Goal: Task Accomplishment & Management: Complete application form

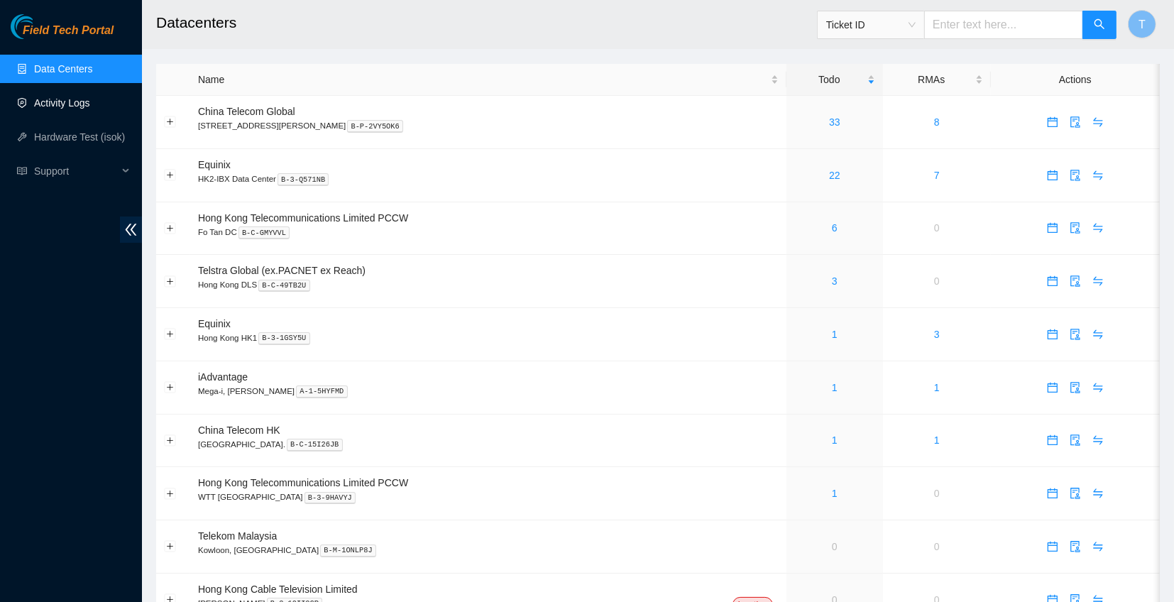
click at [85, 106] on link "Activity Logs" at bounding box center [62, 102] width 56 height 11
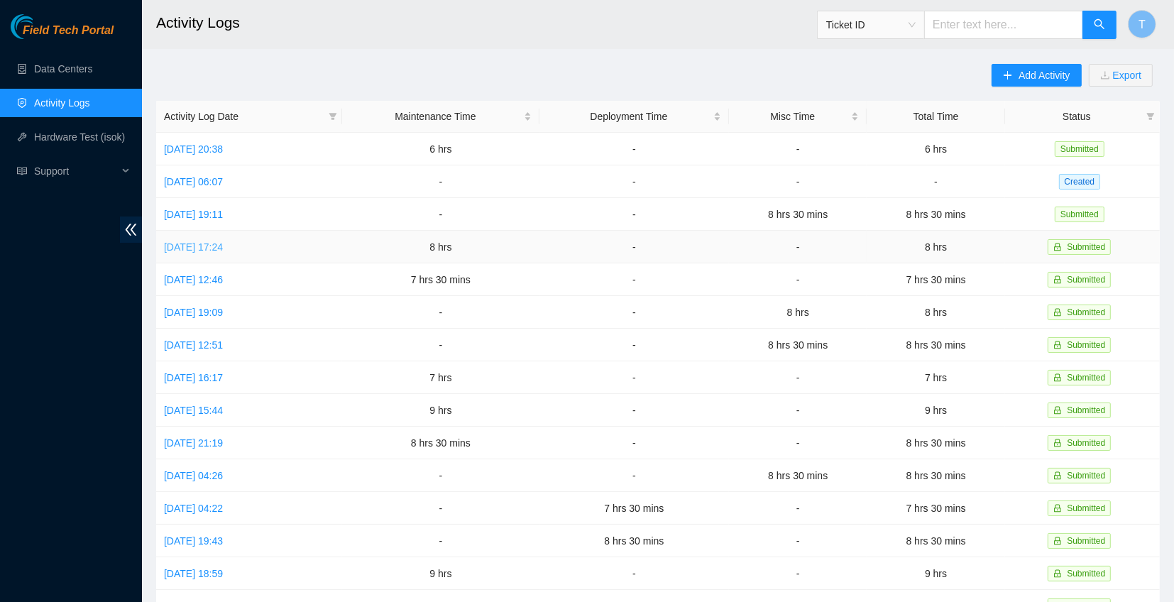
click at [202, 244] on link "[DATE] 17:24" at bounding box center [193, 246] width 59 height 11
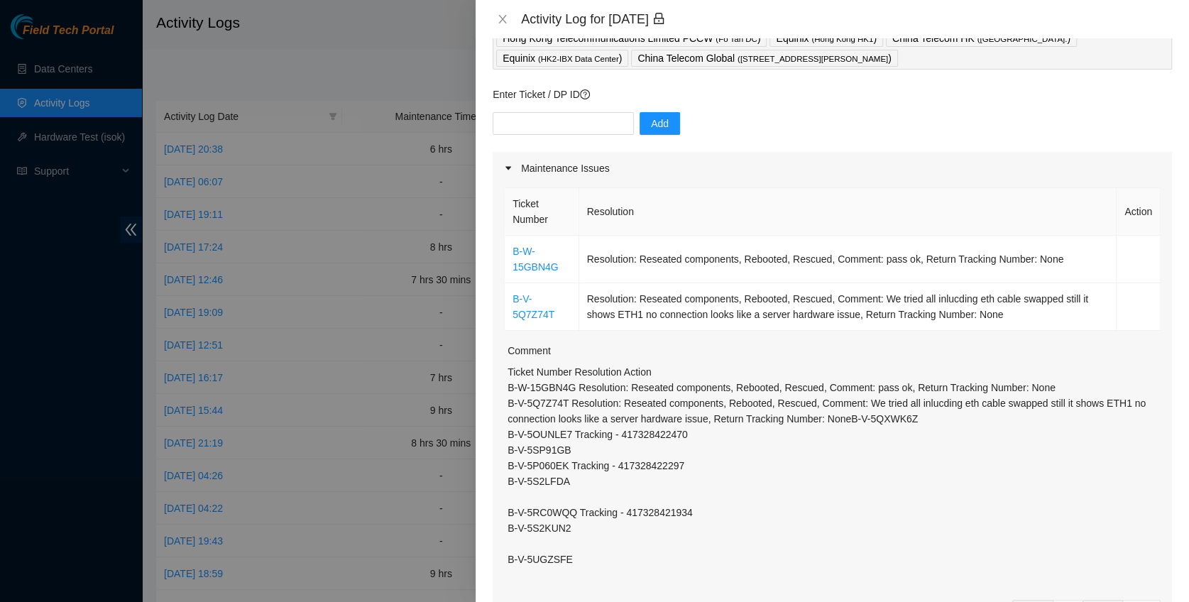
scroll to position [94, 0]
click at [502, 24] on icon "close" at bounding box center [502, 18] width 11 height 11
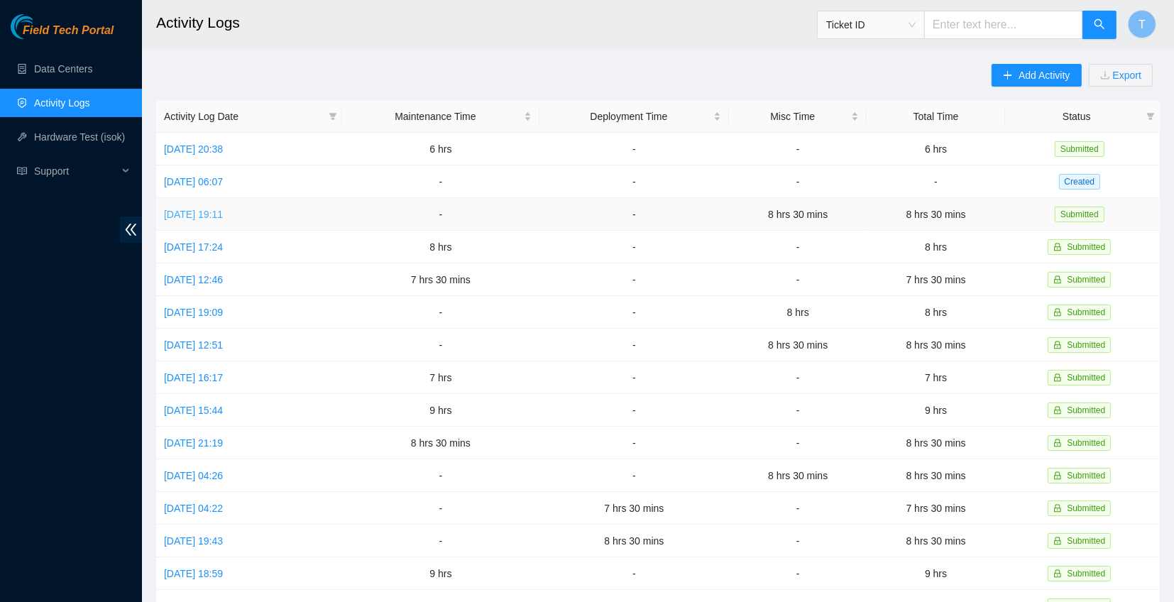
click at [223, 209] on link "Mon, 15 Sep 2025 19:11" at bounding box center [193, 214] width 59 height 11
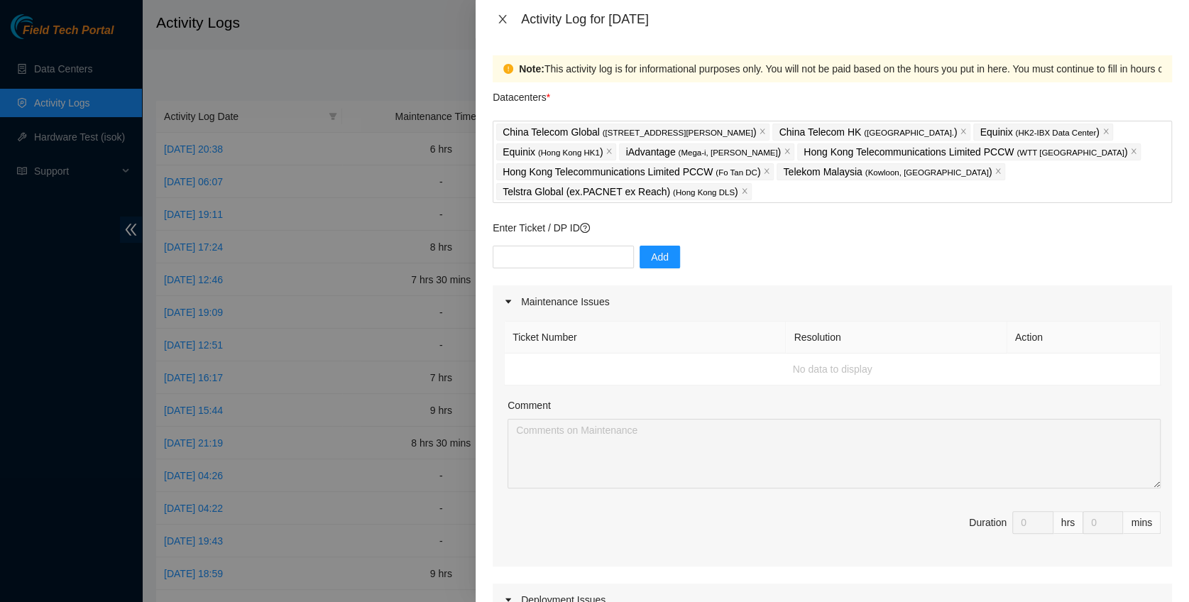
click at [502, 20] on icon "close" at bounding box center [502, 18] width 11 height 11
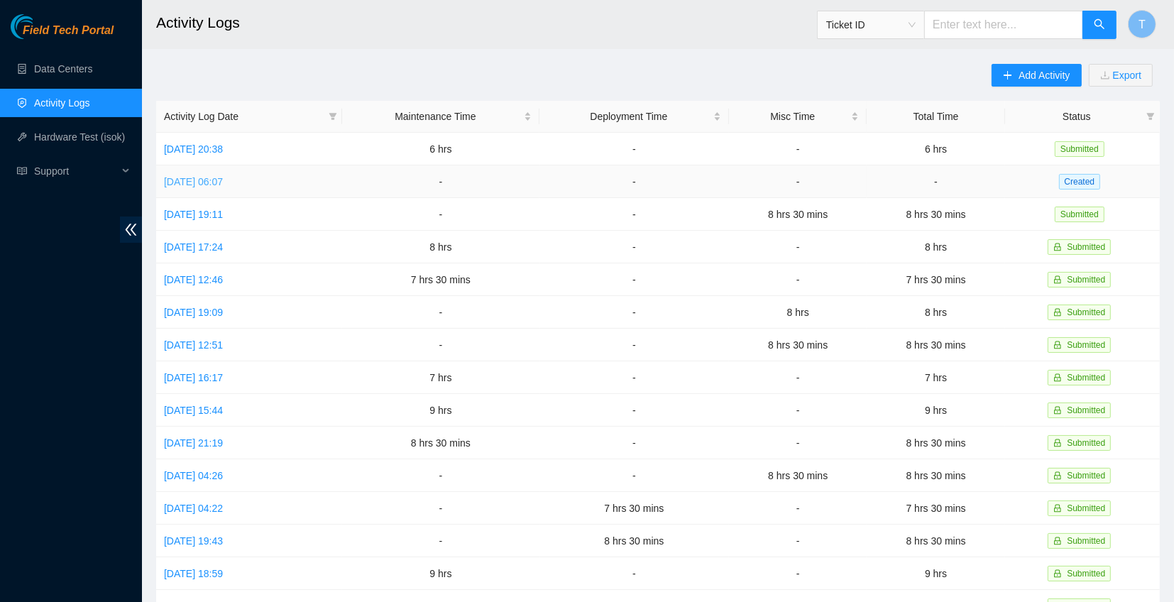
click at [223, 179] on link "Wed, 17 Sep 2025 06:07" at bounding box center [193, 181] width 59 height 11
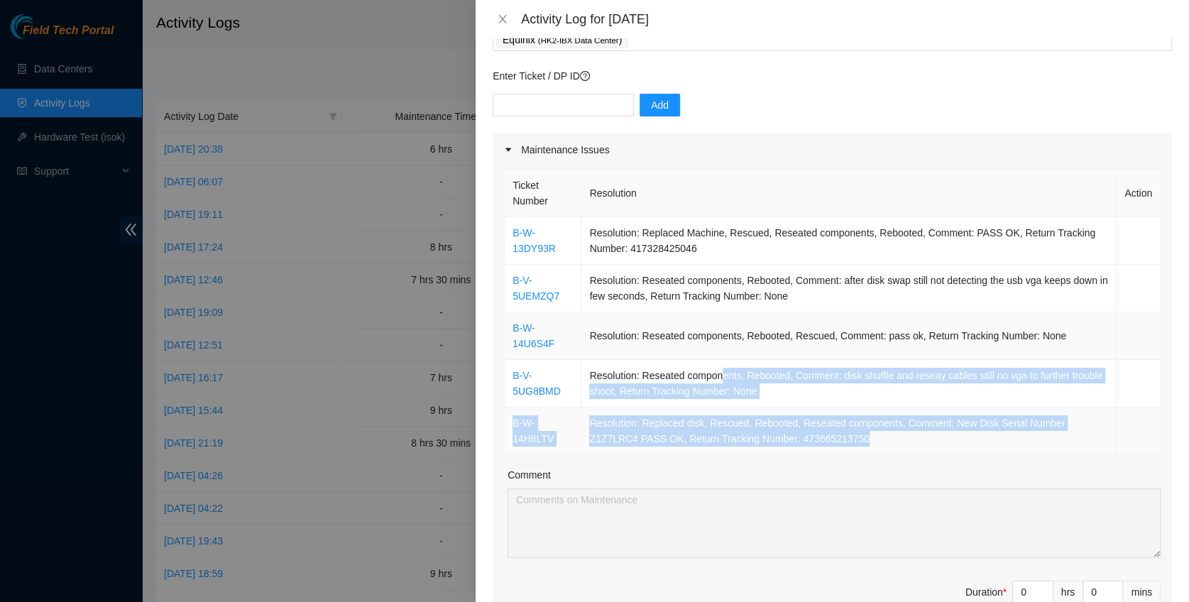
scroll to position [94, 0]
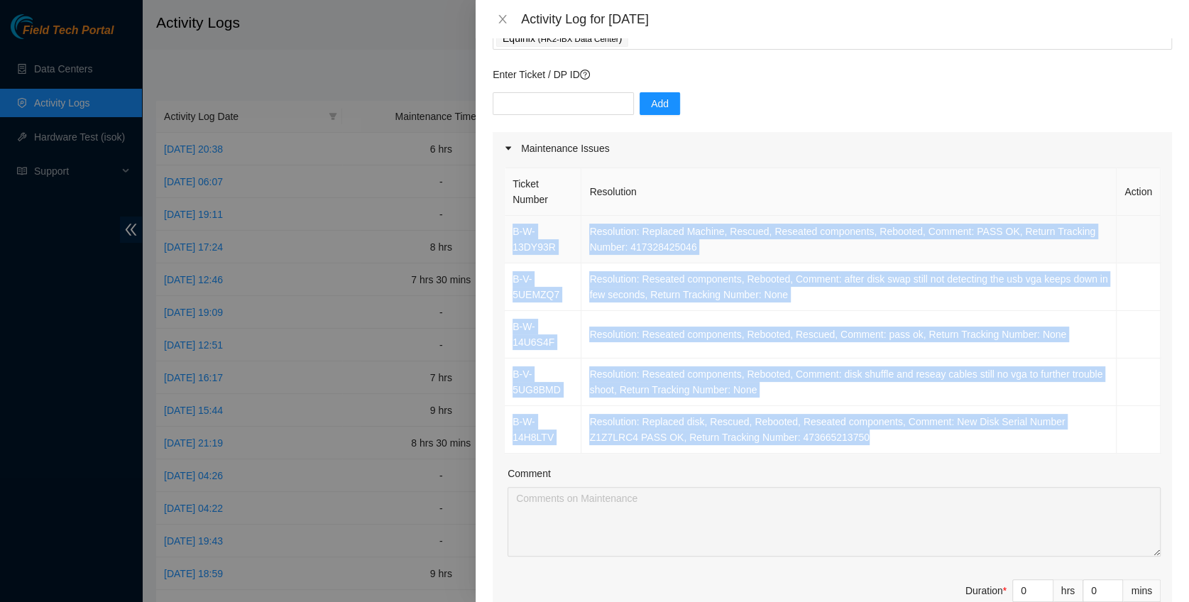
drag, startPoint x: 873, startPoint y: 449, endPoint x: 506, endPoint y: 231, distance: 426.3
click at [506, 231] on tbody "B-W-13DY93R Resolution: Replaced Machine, Rescued, Reseated components, Reboote…" at bounding box center [833, 335] width 656 height 238
copy tbody "B-W-13DY93R Resolution: Replaced Machine, Rescued, Reseated components, Reboote…"
click at [500, 14] on icon "close" at bounding box center [502, 18] width 11 height 11
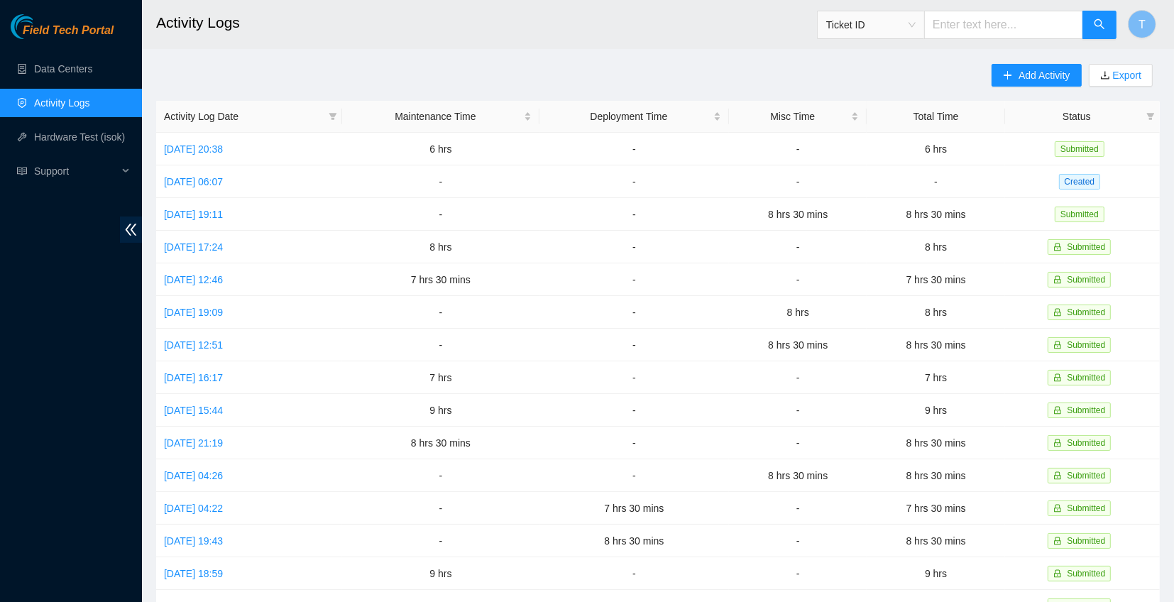
click at [1028, 88] on div "Add Activity Export" at bounding box center [1075, 82] width 168 height 37
click at [1028, 78] on span "Add Activity" at bounding box center [1043, 75] width 51 height 16
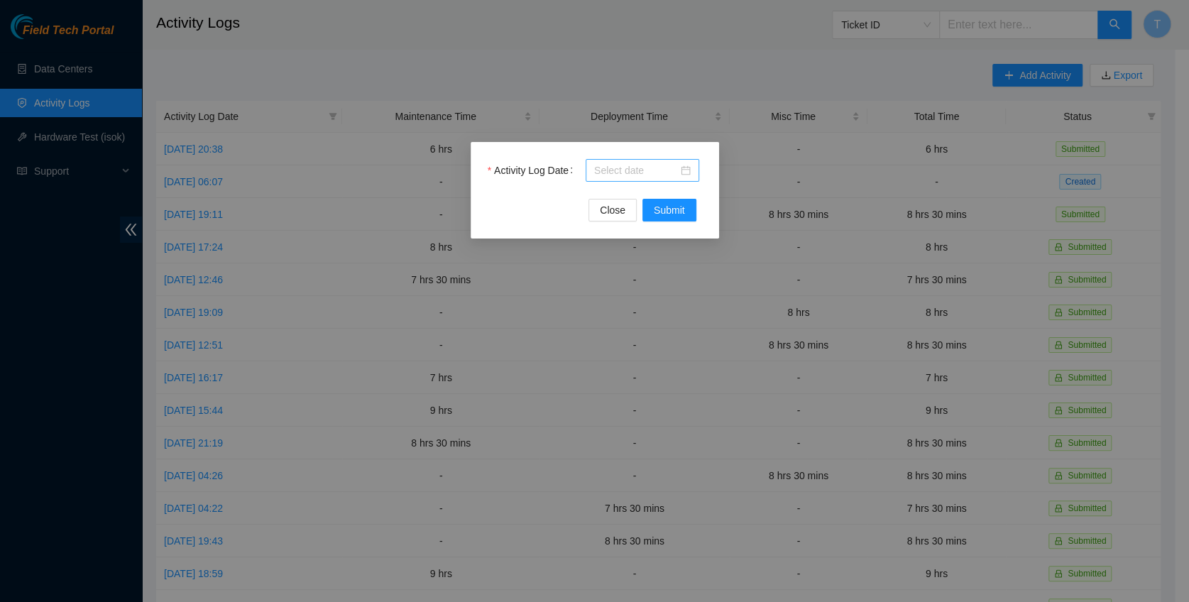
click at [615, 168] on input "Activity Log Date" at bounding box center [636, 171] width 84 height 16
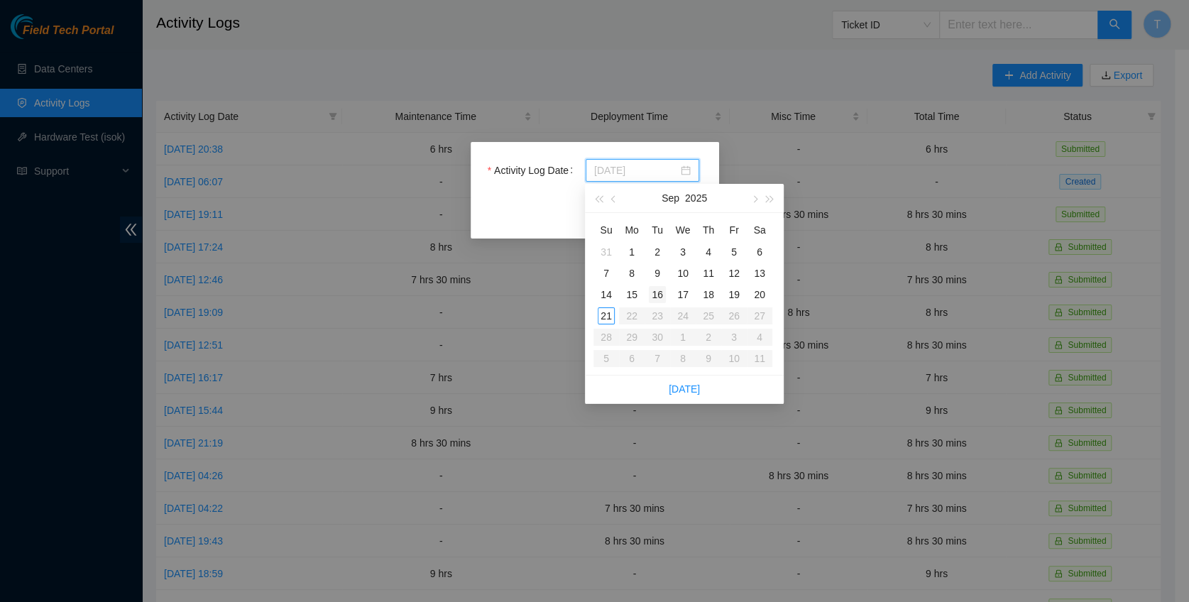
type input "2025-09-16"
click at [654, 298] on div "16" at bounding box center [657, 294] width 17 height 17
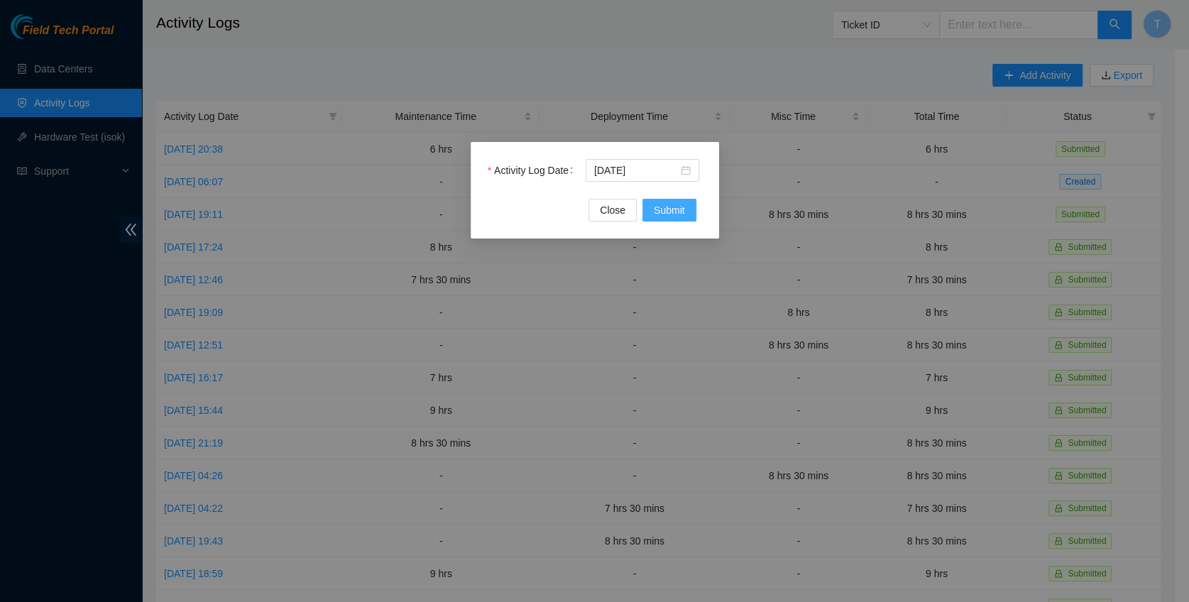
click at [669, 203] on span "Submit" at bounding box center [669, 210] width 31 height 16
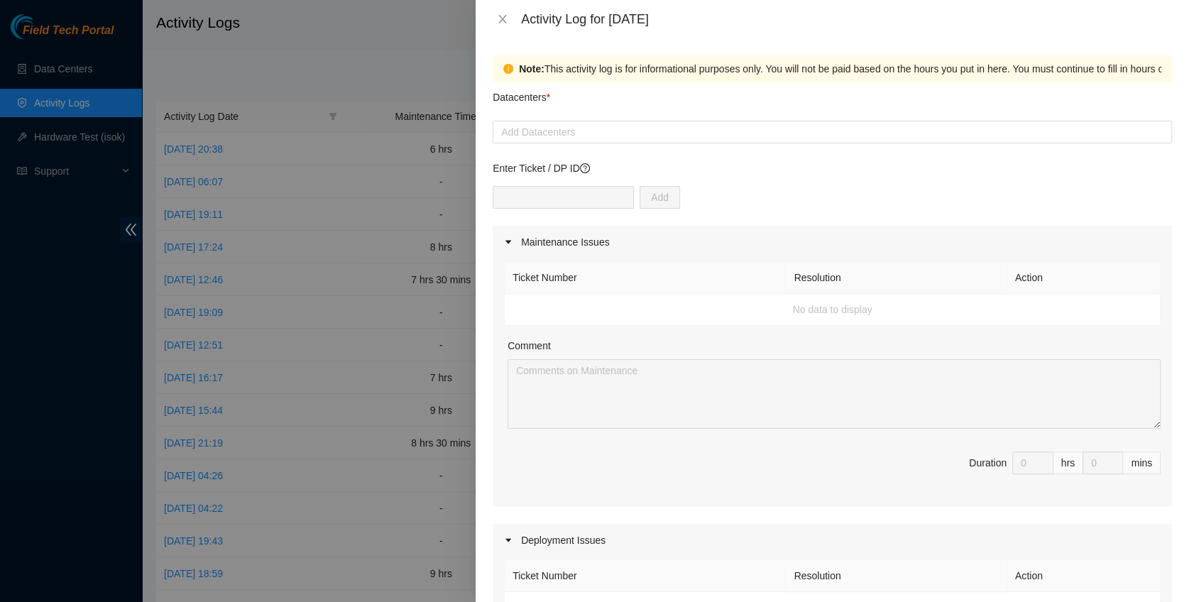
click at [621, 147] on form "Datacenters * Add Datacenters Enter Ticket / DP ID Add Maintenance Issues Ticke…" at bounding box center [832, 612] width 679 height 1060
click at [620, 133] on div at bounding box center [832, 131] width 672 height 17
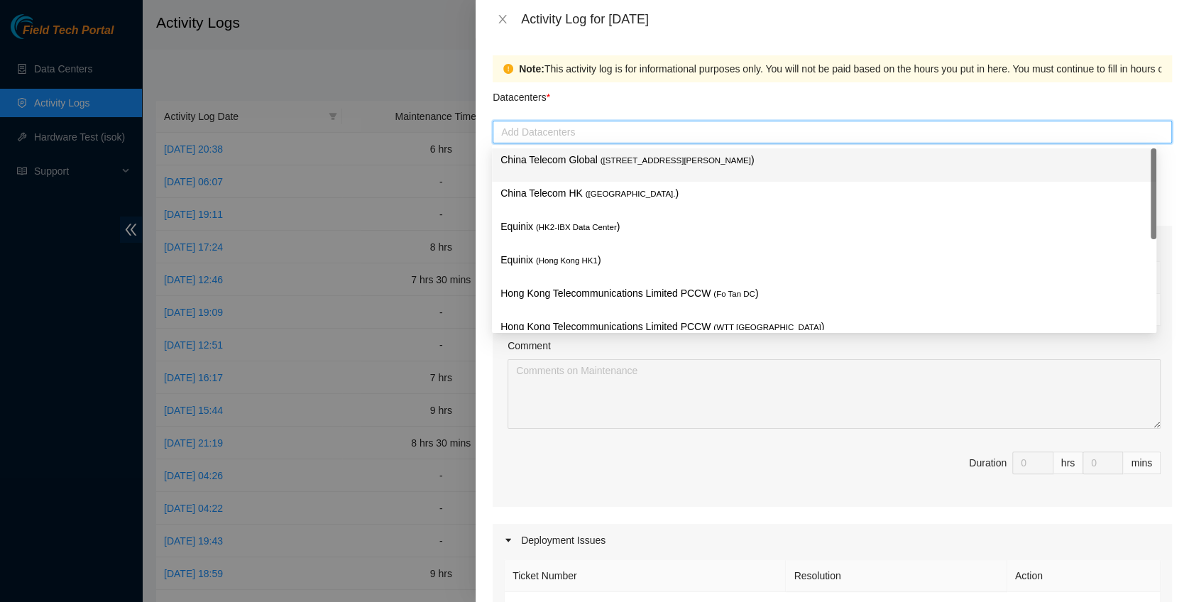
click at [602, 160] on span "( Room B11, 2/F, 18 Chun Yat Street, TKO , Hong Kong" at bounding box center [675, 160] width 150 height 9
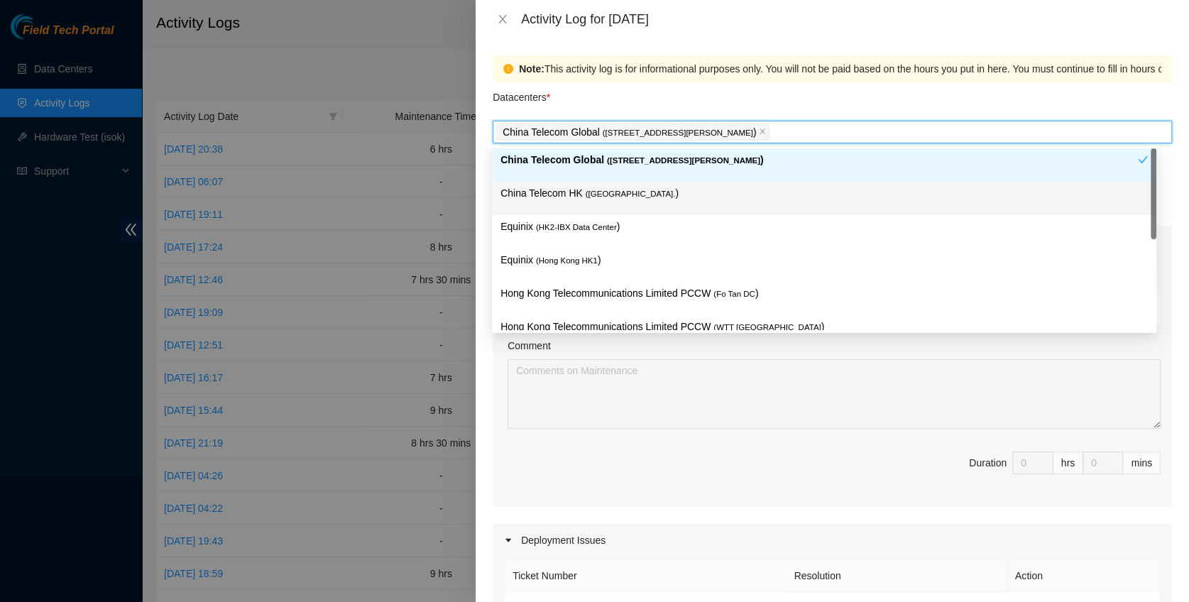
click at [588, 189] on span "( Hong Kong." at bounding box center [630, 193] width 90 height 9
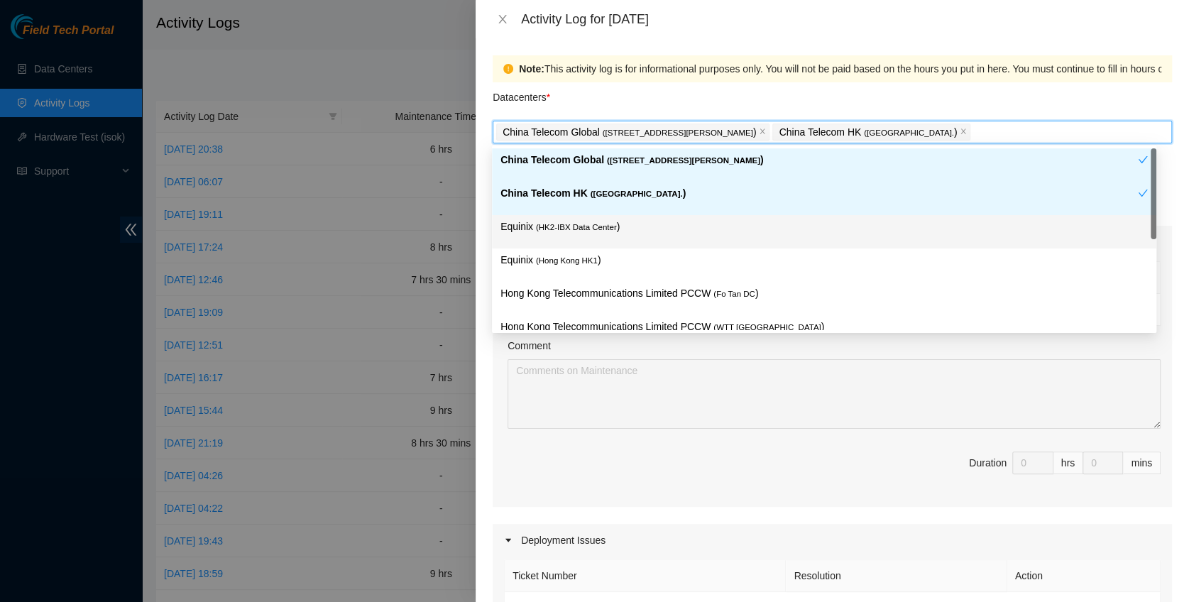
click at [584, 226] on span "( HK2-IBX Data Center" at bounding box center [576, 227] width 81 height 9
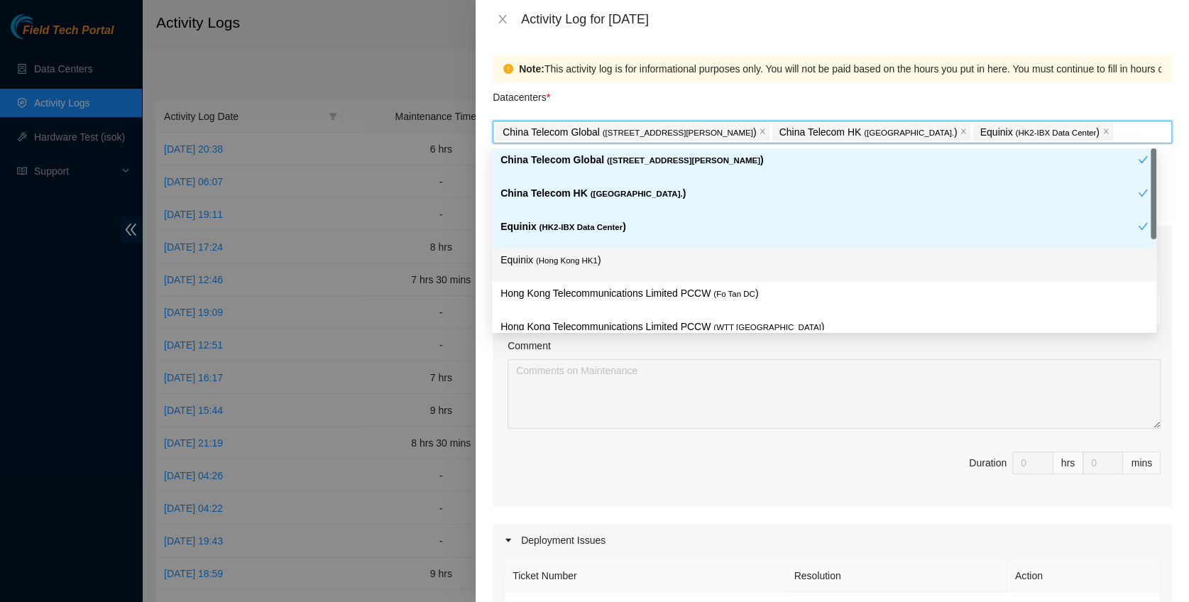
click at [578, 263] on span "( Hong Kong HK1" at bounding box center [567, 260] width 62 height 9
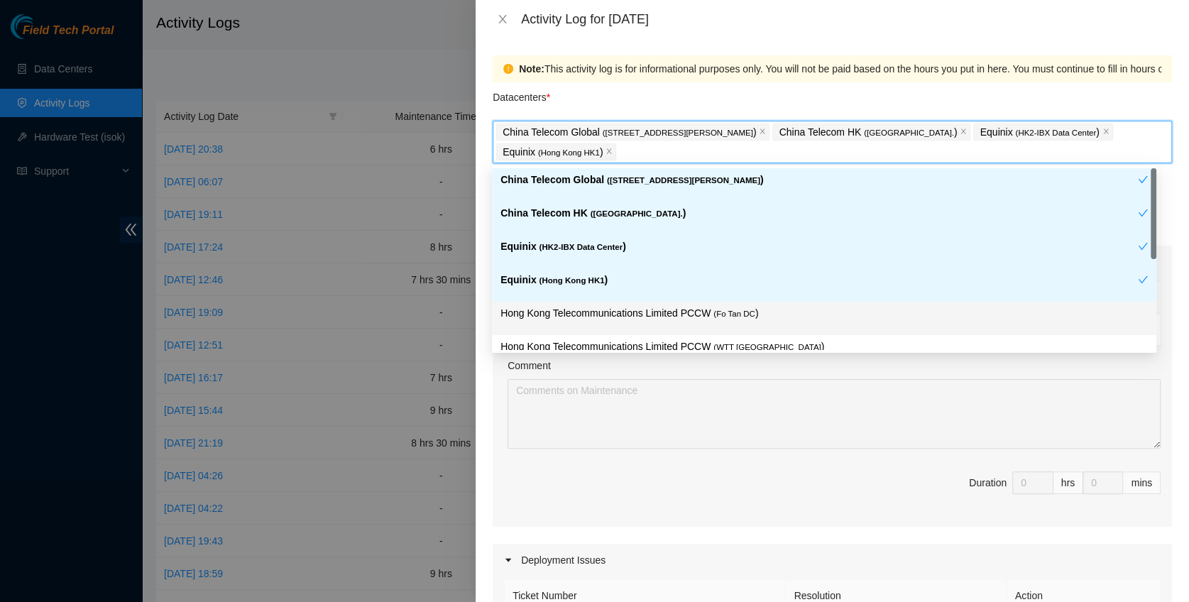
drag, startPoint x: 611, startPoint y: 317, endPoint x: 664, endPoint y: 314, distance: 52.6
click at [612, 317] on p "Hong Kong Telecommunications Limited PCCW ( Fo Tan DC )" at bounding box center [823, 313] width 647 height 16
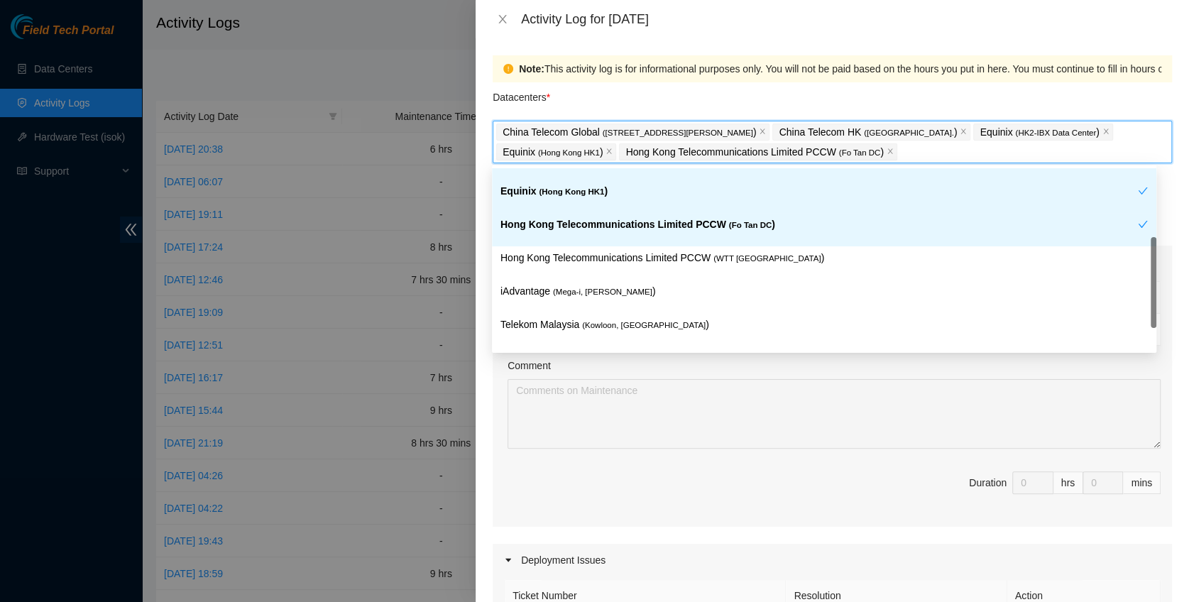
scroll to position [118, 0]
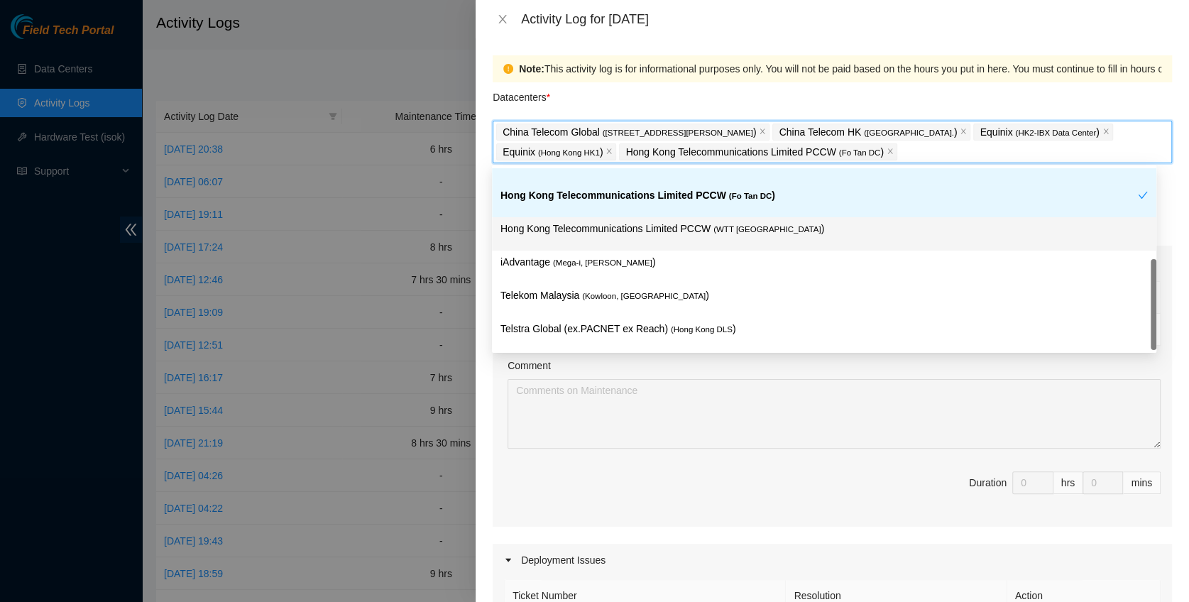
click at [703, 221] on p "Hong Kong Telecommunications Limited PCCW ( WTT DC )" at bounding box center [823, 229] width 647 height 16
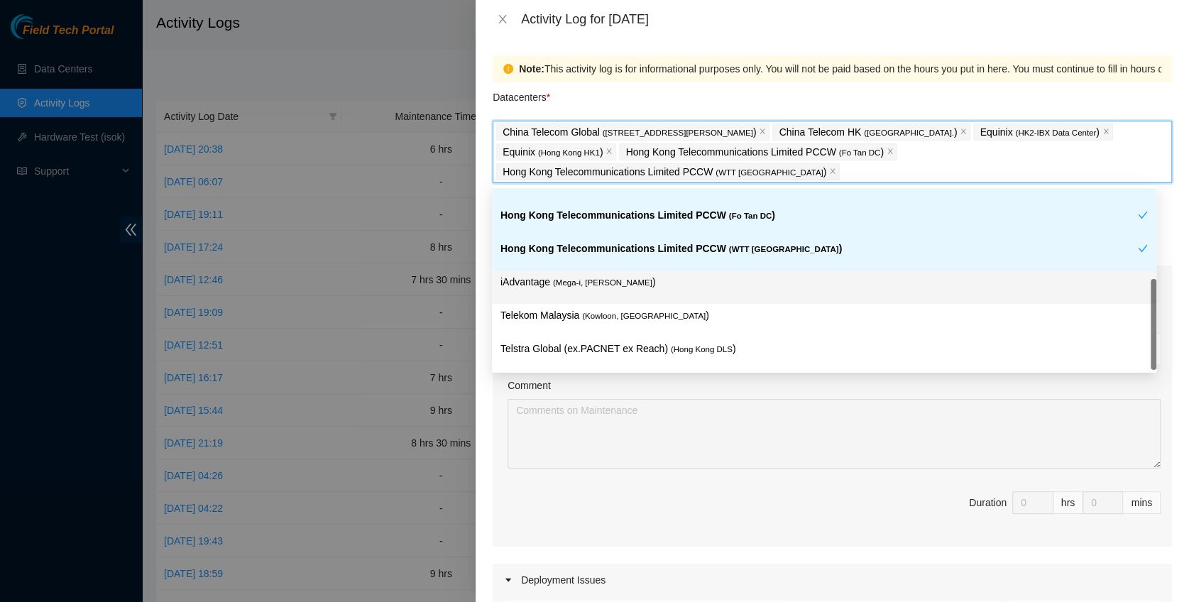
click at [642, 275] on p "iAdvantage ( Mega-i, Chai Wan )" at bounding box center [823, 282] width 647 height 16
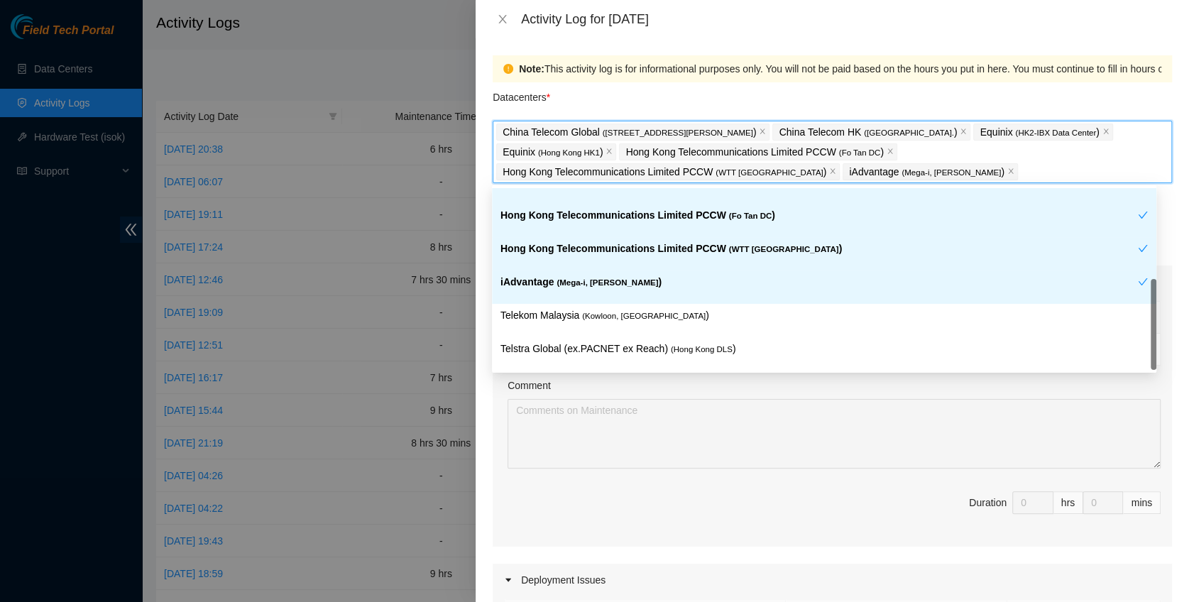
click at [659, 309] on p "Telekom Malaysia ( Kowloon, Hong Kong )" at bounding box center [823, 315] width 647 height 16
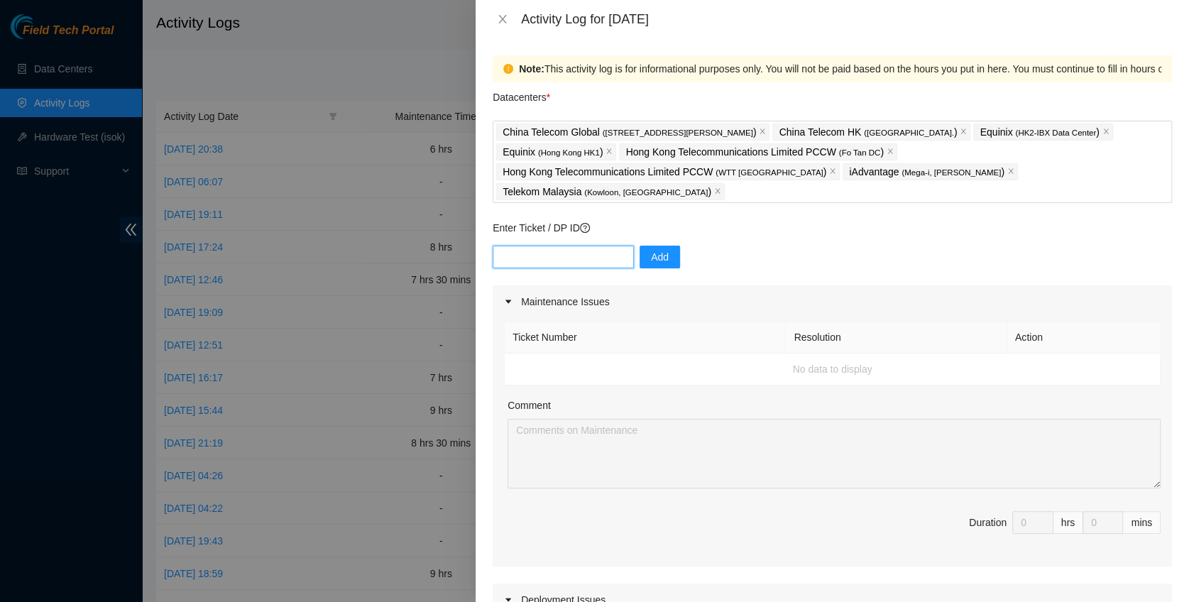
click at [556, 246] on input "text" at bounding box center [563, 257] width 141 height 23
paste input "B-W-15OW7OZ"
type input "B-W-15OW7OZ"
click at [625, 246] on div "B-W-15OW7OZ Add" at bounding box center [832, 266] width 679 height 40
click at [663, 246] on button "Add" at bounding box center [659, 257] width 40 height 23
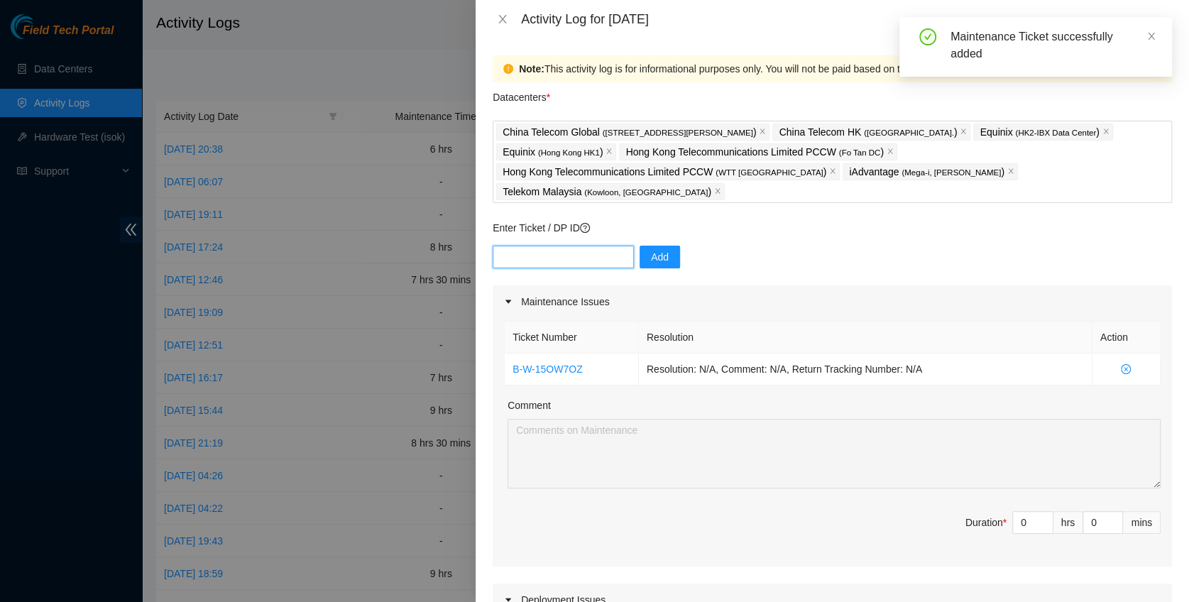
click at [549, 246] on input "text" at bounding box center [563, 257] width 141 height 23
paste input "B-W-15OW7MF"
type input "B-W-15OW7MF"
click at [639, 246] on button "Add" at bounding box center [659, 257] width 40 height 23
click at [542, 246] on input "text" at bounding box center [563, 257] width 141 height 23
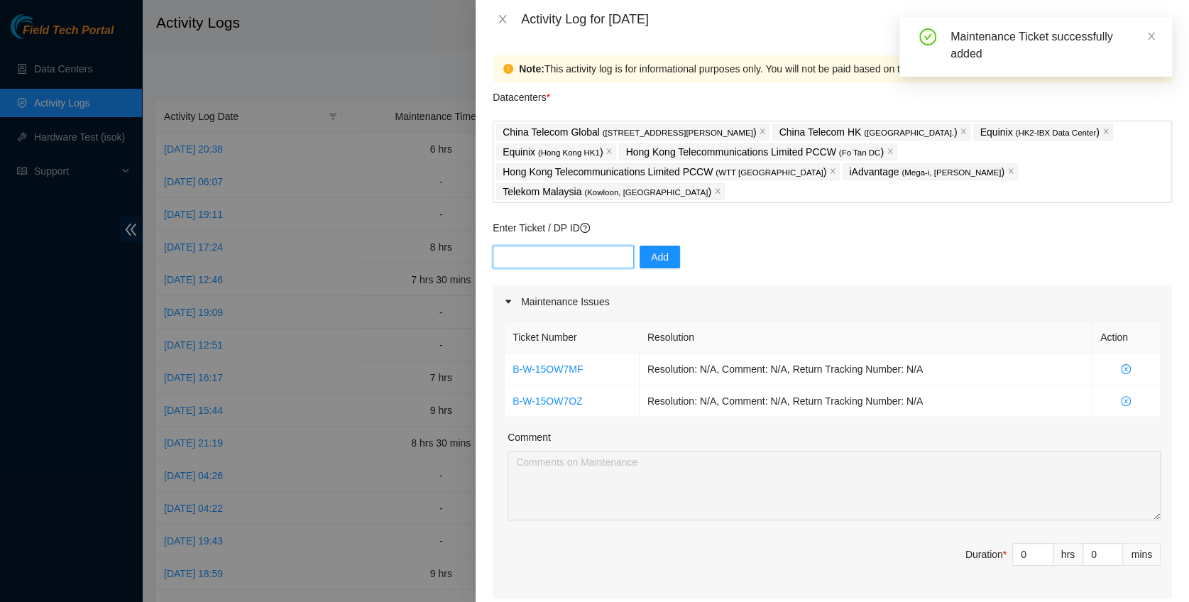
paste input "B-V-5UW3TQX"
type input "B-V-5UW3TQX"
click at [639, 246] on button "Add" at bounding box center [659, 257] width 40 height 23
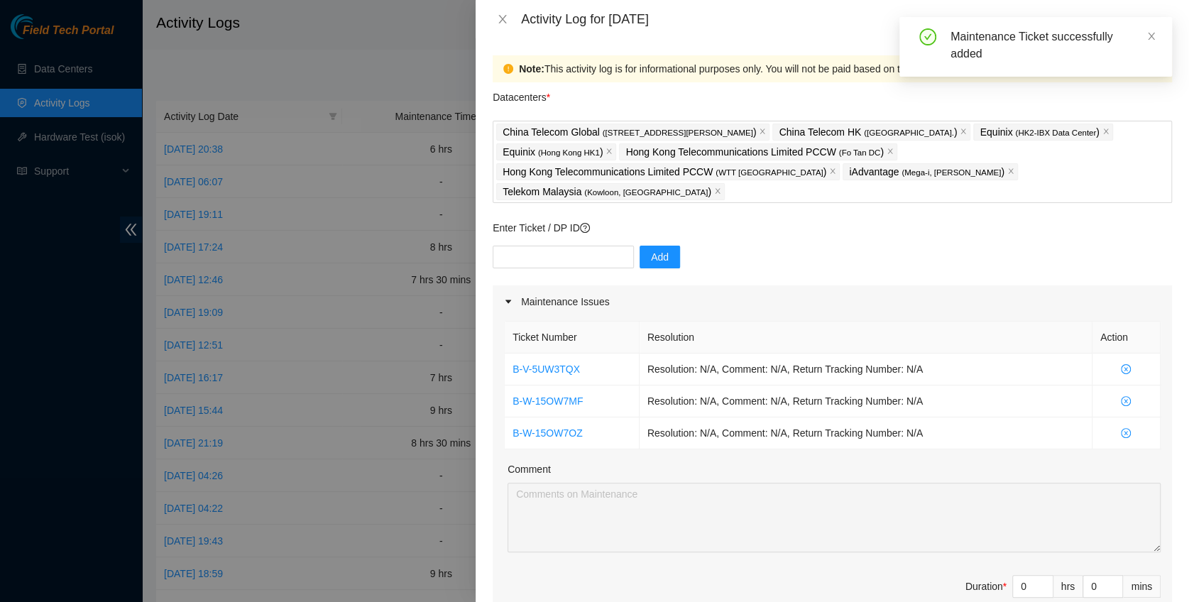
click at [532, 221] on div "Enter Ticket / DP ID Add" at bounding box center [832, 252] width 679 height 65
click at [532, 246] on input "text" at bounding box center [563, 257] width 141 height 23
paste input "B-W-13DY93R"
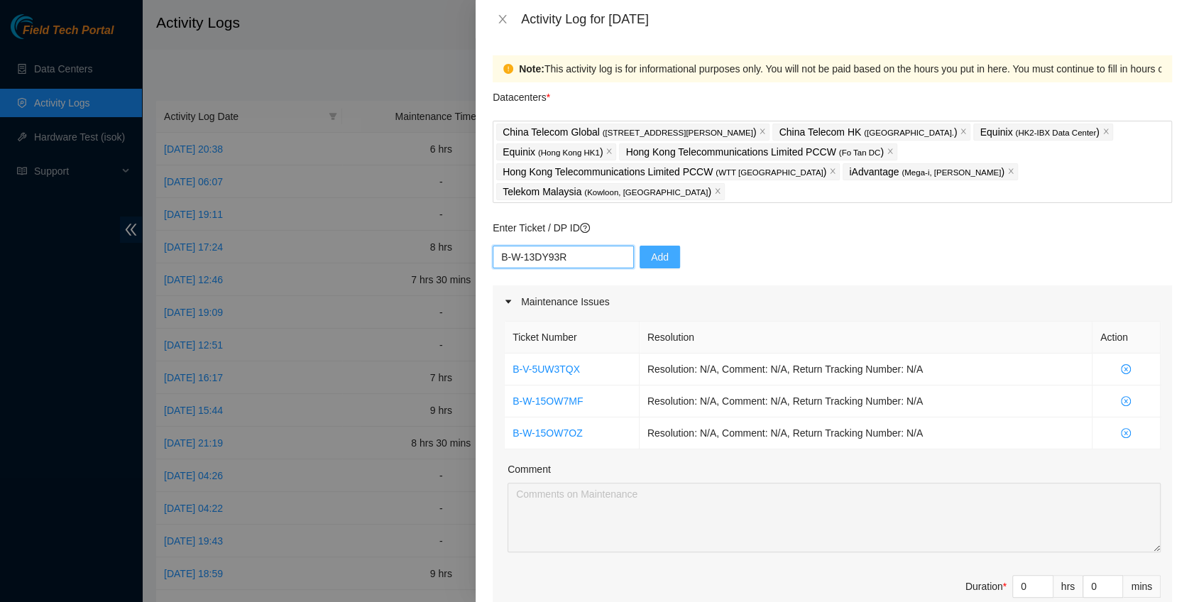
type input "B-W-13DY93R"
click at [639, 246] on button "Add" at bounding box center [659, 257] width 40 height 23
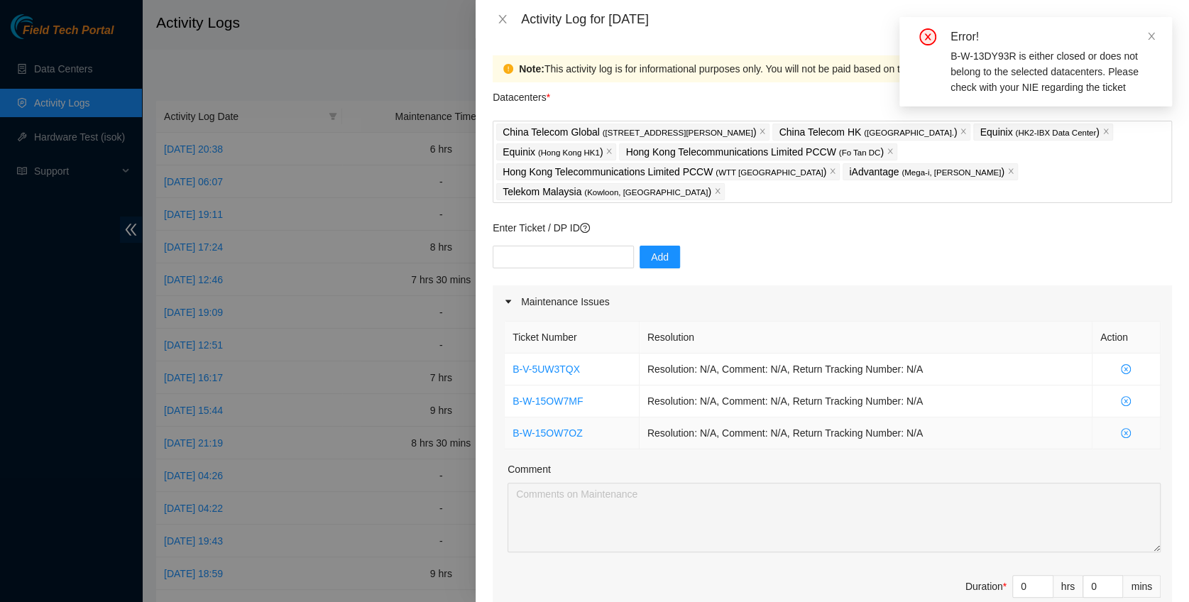
click at [944, 417] on td "Resolution: N/A, Comment: N/A, Return Tracking Number: N/A" at bounding box center [865, 433] width 453 height 32
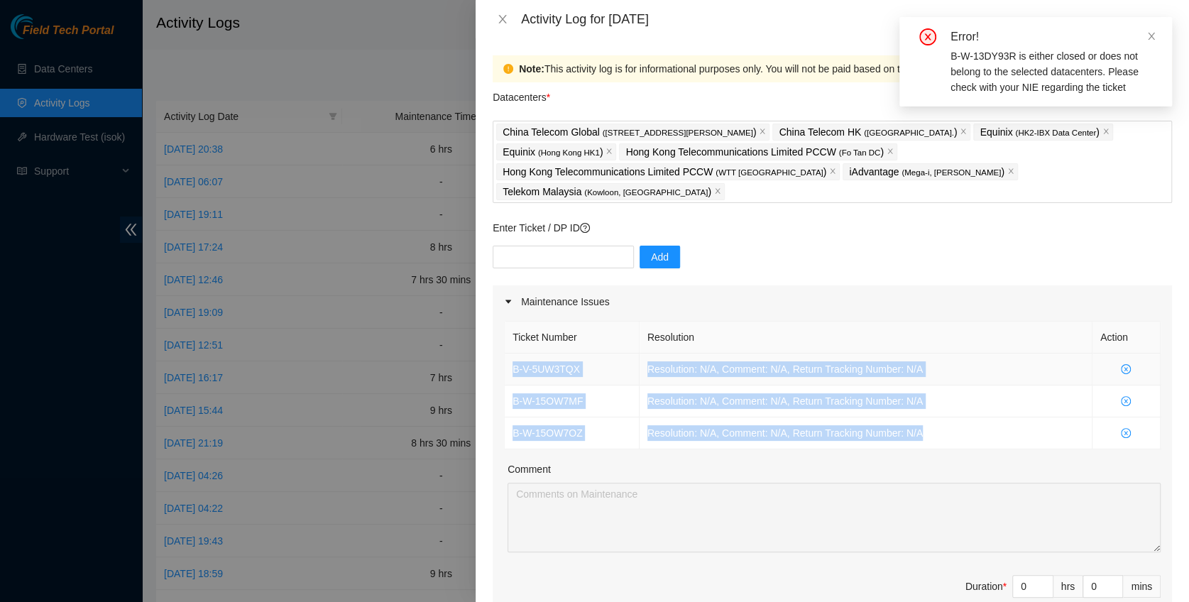
drag, startPoint x: 875, startPoint y: 407, endPoint x: 510, endPoint y: 351, distance: 368.9
click at [510, 353] on tbody "B-V-5UW3TQX Resolution: N/A, Comment: N/A, Return Tracking Number: N/A B-W-15OW…" at bounding box center [833, 401] width 656 height 96
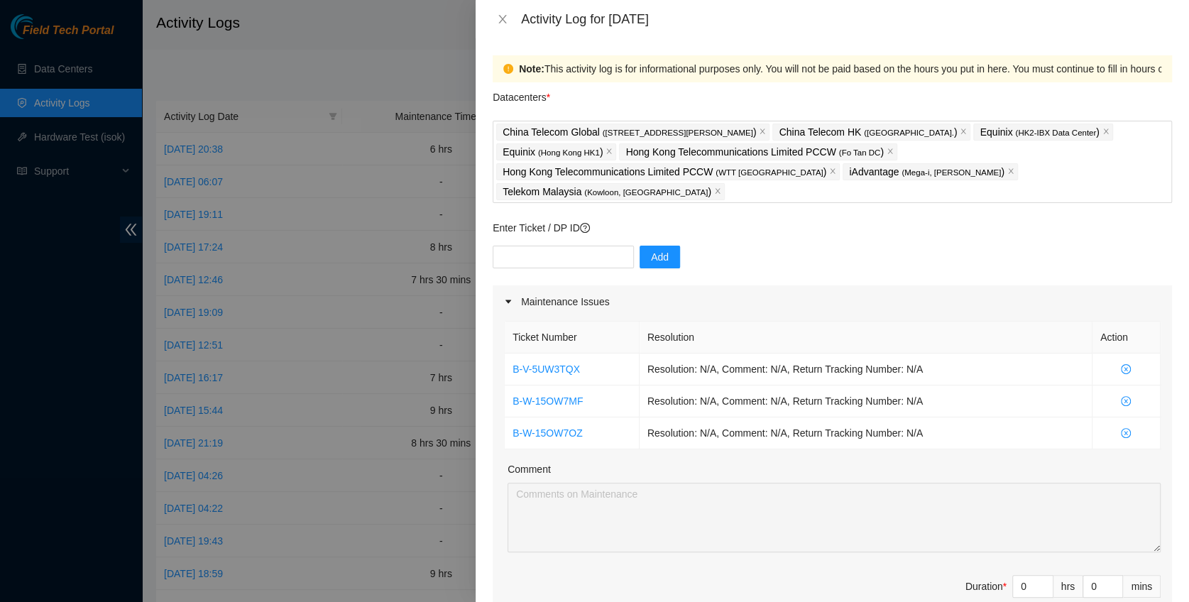
click at [539, 220] on div "Enter Ticket / DP ID Add" at bounding box center [832, 252] width 679 height 65
click at [544, 246] on input "text" at bounding box center [563, 257] width 141 height 23
paste input "B-W-14VB49V"
type input "B-W-14VB49V"
click at [652, 249] on span "Add" at bounding box center [660, 257] width 18 height 16
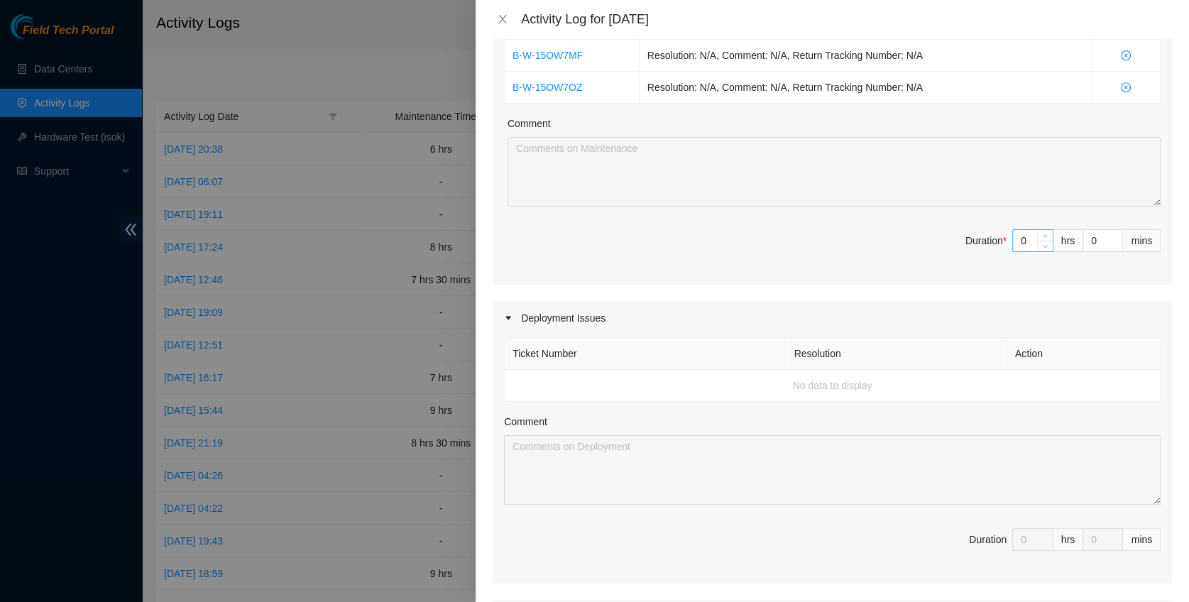
scroll to position [378, 0]
drag, startPoint x: 1016, startPoint y: 224, endPoint x: 986, endPoint y: 219, distance: 30.3
click at [986, 229] on span "Duration * 0 hrs 0 mins" at bounding box center [832, 249] width 656 height 40
type input "8"
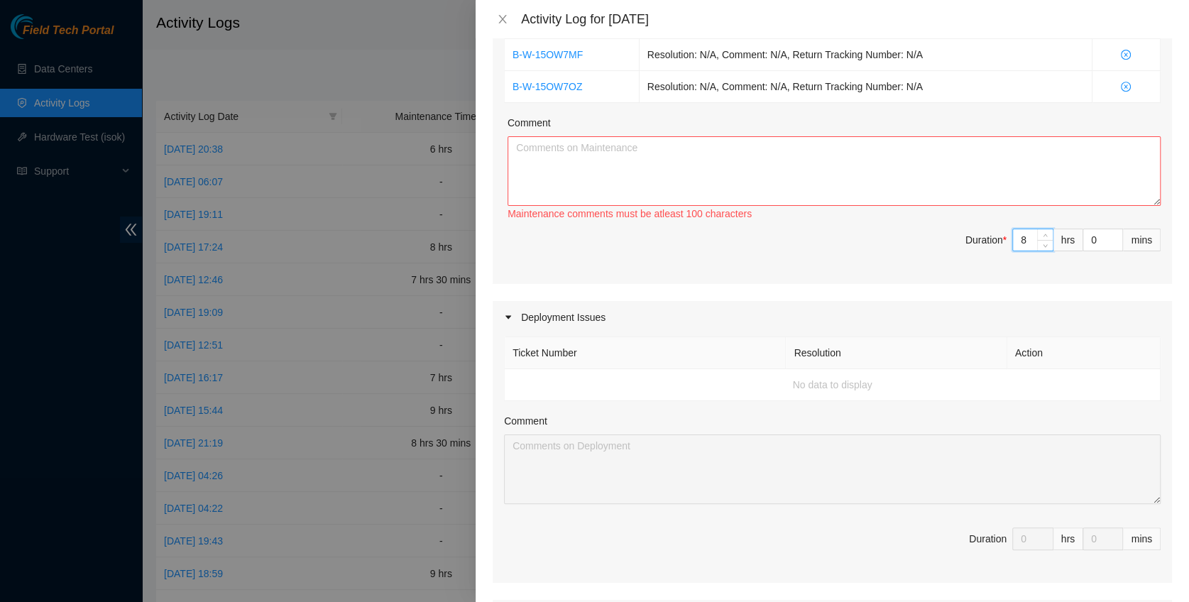
type input "8"
type input "3"
type input "30"
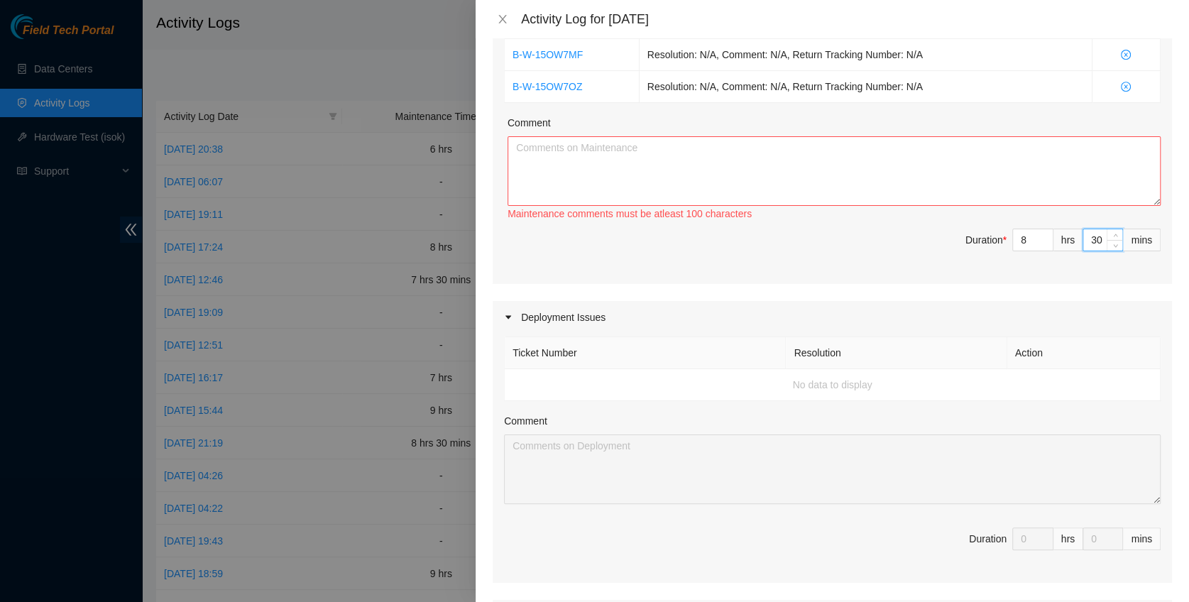
type input "30"
click at [620, 145] on textarea "Comment" at bounding box center [833, 171] width 653 height 70
paste textarea "B-V-5TS4P9W B-V-5UJDBHI B-V-5NHX5VR Tracking - 414739614640 B-V-5TWE95Y Trackin…"
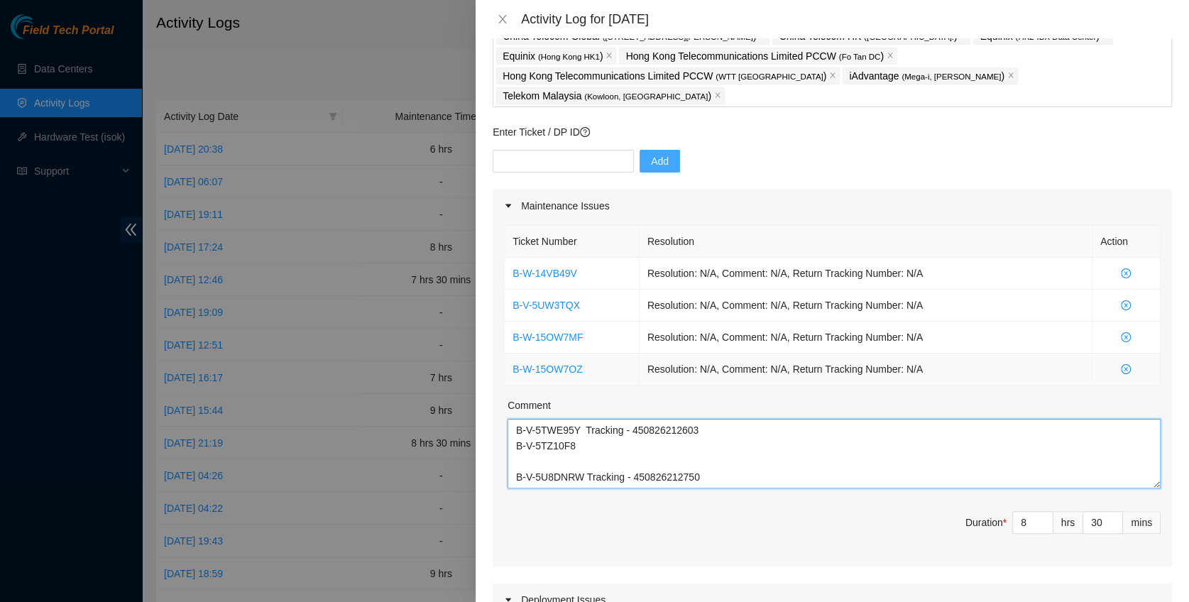
scroll to position [95, 0]
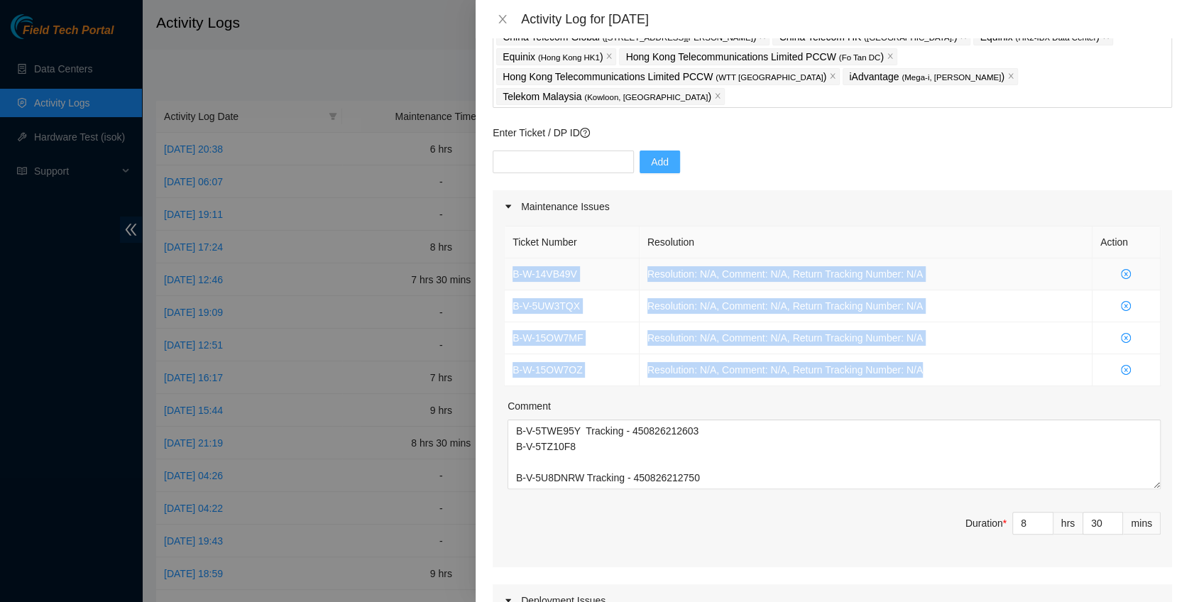
drag, startPoint x: 954, startPoint y: 353, endPoint x: 511, endPoint y: 246, distance: 455.6
click at [511, 258] on tbody "B-W-14VB49V Resolution: N/A, Comment: N/A, Return Tracking Number: N/A B-V-5UW3…" at bounding box center [833, 322] width 656 height 128
copy tbody "B-W-14VB49V Resolution: N/A, Comment: N/A, Return Tracking Number: N/A B-V-5UW3…"
click at [749, 449] on textarea "B-V-5TS4P9W B-V-5UJDBHI B-V-5NHX5VR Tracking - 414739614640 B-V-5TWE95Y Trackin…" at bounding box center [833, 454] width 653 height 70
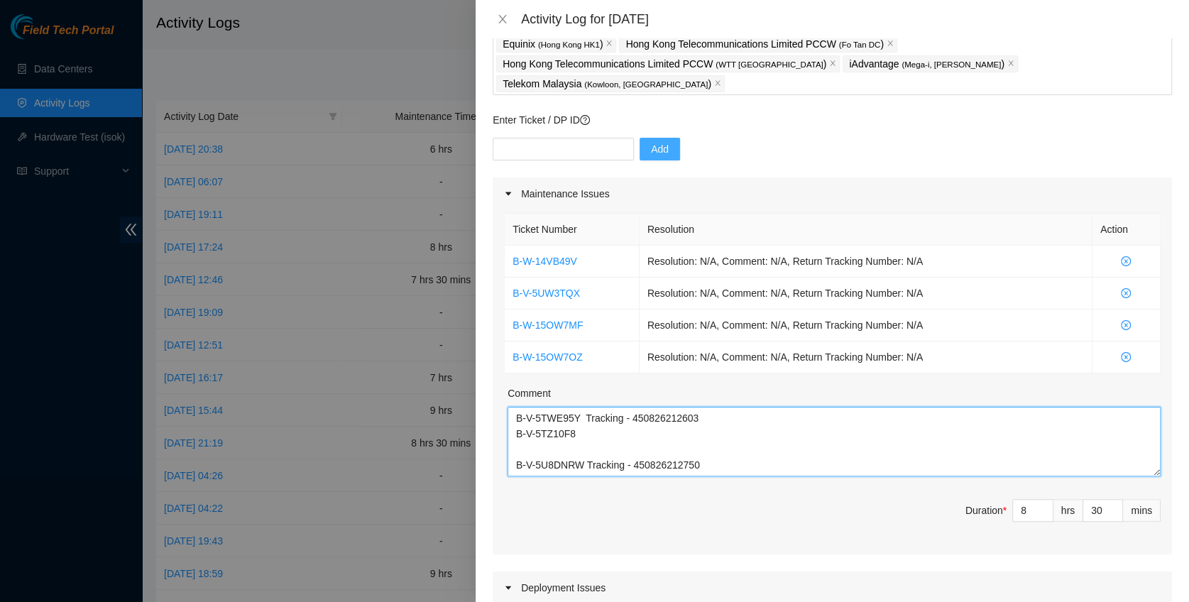
scroll to position [109, 0]
drag, startPoint x: 732, startPoint y: 449, endPoint x: 516, endPoint y: 409, distance: 219.2
click at [516, 409] on textarea "B-V-5TS4P9W B-V-5UJDBHI B-V-5NHX5VR Tracking - 414739614640 B-V-5TWE95Y Trackin…" at bounding box center [833, 441] width 653 height 70
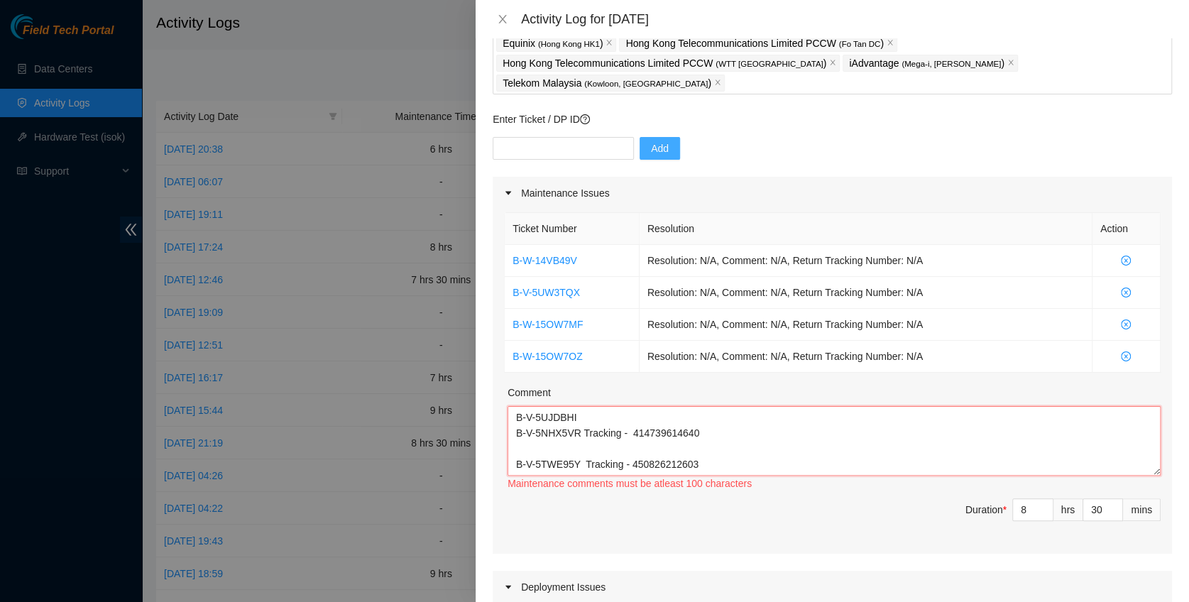
paste textarea "B-W-14VB49V Resolution: N/A, Comment: N/A, Return Tracking Number: N/A B-V-5UW3…"
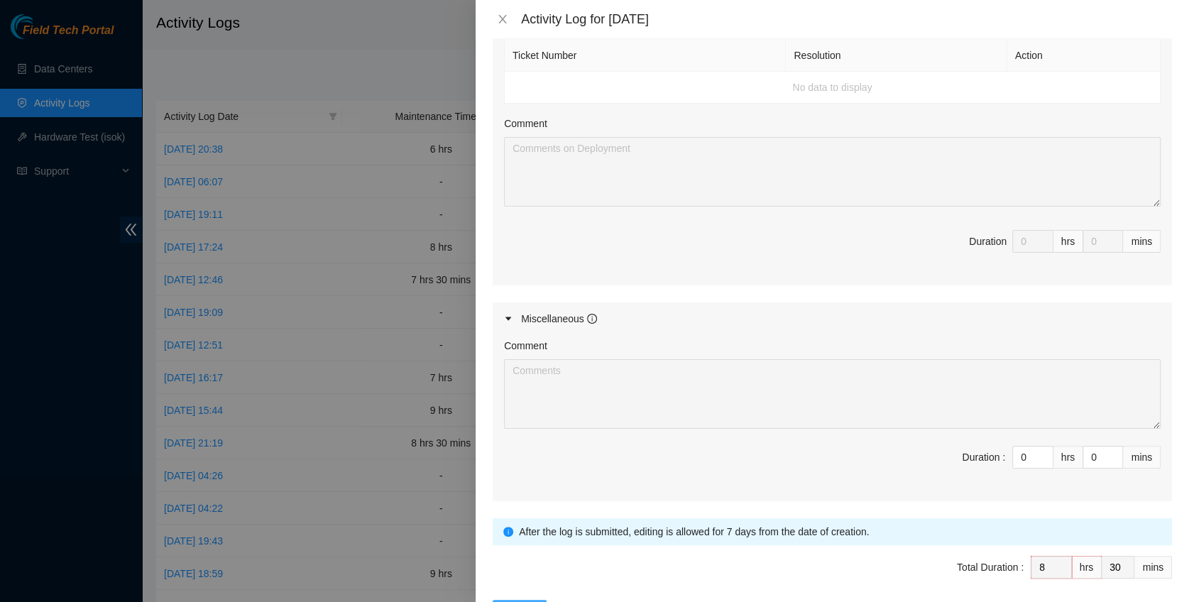
scroll to position [676, 0]
type textarea "B-V-5TS4P9W B-V-5UJDBHI B-V-5NHX5VR Tracking - 414739614640 B-V-5TWE95Y Trackin…"
click at [529, 601] on span "Submit" at bounding box center [519, 611] width 31 height 16
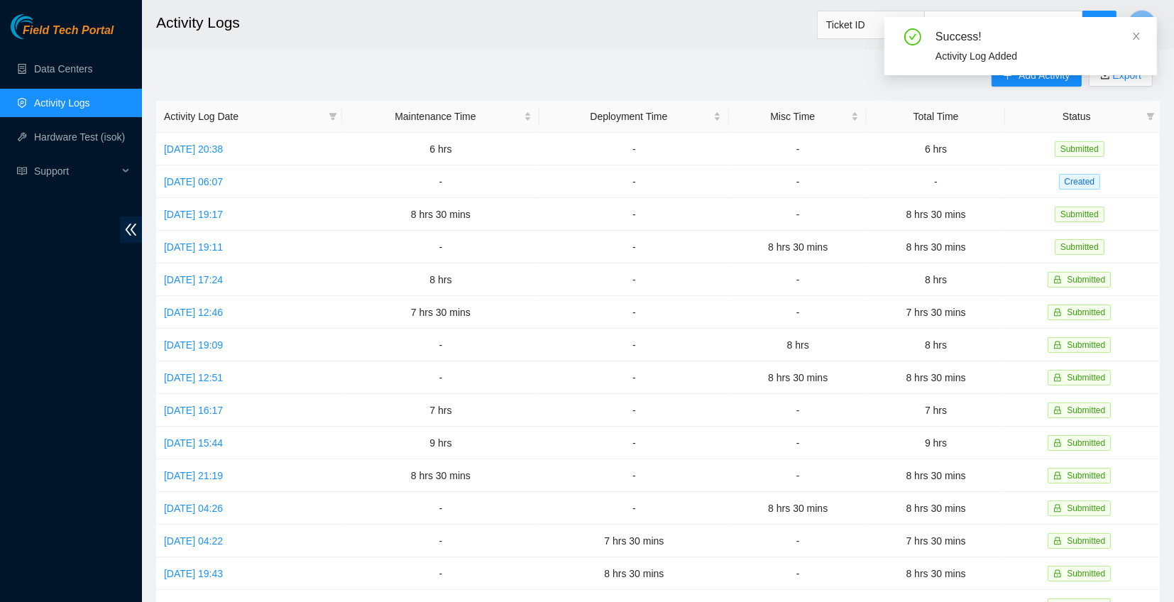
click at [1141, 35] on div "Success! Activity Log Added" at bounding box center [1020, 46] width 273 height 58
click at [202, 184] on link "Wed, 17 Sep 2025 06:07" at bounding box center [193, 181] width 59 height 11
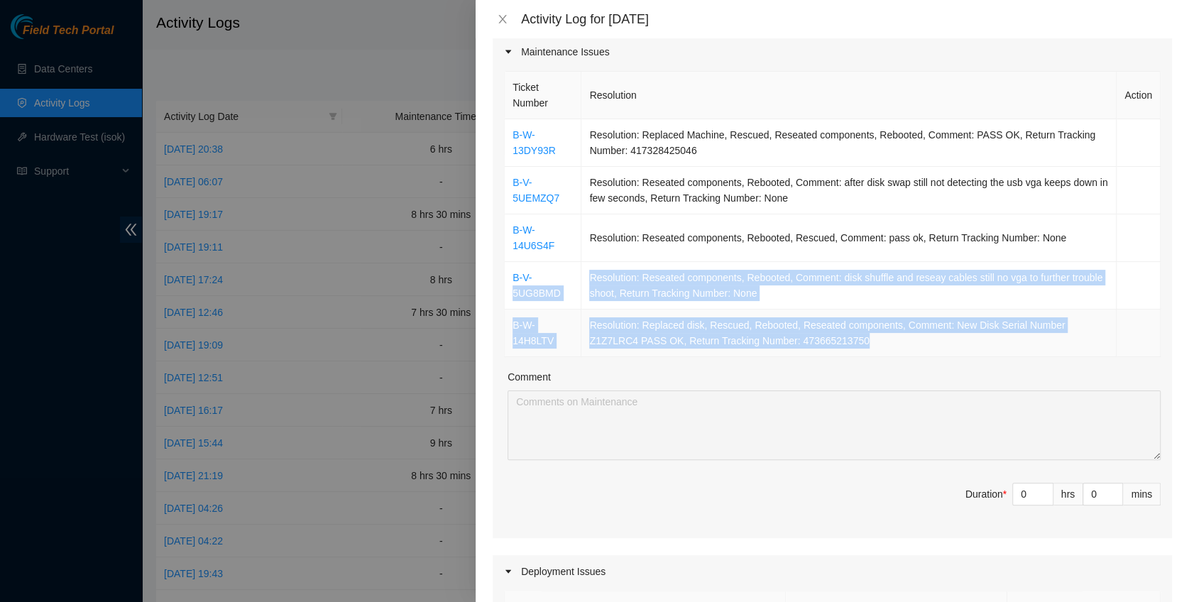
scroll to position [189, 0]
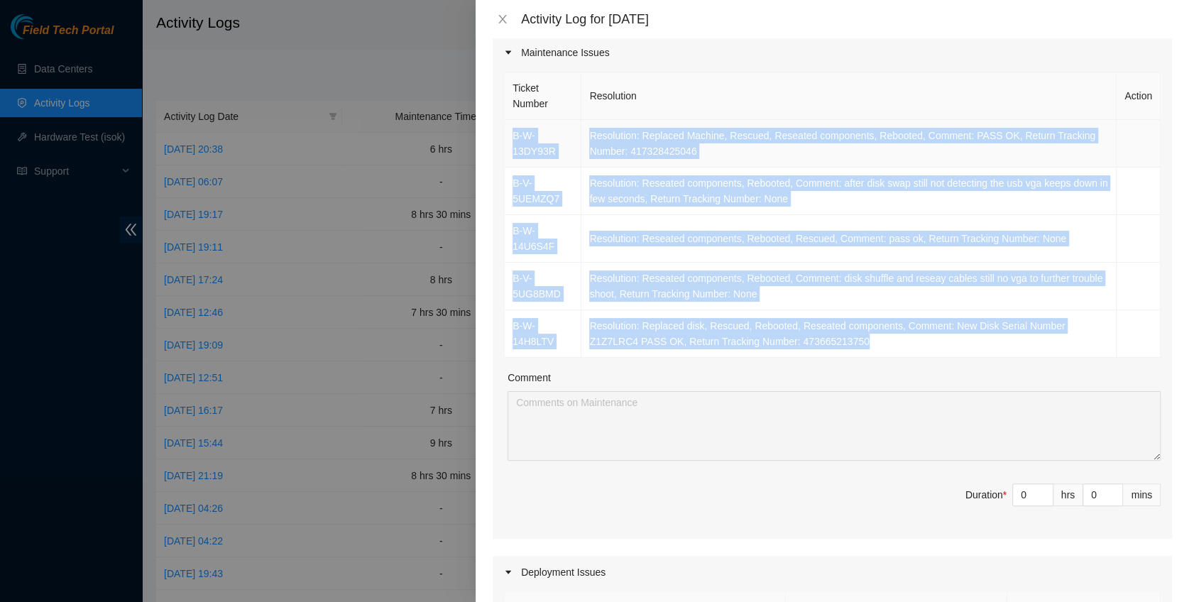
drag, startPoint x: 632, startPoint y: 302, endPoint x: 507, endPoint y: 138, distance: 206.5
click at [507, 138] on tbody "B-W-13DY93R Resolution: Replaced Machine, Rescued, Reseated components, Reboote…" at bounding box center [833, 239] width 656 height 238
copy tbody "B-W-13DY93R Resolution: Replaced Machine, Rescued, Reseated components, Reboote…"
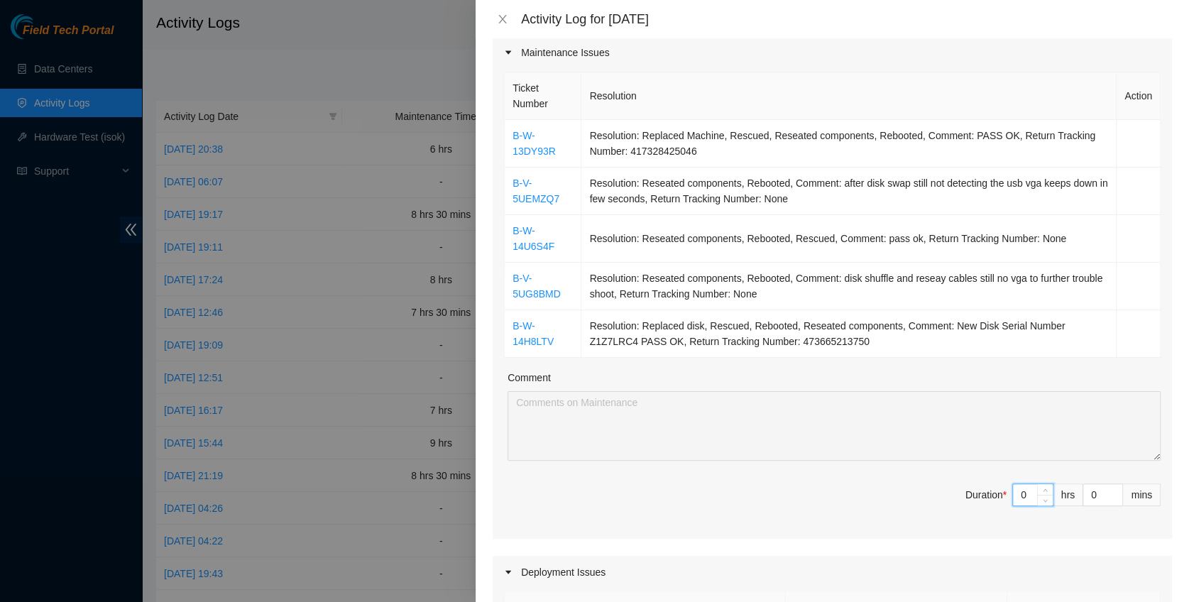
drag, startPoint x: 1014, startPoint y: 493, endPoint x: 999, endPoint y: 490, distance: 15.9
click at [1013, 490] on input "0" at bounding box center [1033, 494] width 40 height 21
type input "9"
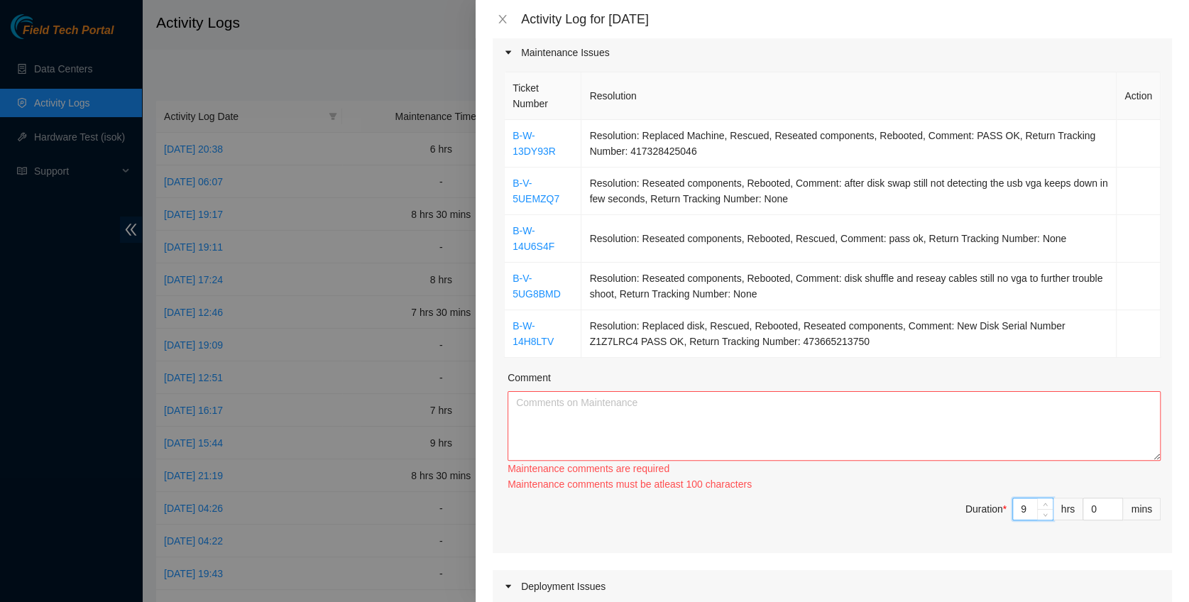
type input "9"
click at [677, 405] on textarea "Comment" at bounding box center [833, 426] width 653 height 70
paste textarea "B-W-13DY93R Resolution: Replaced Machine, Rescued, Reseated components, Reboote…"
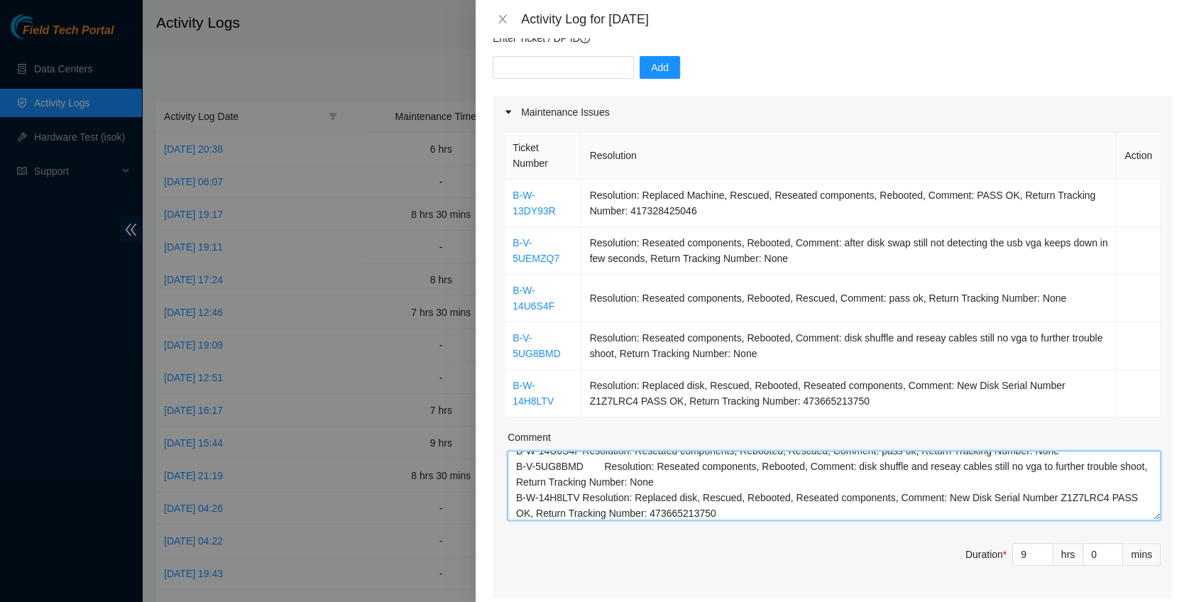
scroll to position [0, 0]
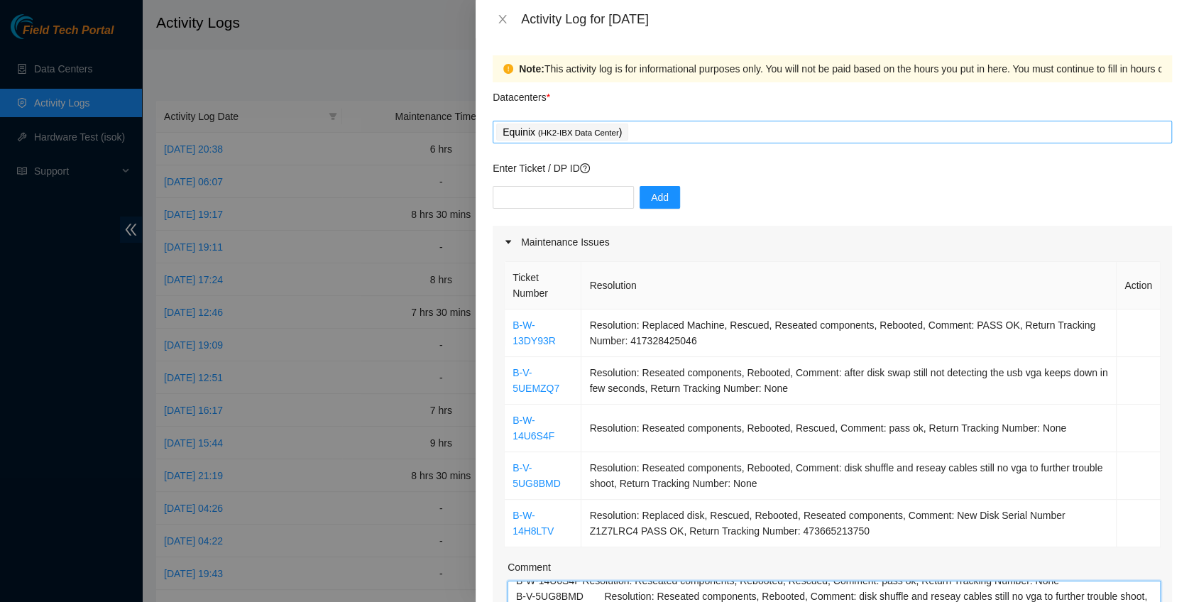
click at [708, 131] on div "Equinix ( HK2-IBX Data Center )" at bounding box center [832, 132] width 672 height 20
type textarea "B-W-13DY93R Resolution: Replaced Machine, Rescued, Reseated components, Reboote…"
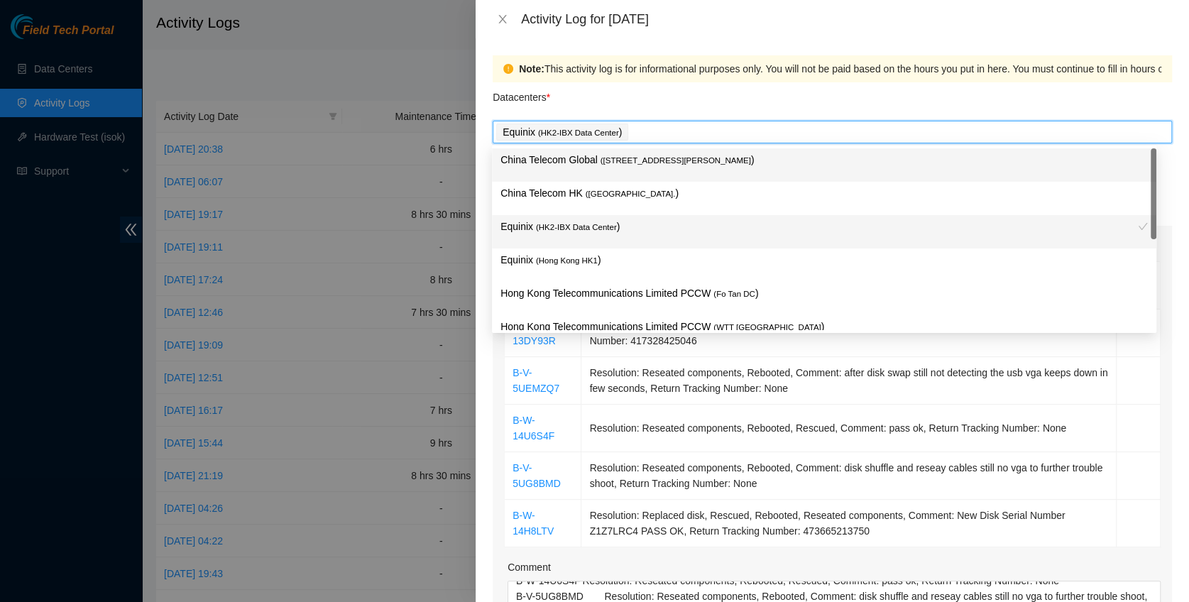
click at [671, 169] on div "China Telecom Global ( Room B11, 2/F, 18 Chun Yat Street, TKO , Hong Kong )" at bounding box center [823, 165] width 647 height 26
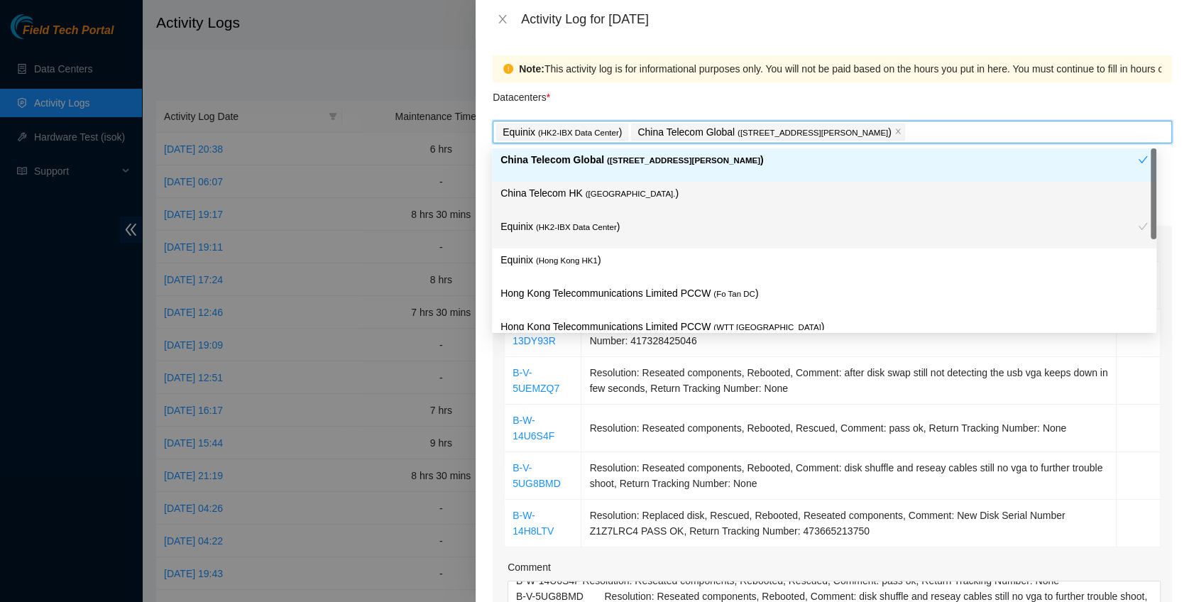
click at [642, 186] on p "China Telecom HK ( Hong Kong. )" at bounding box center [823, 193] width 647 height 16
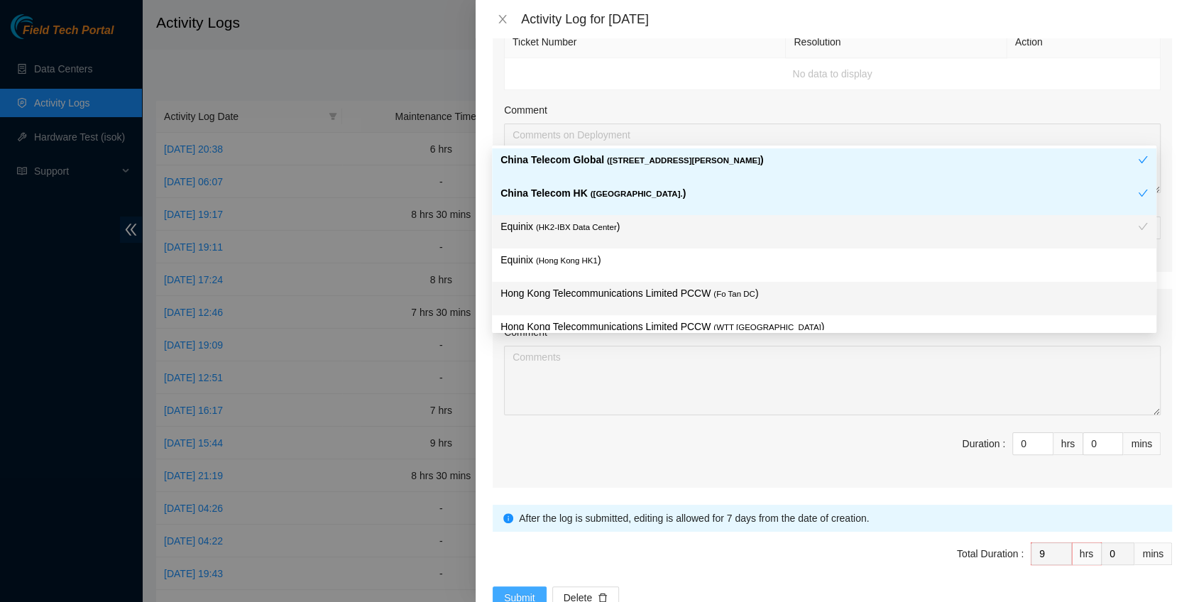
scroll to position [756, 0]
click at [519, 595] on span "Submit" at bounding box center [519, 597] width 31 height 16
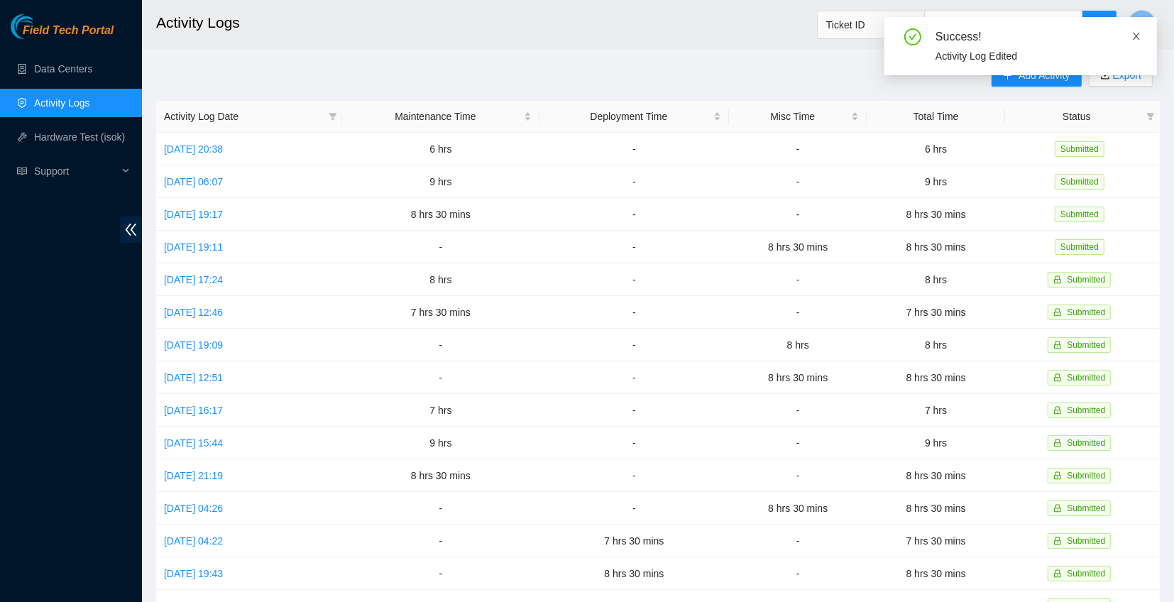
click at [1137, 33] on icon "close" at bounding box center [1136, 36] width 10 height 10
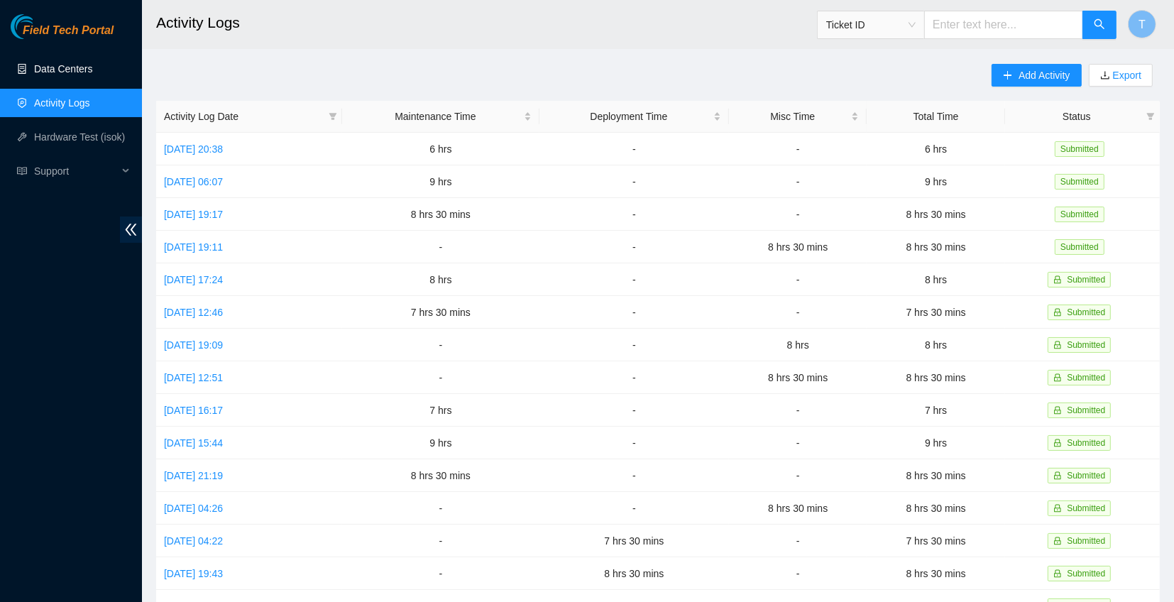
click at [92, 72] on link "Data Centers" at bounding box center [63, 68] width 58 height 11
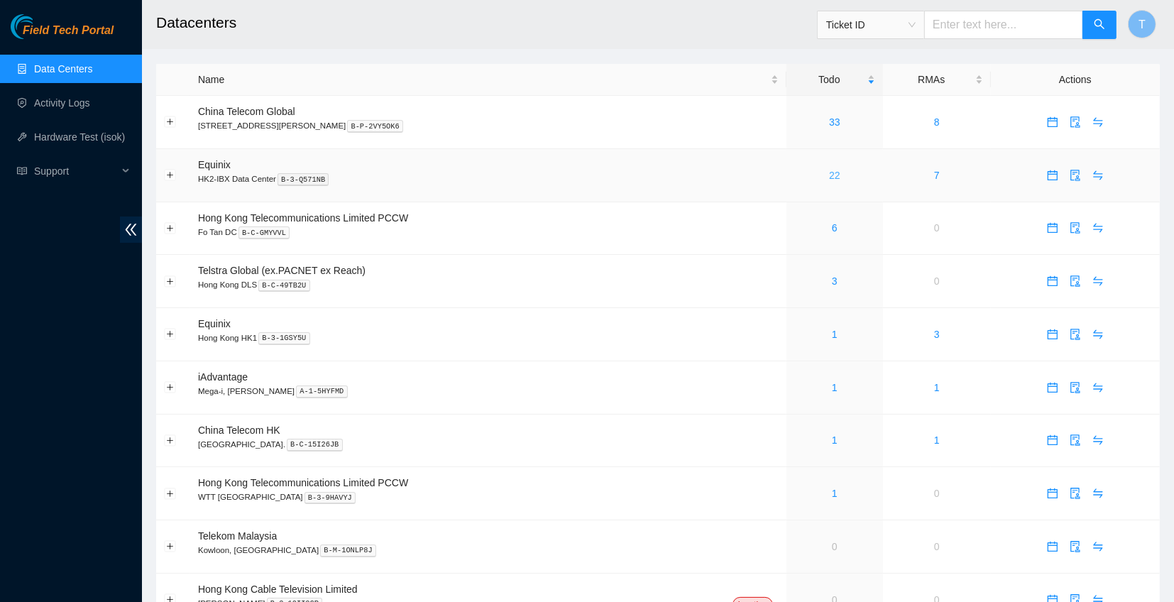
click at [829, 170] on link "22" at bounding box center [834, 175] width 11 height 11
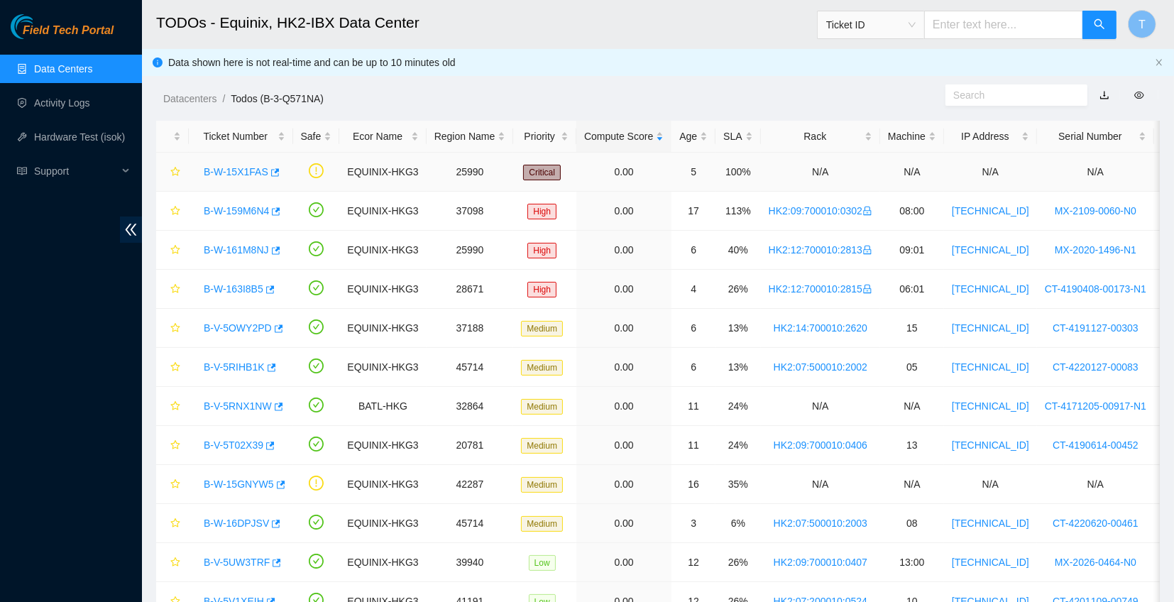
click at [256, 170] on link "B-W-15X1FAS" at bounding box center [236, 171] width 65 height 11
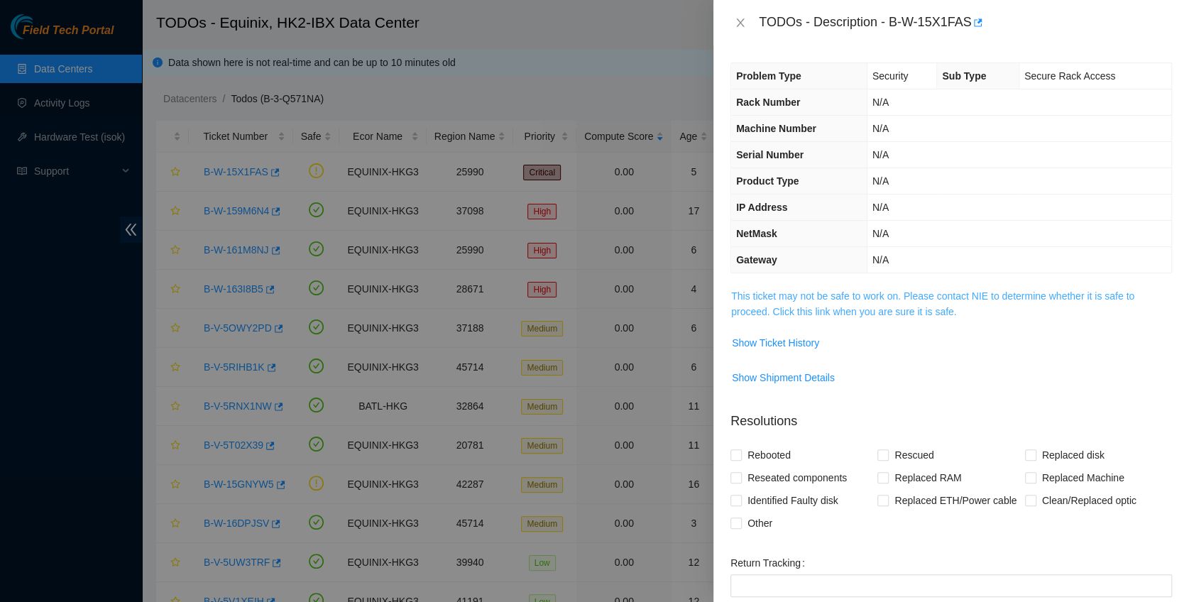
click at [863, 297] on link "This ticket may not be safe to work on. Please contact NIE to determine whether…" at bounding box center [932, 303] width 403 height 27
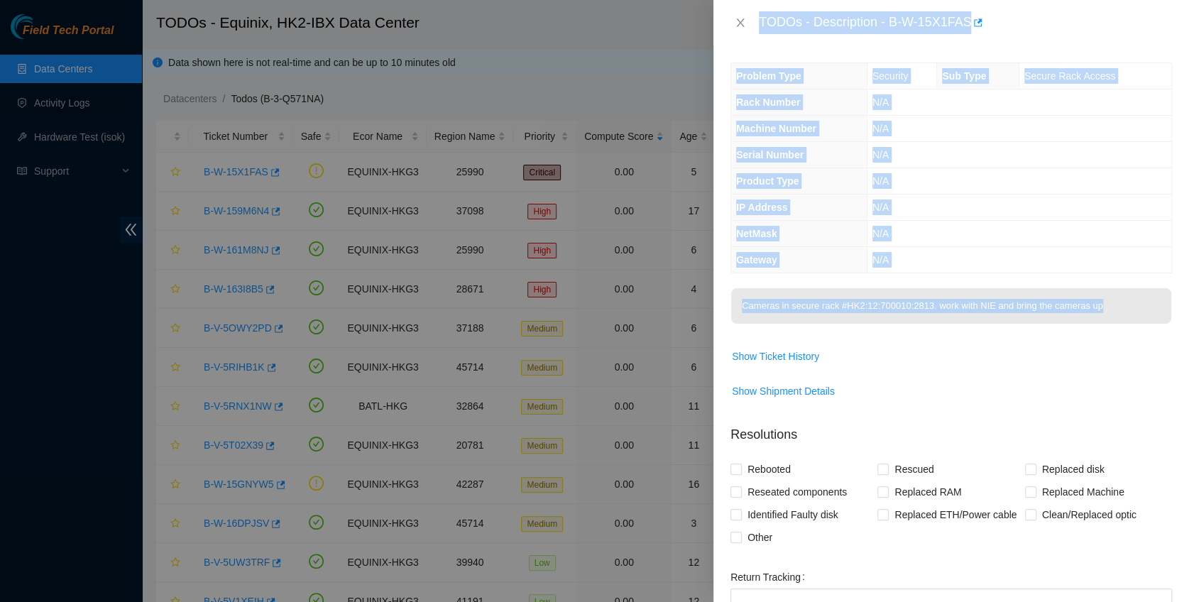
drag, startPoint x: 1131, startPoint y: 310, endPoint x: 749, endPoint y: 31, distance: 473.4
click at [749, 31] on div "TODOs - Description - B-W-15X1FAS Problem Type Security Sub Type Secure Rack Ac…" at bounding box center [950, 301] width 475 height 602
copy div "TODOs - Description - B-W-15X1FAS Problem Type Security Sub Type Secure Rack Ac…"
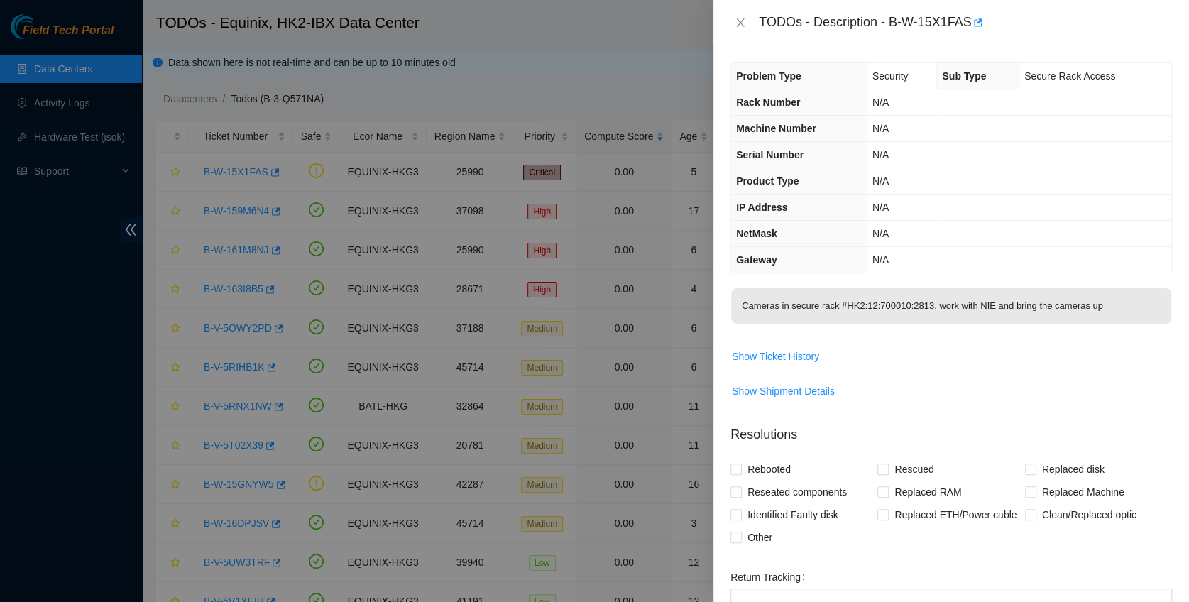
click at [727, 7] on div "TODOs - Description - B-W-15X1FAS" at bounding box center [950, 22] width 475 height 45
click at [742, 21] on icon "close" at bounding box center [740, 22] width 11 height 11
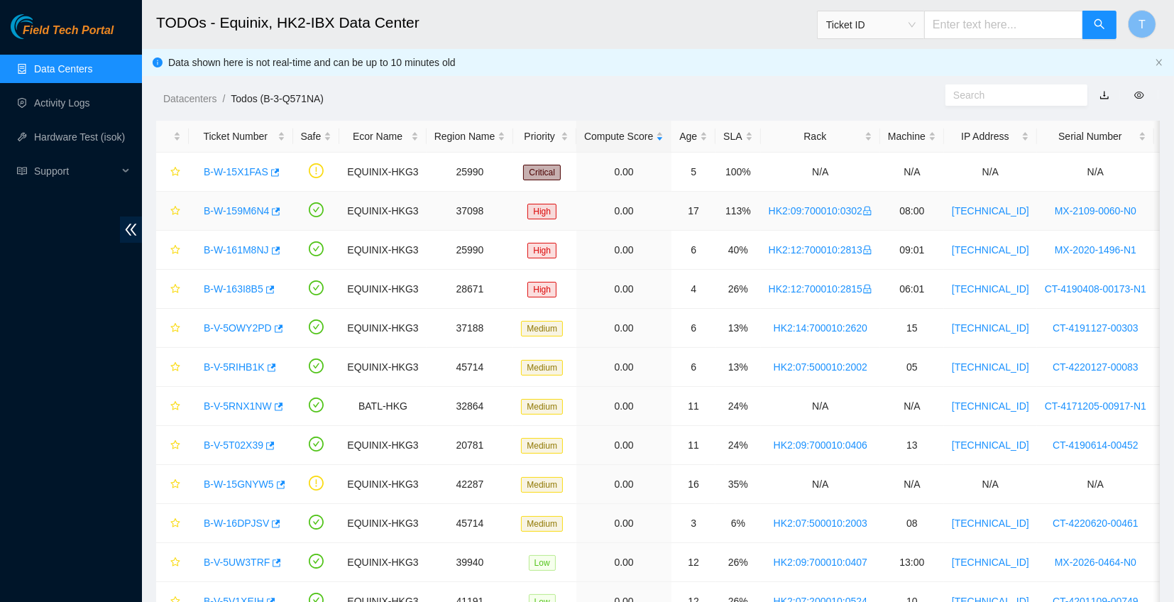
click at [224, 211] on link "B-W-159M6N4" at bounding box center [236, 210] width 65 height 11
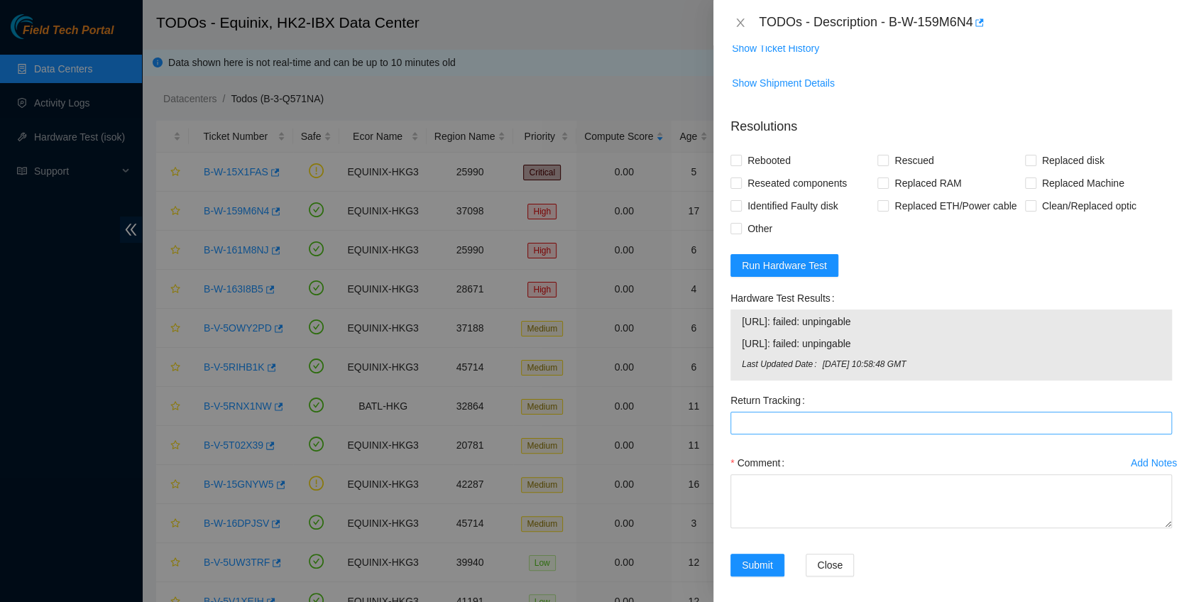
scroll to position [478, 0]
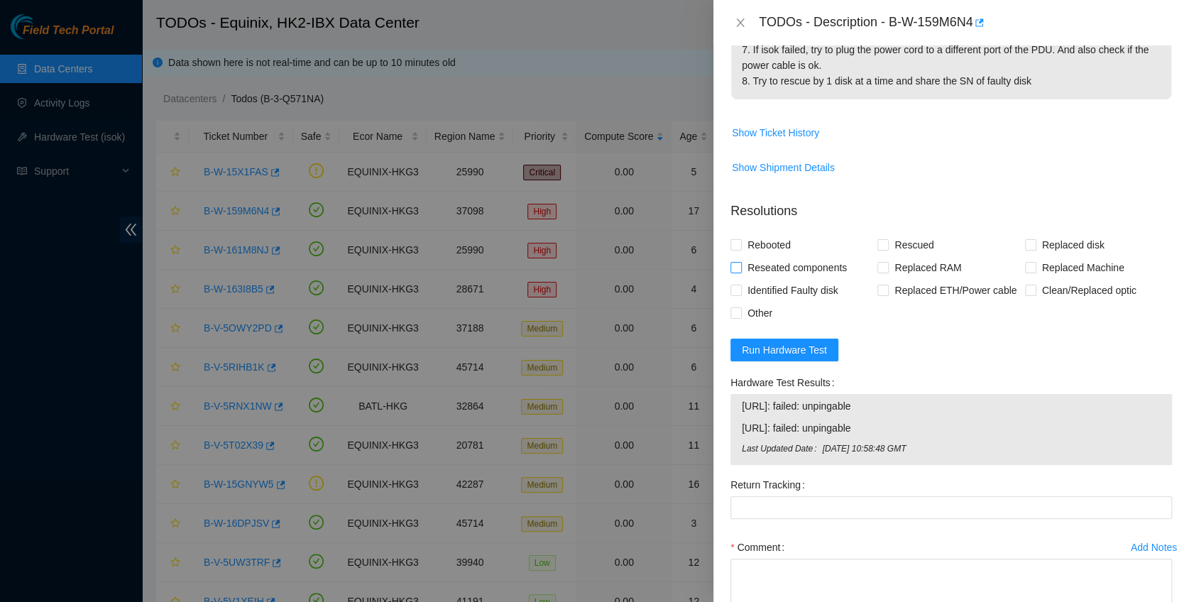
click at [779, 260] on span "Reseated components" at bounding box center [797, 267] width 111 height 23
click at [740, 262] on input "Reseated components" at bounding box center [735, 267] width 10 height 10
checkbox input "true"
click at [771, 250] on span "Rebooted" at bounding box center [769, 246] width 55 height 23
click at [740, 250] on input "Rebooted" at bounding box center [735, 246] width 10 height 10
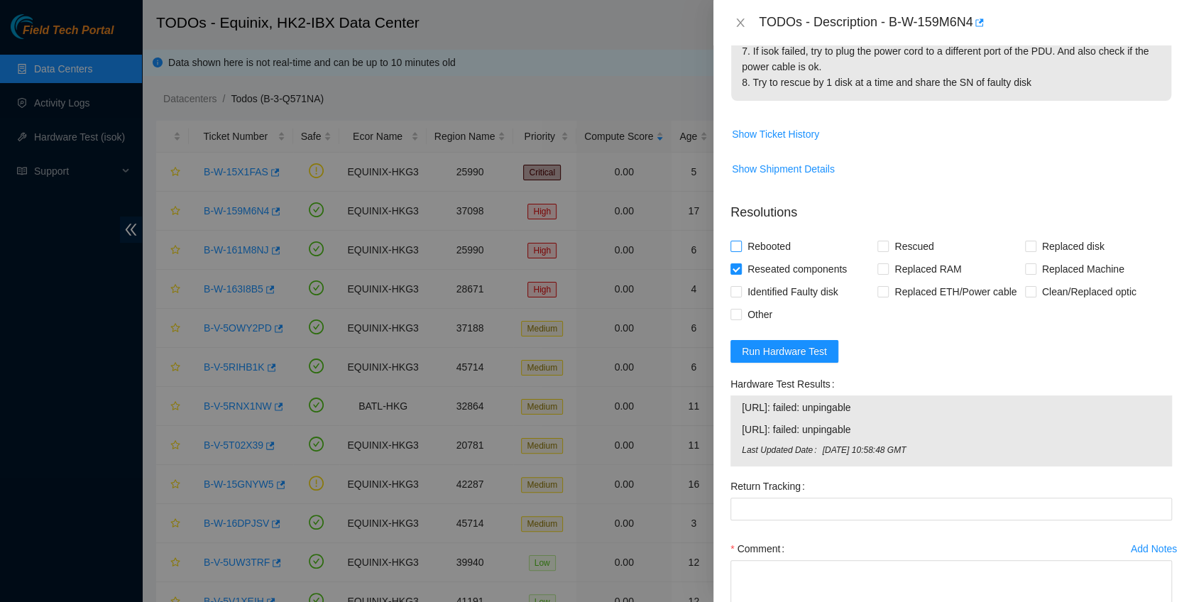
checkbox input "true"
click at [851, 546] on div "Comment" at bounding box center [950, 549] width 441 height 23
click at [852, 565] on textarea "Comment" at bounding box center [950, 588] width 441 height 54
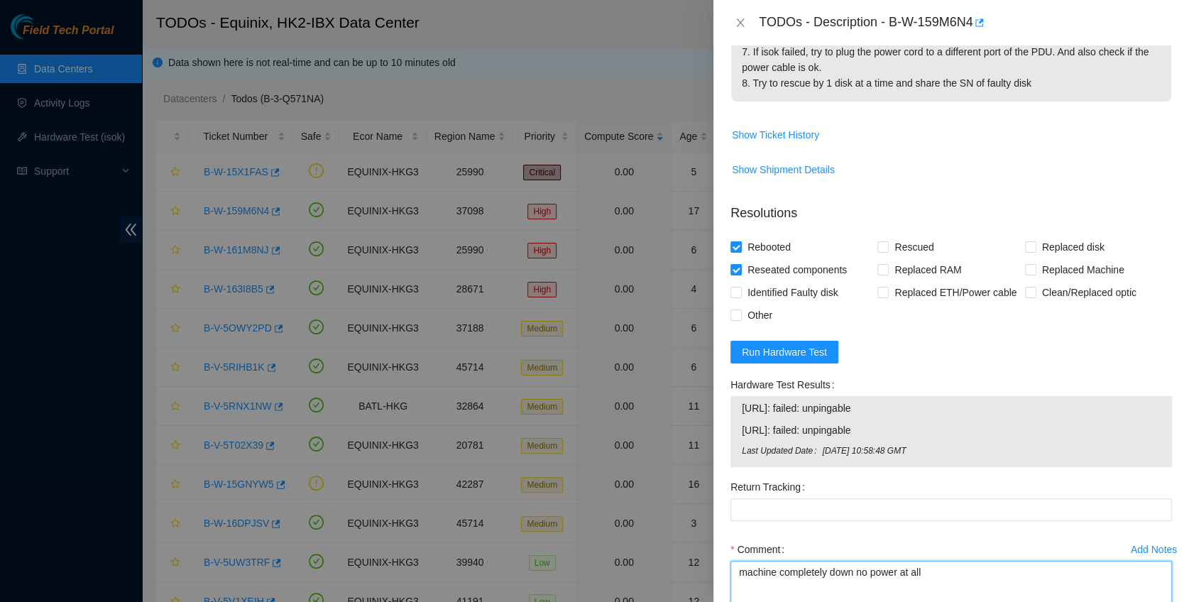
type textarea "machine completely down no power at all"
drag, startPoint x: 893, startPoint y: 26, endPoint x: 974, endPoint y: 37, distance: 81.7
click at [974, 37] on div "TODOs - Description - B-W-159M6N4" at bounding box center [950, 22] width 475 height 45
copy div "B-W-159M6N4"
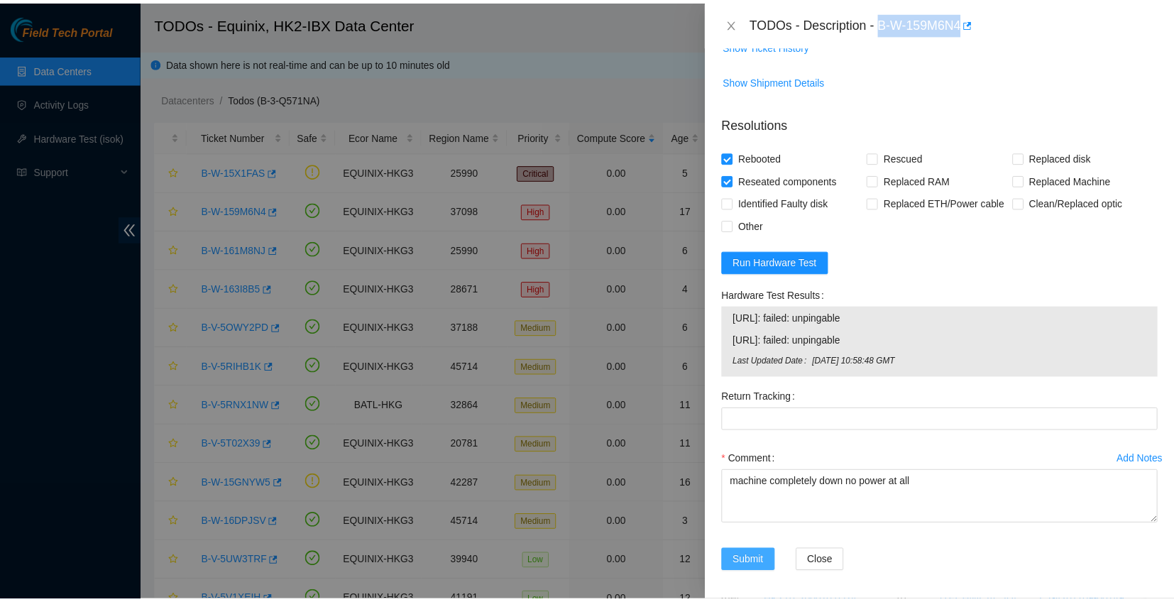
scroll to position [478, 0]
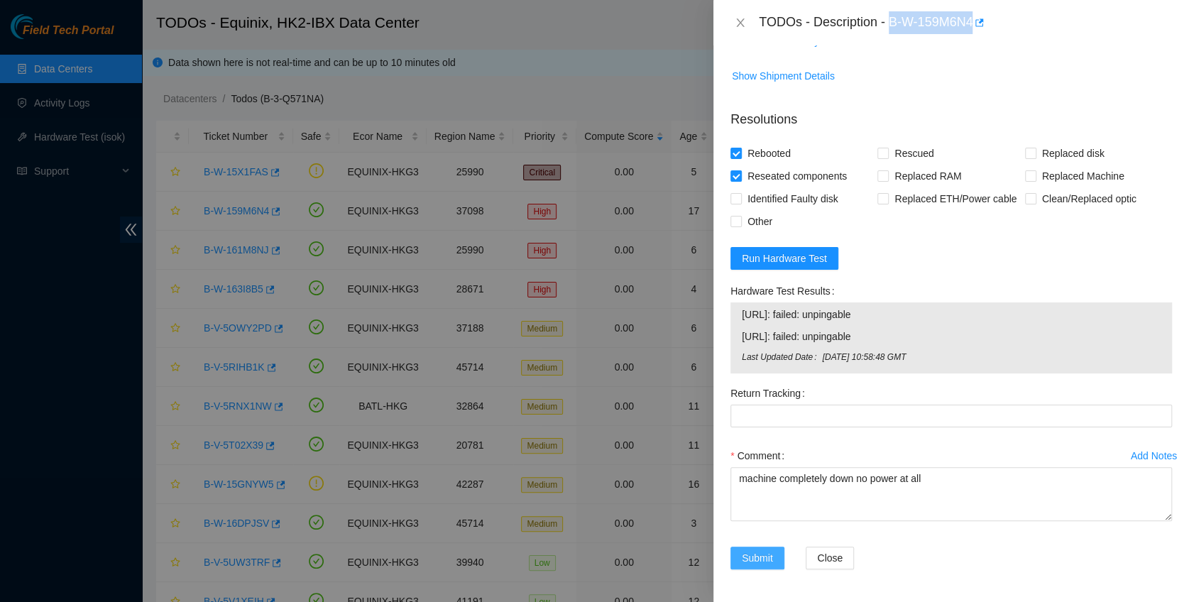
click at [765, 556] on span "Submit" at bounding box center [757, 558] width 31 height 16
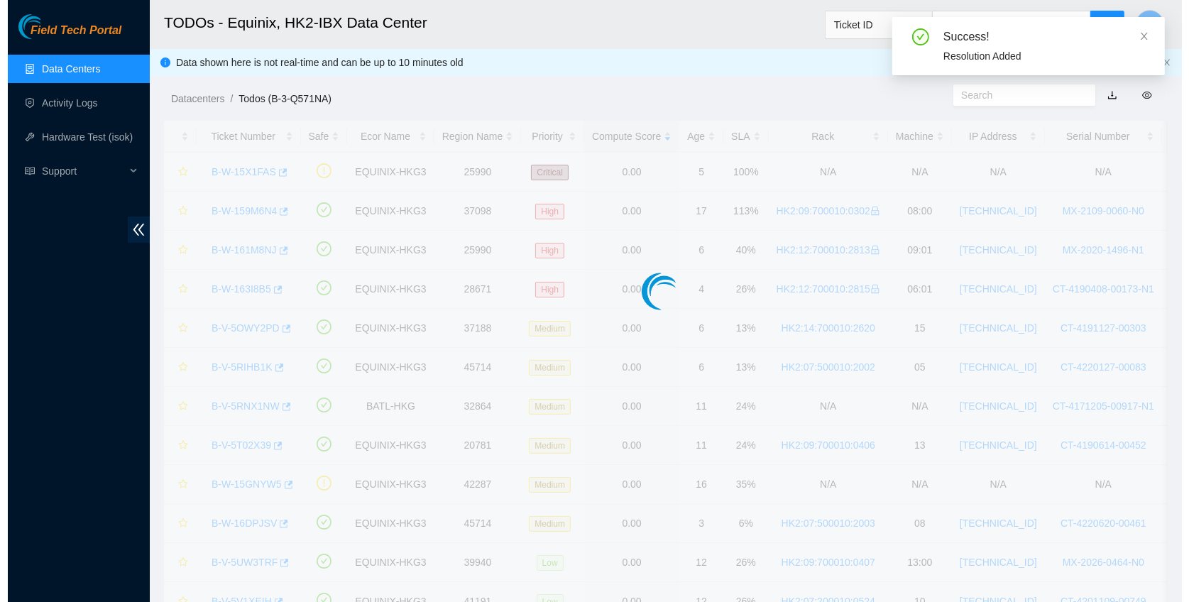
scroll to position [338, 0]
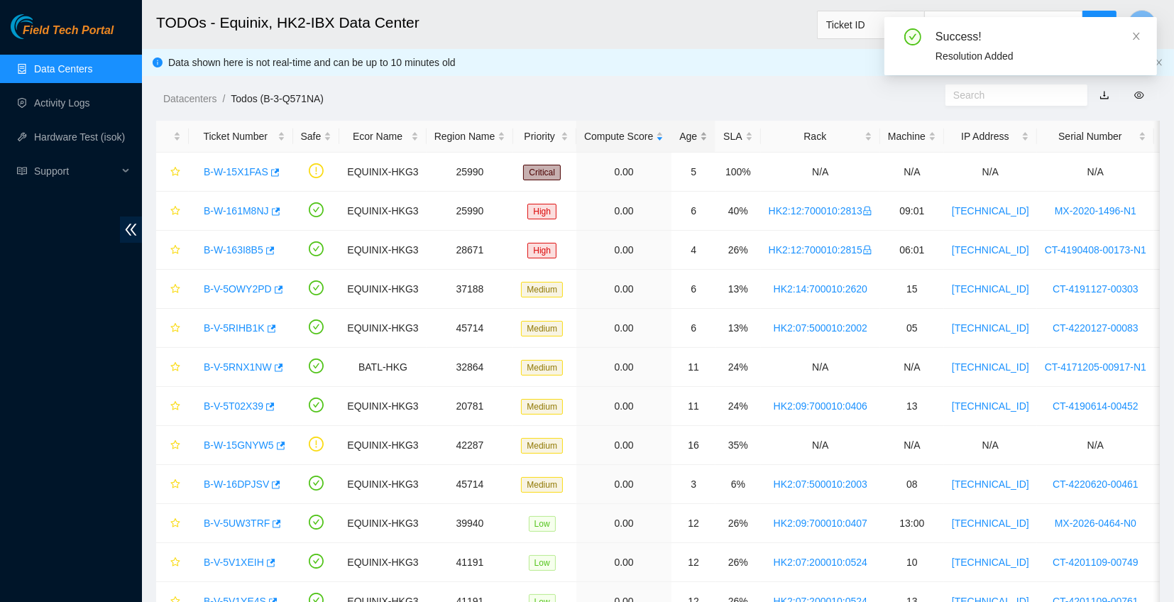
click at [692, 128] on div "Age" at bounding box center [693, 136] width 28 height 16
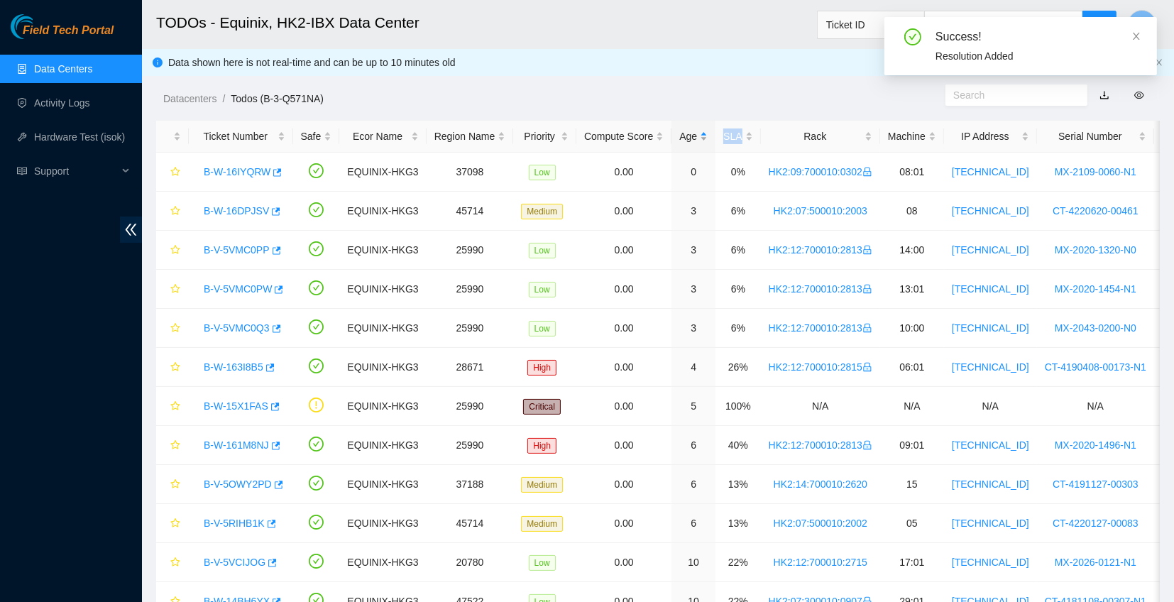
click at [692, 128] on div "Age" at bounding box center [693, 136] width 28 height 16
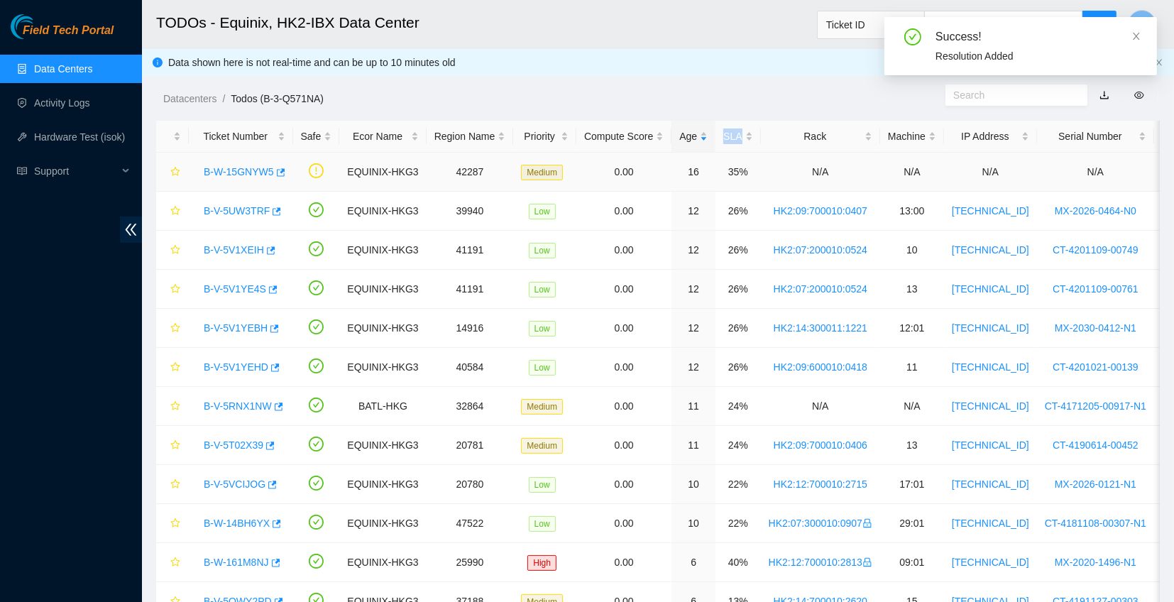
click at [236, 167] on link "B-W-15GNYW5" at bounding box center [239, 171] width 70 height 11
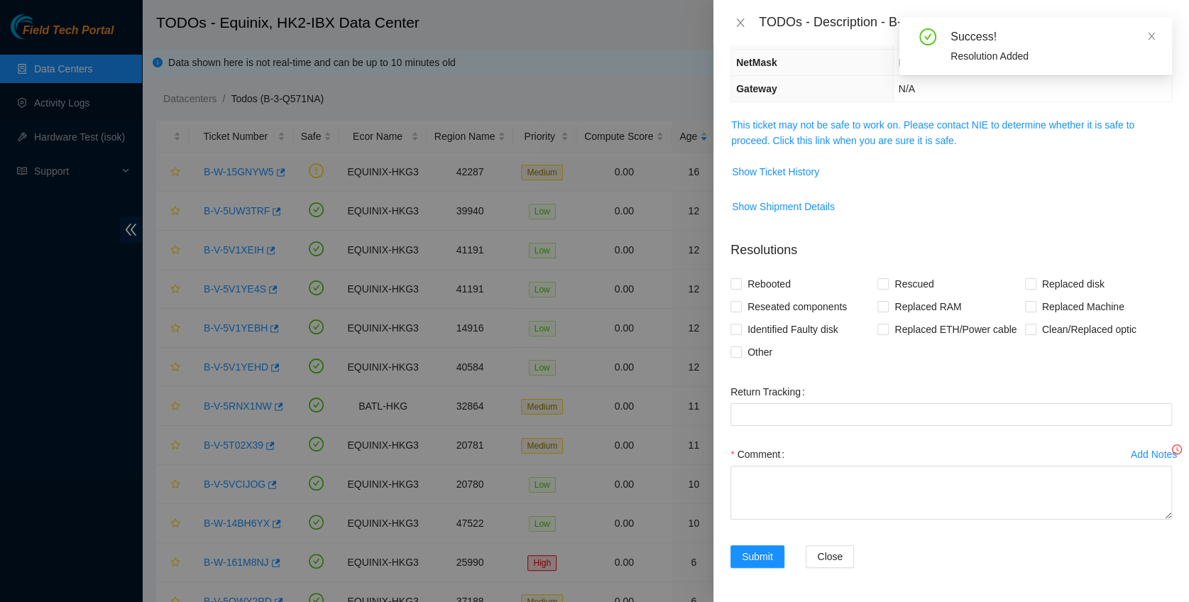
scroll to position [144, 0]
click at [842, 142] on link "This ticket may not be safe to work on. Please contact NIE to determine whether…" at bounding box center [932, 133] width 403 height 27
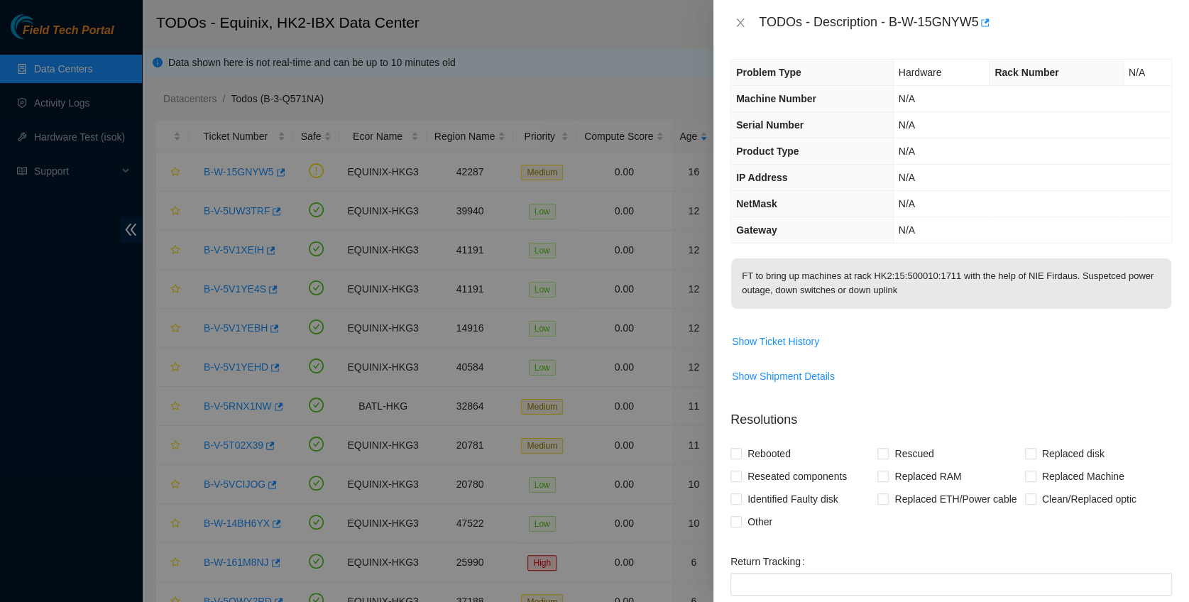
scroll to position [0, 0]
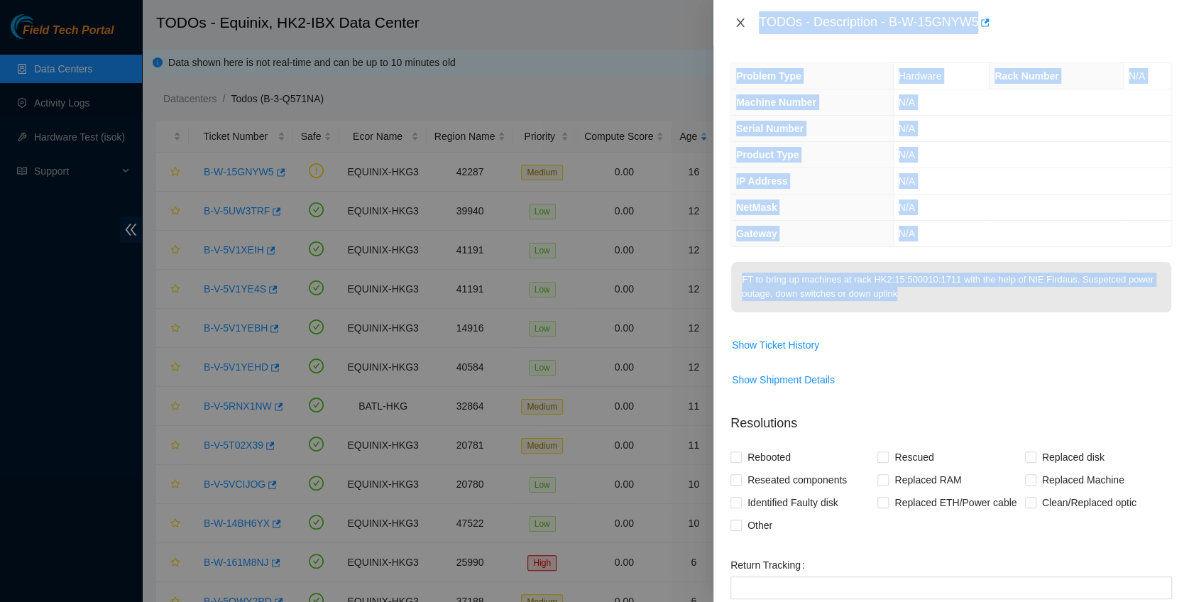
drag, startPoint x: 921, startPoint y: 298, endPoint x: 747, endPoint y: 23, distance: 326.0
click at [747, 23] on div "TODOs - Description - B-W-15GNYW5 Problem Type Hardware Rack Number N/A Machine…" at bounding box center [950, 301] width 475 height 602
copy div "TODOs - Description - B-W-15GNYW5 Problem Type Hardware Rack Number N/A Machine…"
click at [742, 18] on icon "close" at bounding box center [740, 22] width 11 height 11
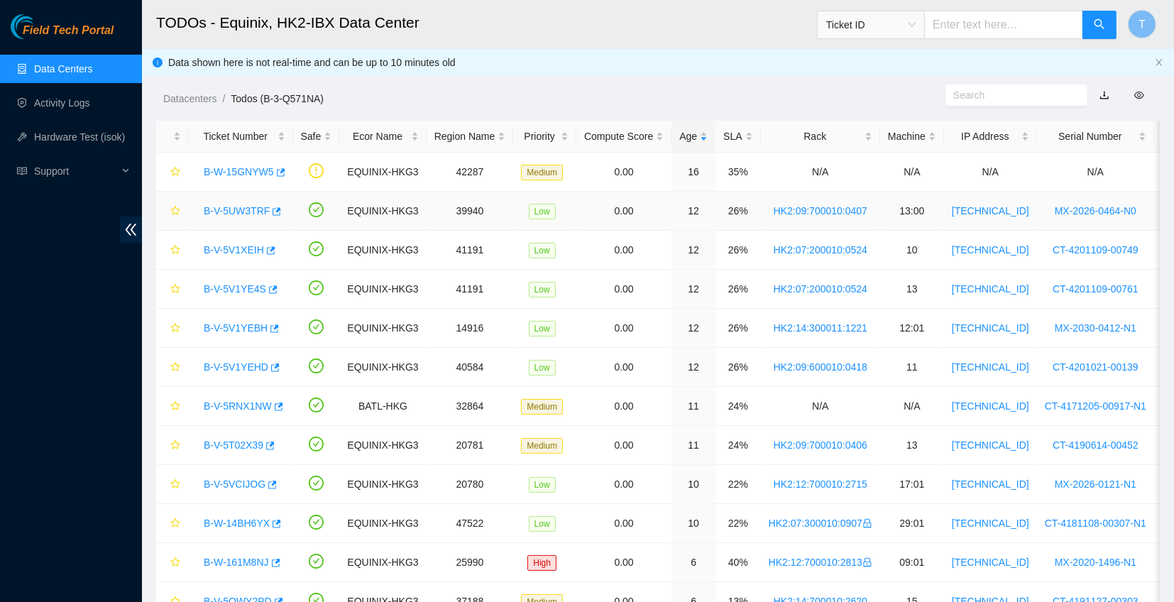
click at [245, 209] on link "B-V-5UW3TRF" at bounding box center [237, 210] width 66 height 11
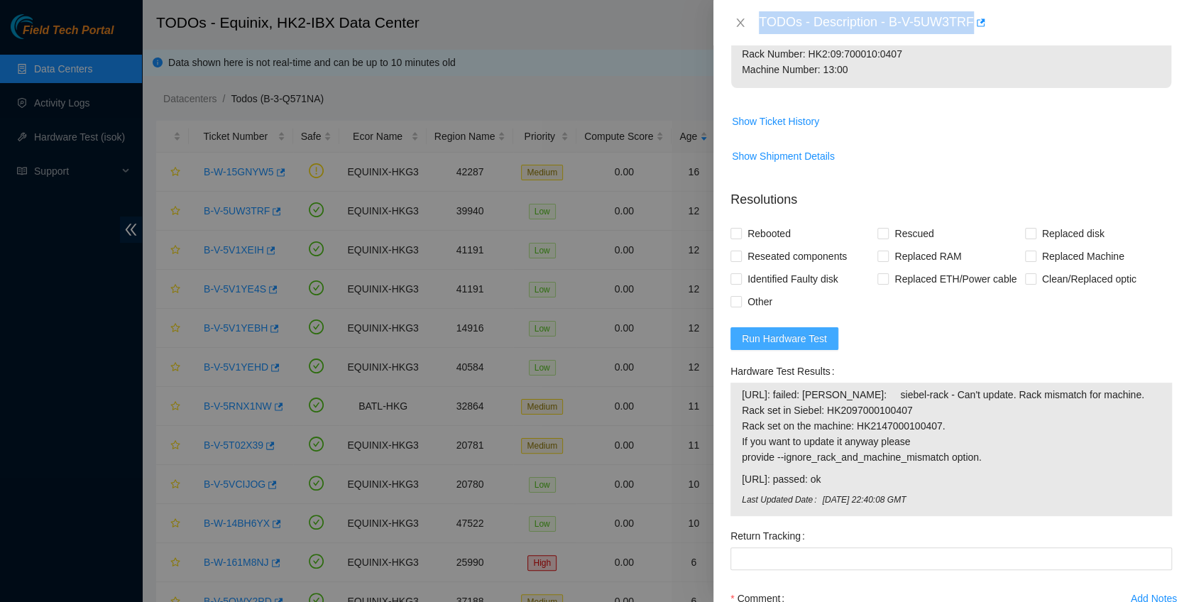
scroll to position [472, 0]
click at [817, 346] on span "Run Hardware Test" at bounding box center [784, 338] width 85 height 16
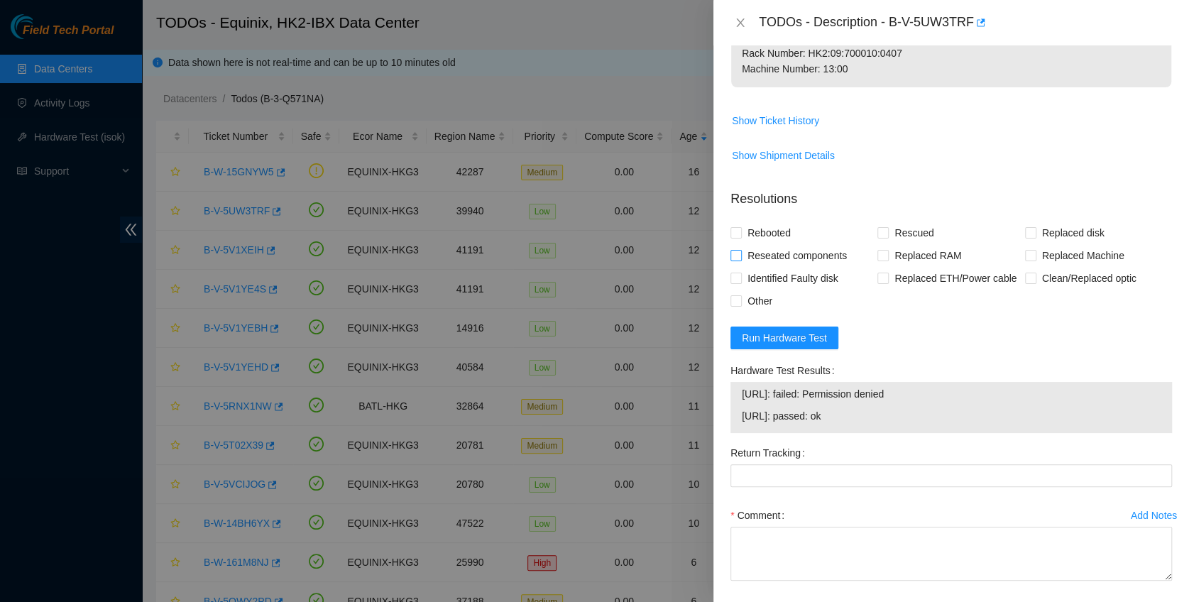
click at [779, 267] on span "Reseated components" at bounding box center [797, 255] width 111 height 23
click at [740, 260] on input "Reseated components" at bounding box center [735, 255] width 10 height 10
checkbox input "true"
click at [766, 244] on span "Rebooted" at bounding box center [769, 232] width 55 height 23
click at [740, 237] on input "Rebooted" at bounding box center [735, 232] width 10 height 10
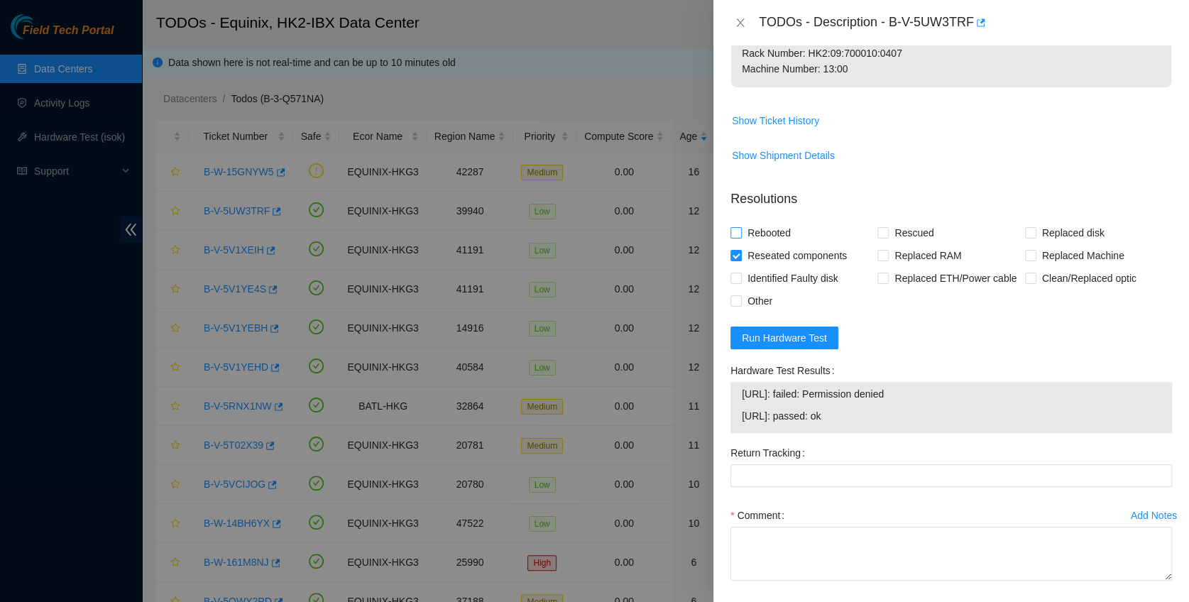
checkbox input "true"
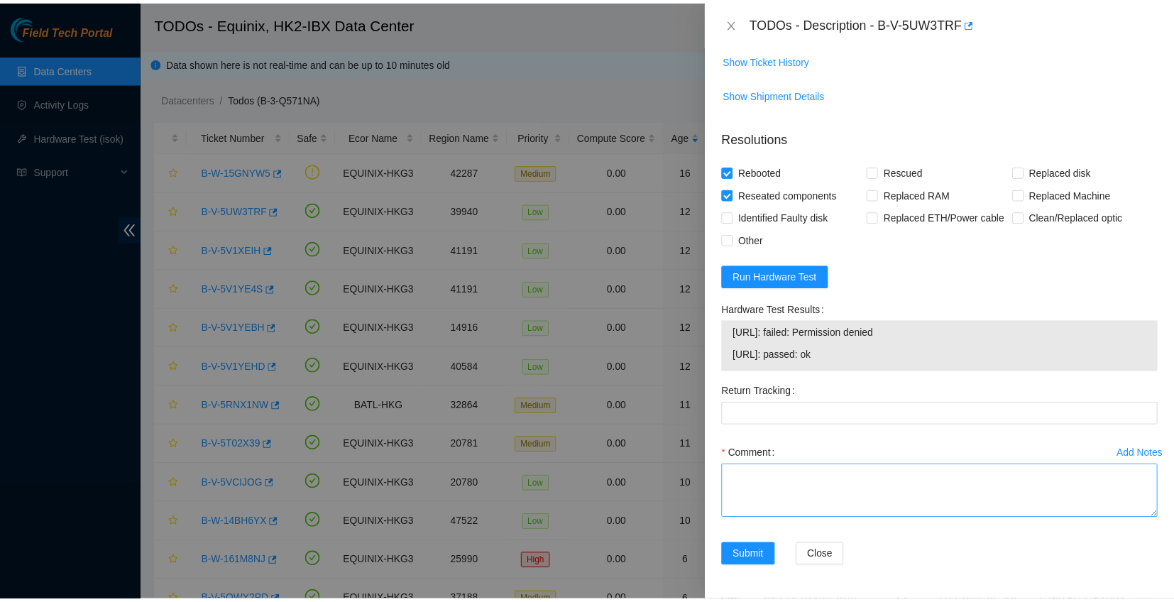
scroll to position [595, 0]
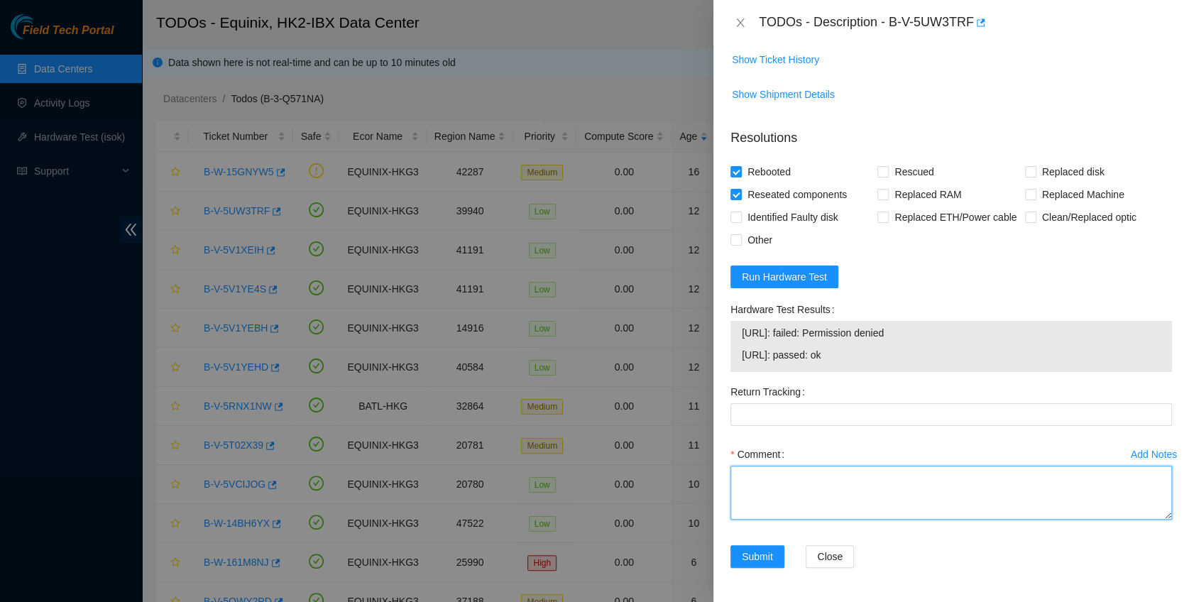
click at [803, 508] on textarea "Comment" at bounding box center [950, 493] width 441 height 54
type textarea "pass ok"
drag, startPoint x: 888, startPoint y: 25, endPoint x: 971, endPoint y: 43, distance: 85.1
click at [971, 43] on div "TODOs - Description - B-V-5UW3TRF" at bounding box center [950, 22] width 475 height 45
copy div "B-V-5UW3TRF"
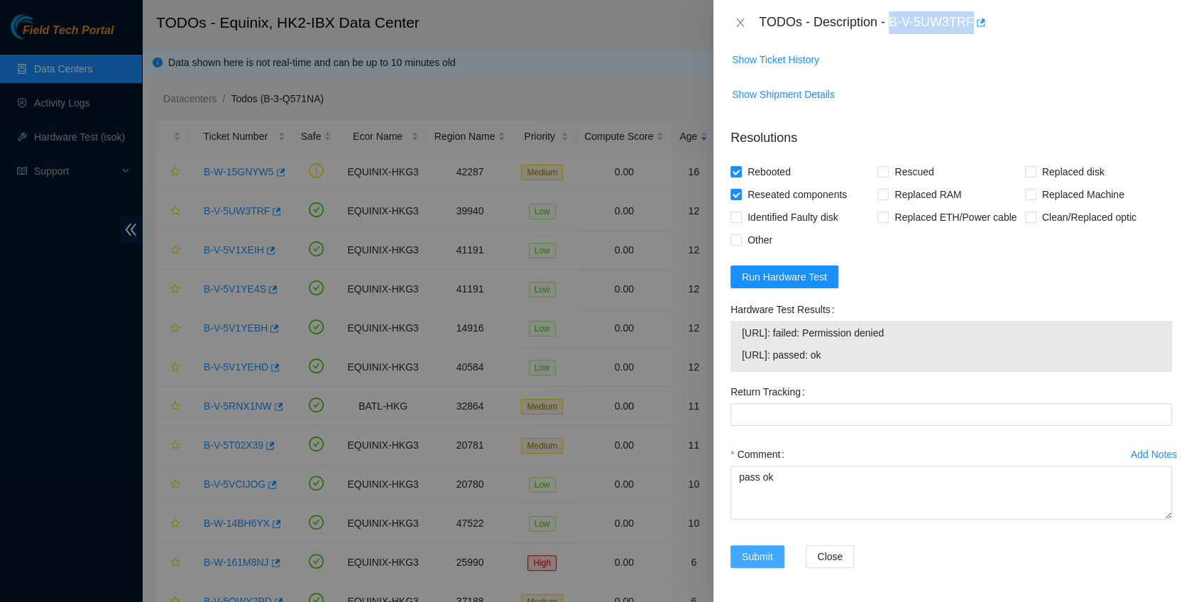
click at [773, 564] on button "Submit" at bounding box center [757, 556] width 54 height 23
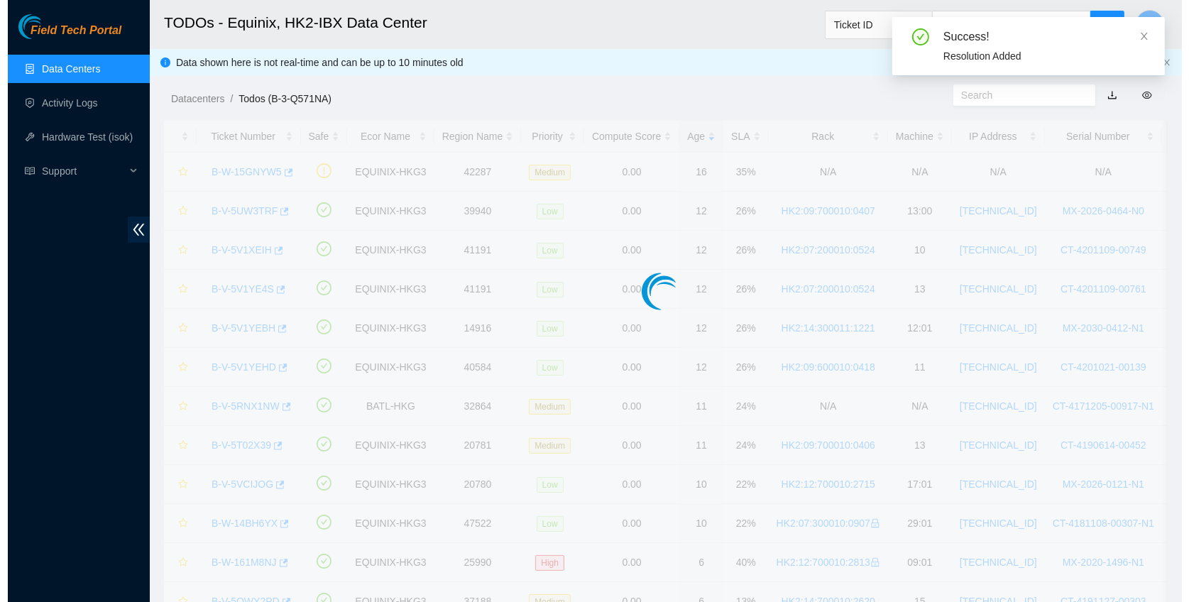
scroll to position [358, 0]
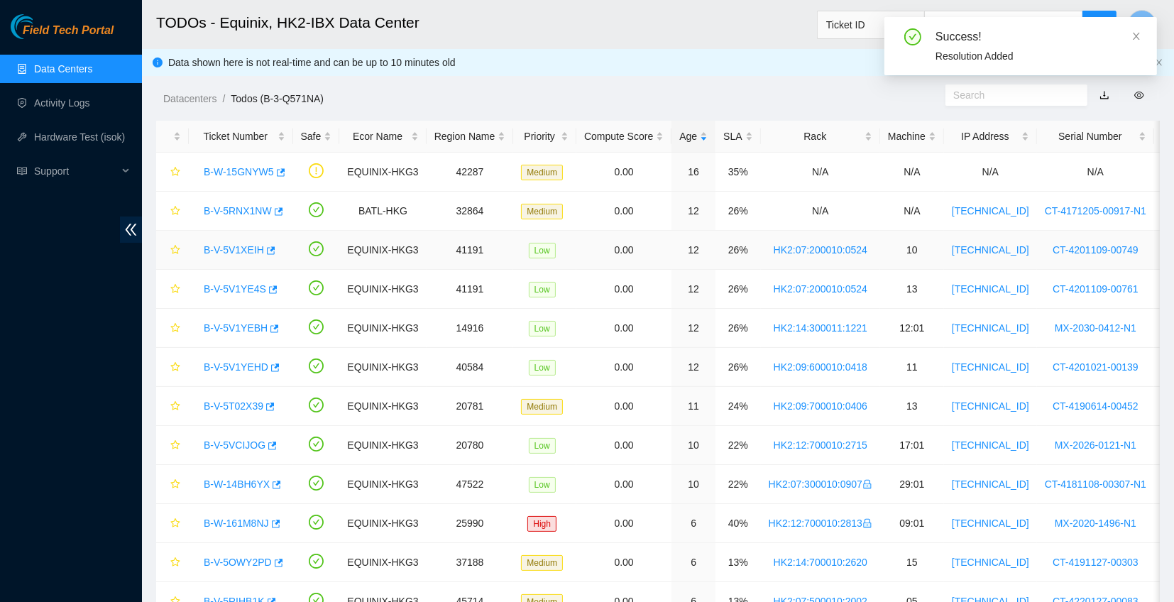
click at [225, 244] on link "B-V-5V1XEIH" at bounding box center [234, 249] width 60 height 11
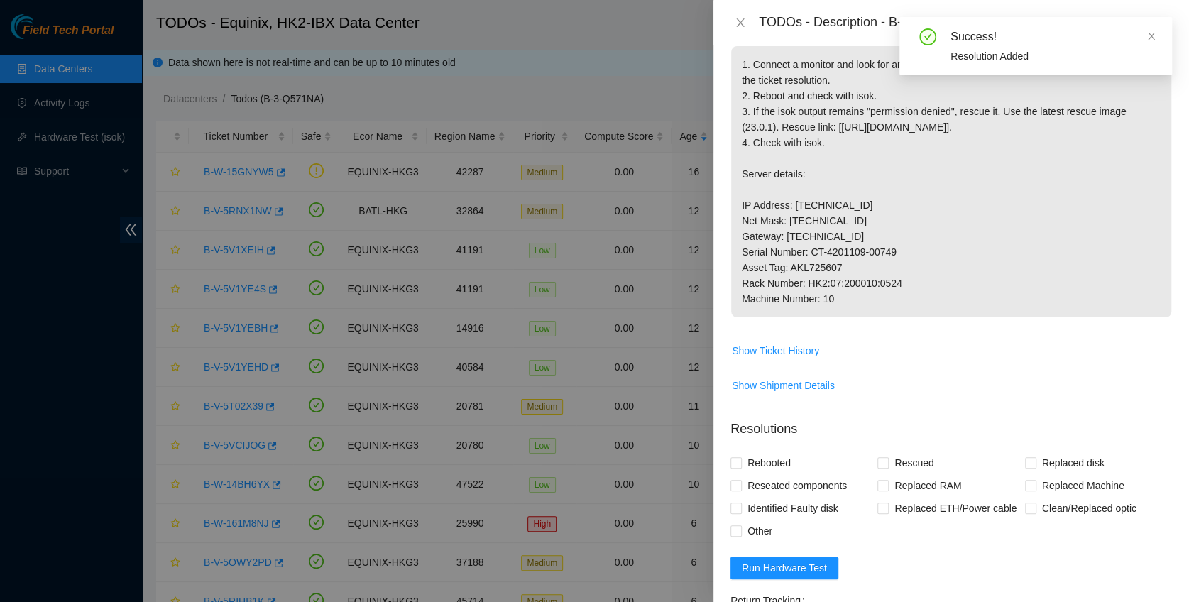
scroll to position [512, 0]
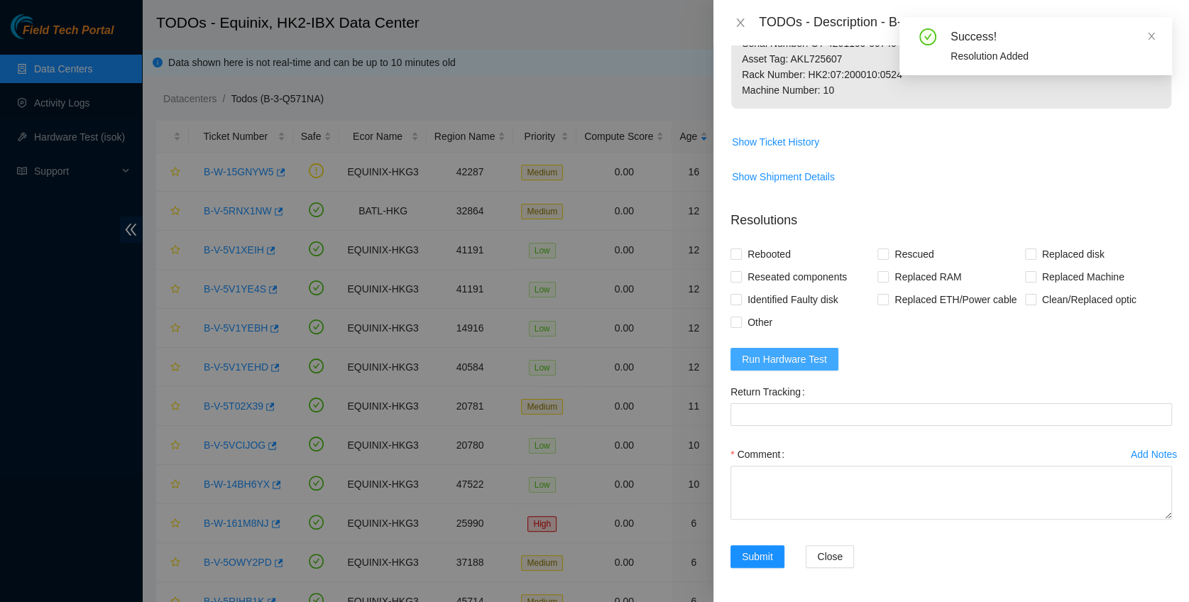
click at [815, 353] on span "Run Hardware Test" at bounding box center [784, 359] width 85 height 16
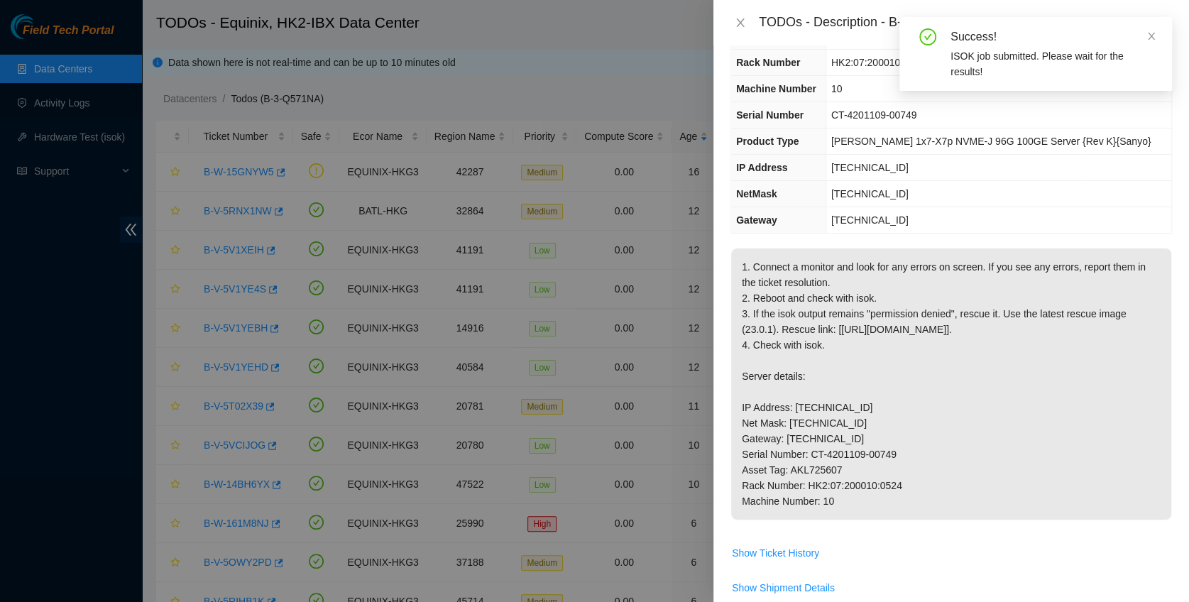
scroll to position [40, 0]
click at [1153, 31] on icon "close" at bounding box center [1151, 36] width 10 height 10
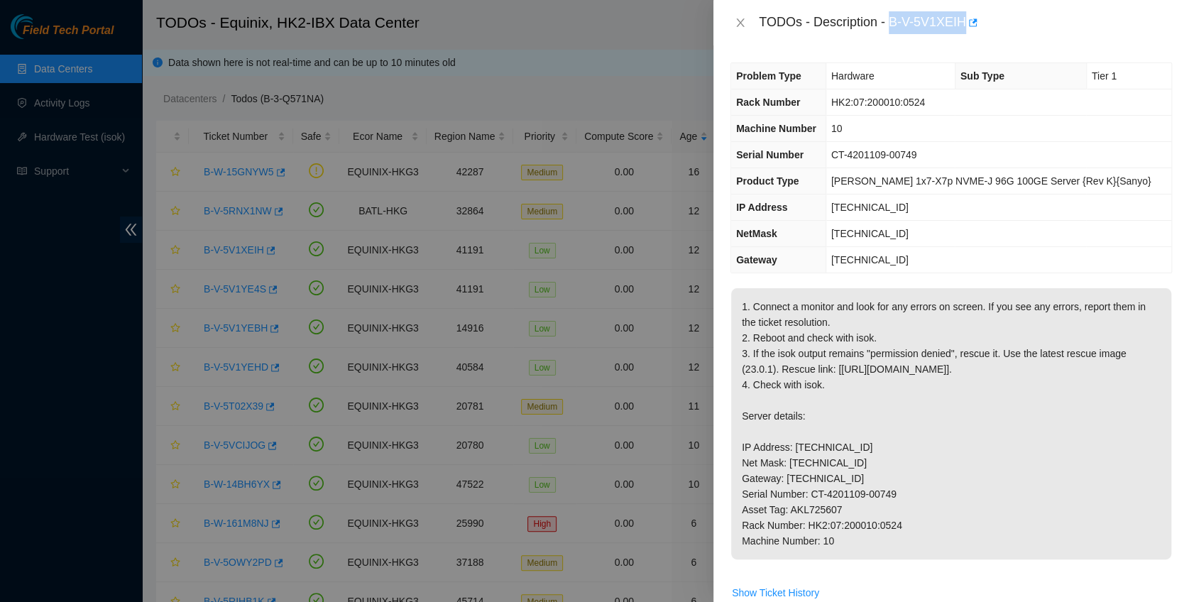
drag, startPoint x: 891, startPoint y: 20, endPoint x: 964, endPoint y: 35, distance: 74.6
click at [964, 35] on div "TODOs - Description - B-V-5V1XEIH" at bounding box center [950, 22] width 475 height 45
copy div "B-V-5V1XEIH"
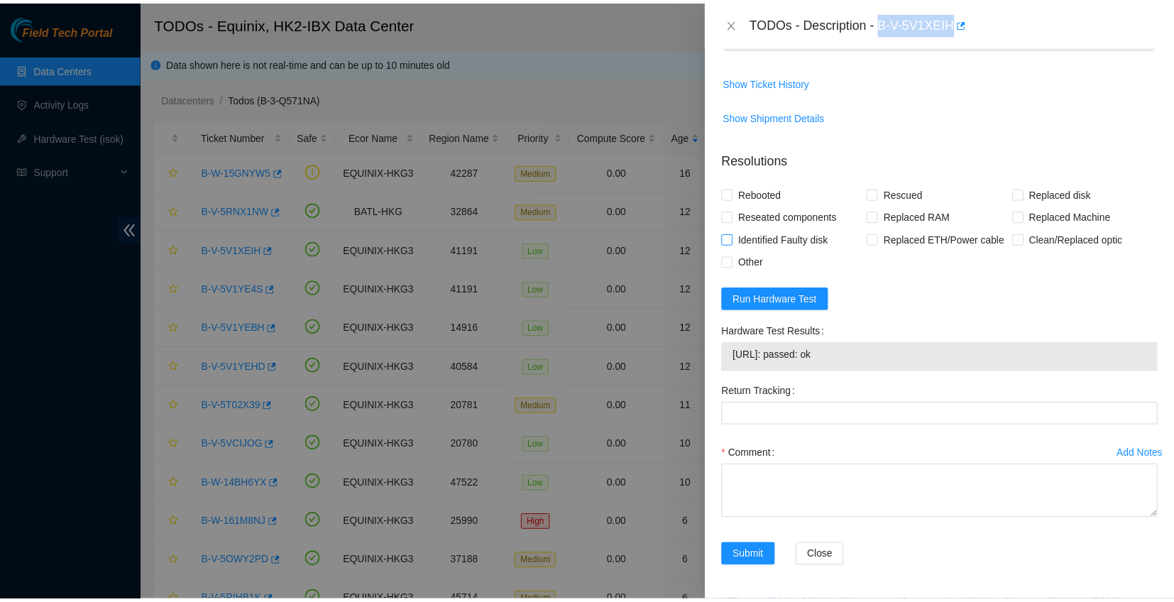
scroll to position [566, 0]
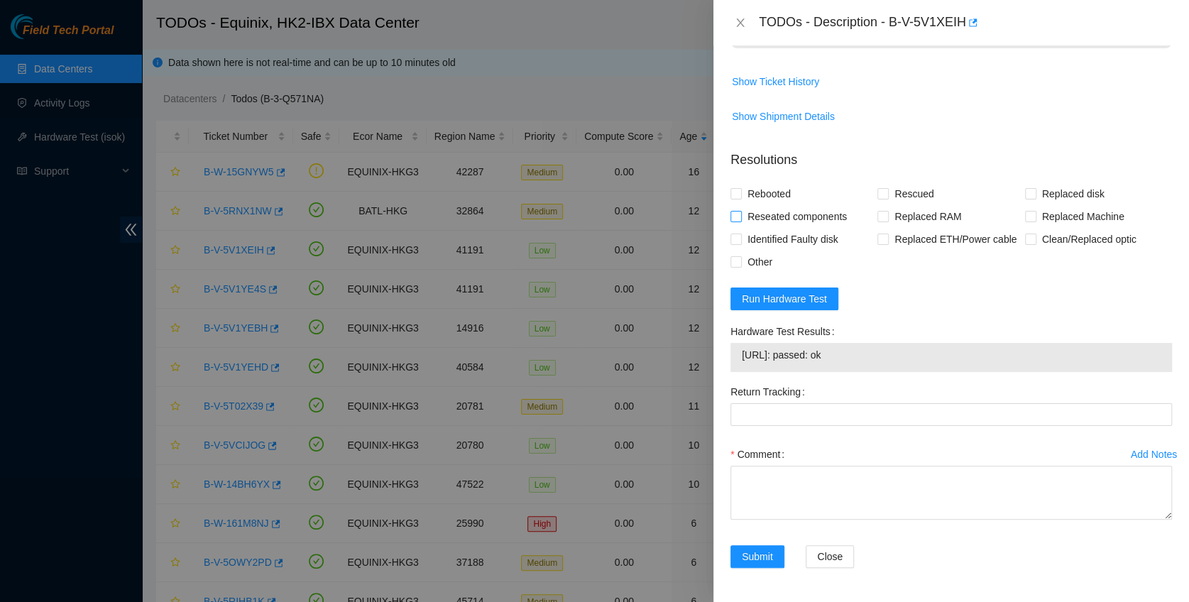
click at [771, 224] on span "Reseated components" at bounding box center [797, 216] width 111 height 23
click at [740, 221] on input "Reseated components" at bounding box center [735, 216] width 10 height 10
checkbox input "true"
click at [766, 199] on span "Rebooted" at bounding box center [769, 193] width 55 height 23
click at [740, 198] on input "Rebooted" at bounding box center [735, 193] width 10 height 10
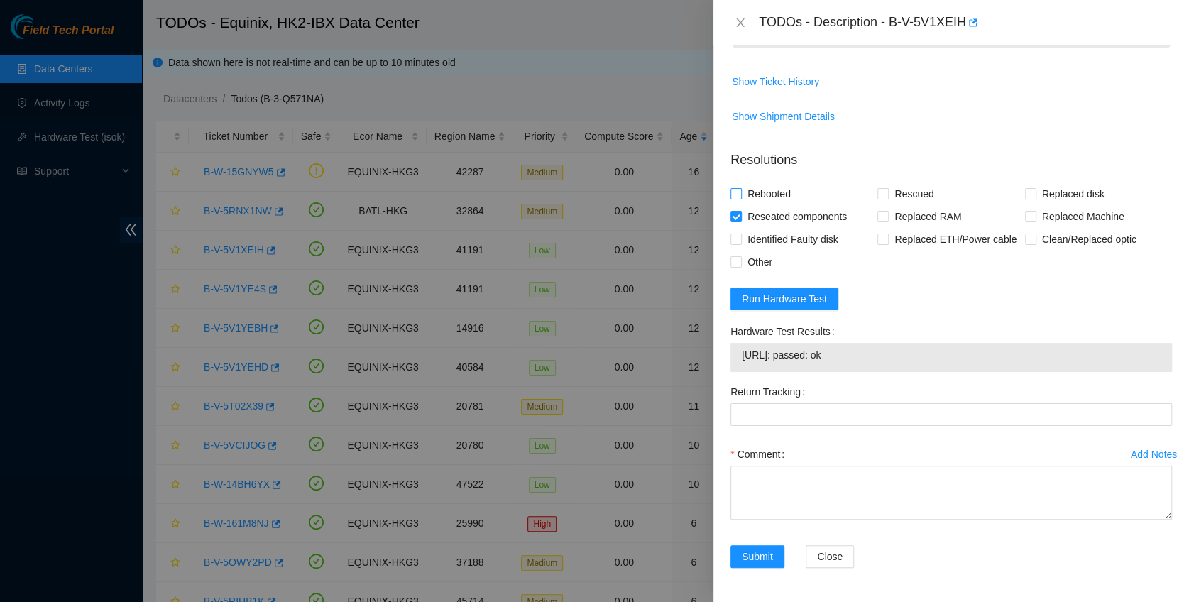
checkbox input "true"
click at [896, 202] on span "Rescued" at bounding box center [914, 193] width 50 height 23
click at [887, 198] on input "Rescued" at bounding box center [882, 193] width 10 height 10
checkbox input "true"
click at [781, 476] on textarea "Comment" at bounding box center [950, 493] width 441 height 54
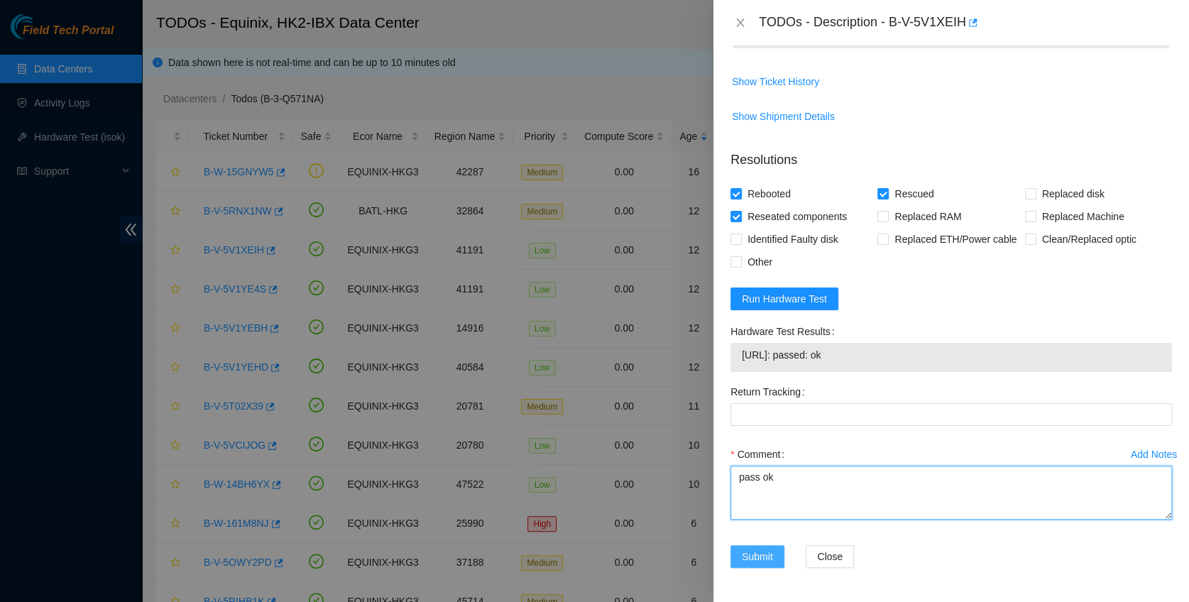
type textarea "pass ok"
click at [758, 564] on span "Submit" at bounding box center [757, 557] width 31 height 16
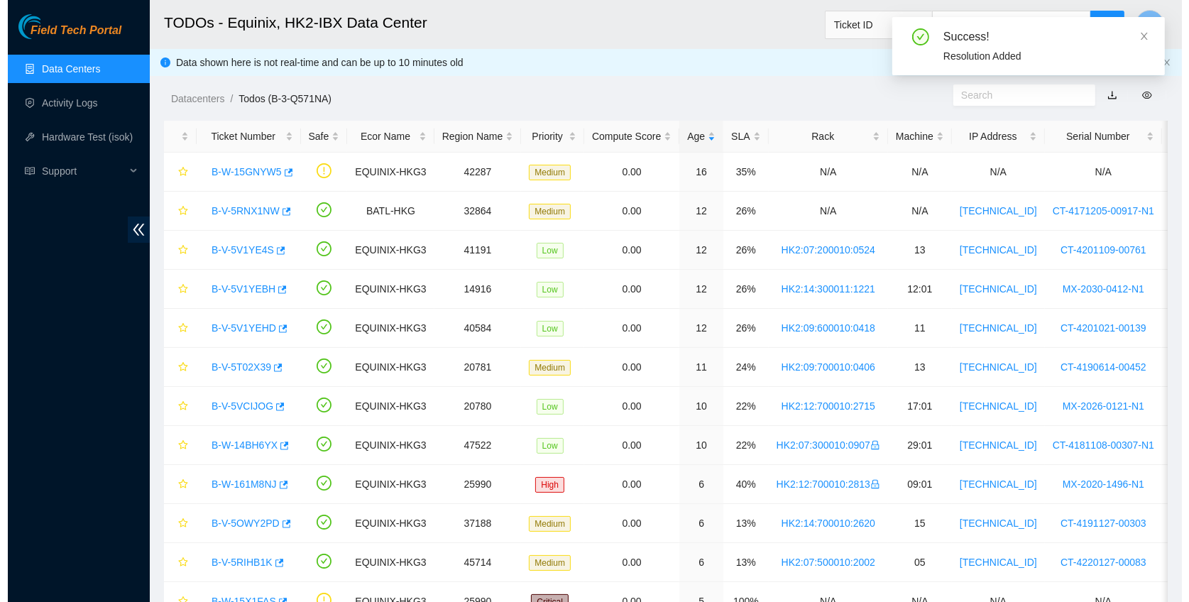
scroll to position [358, 0]
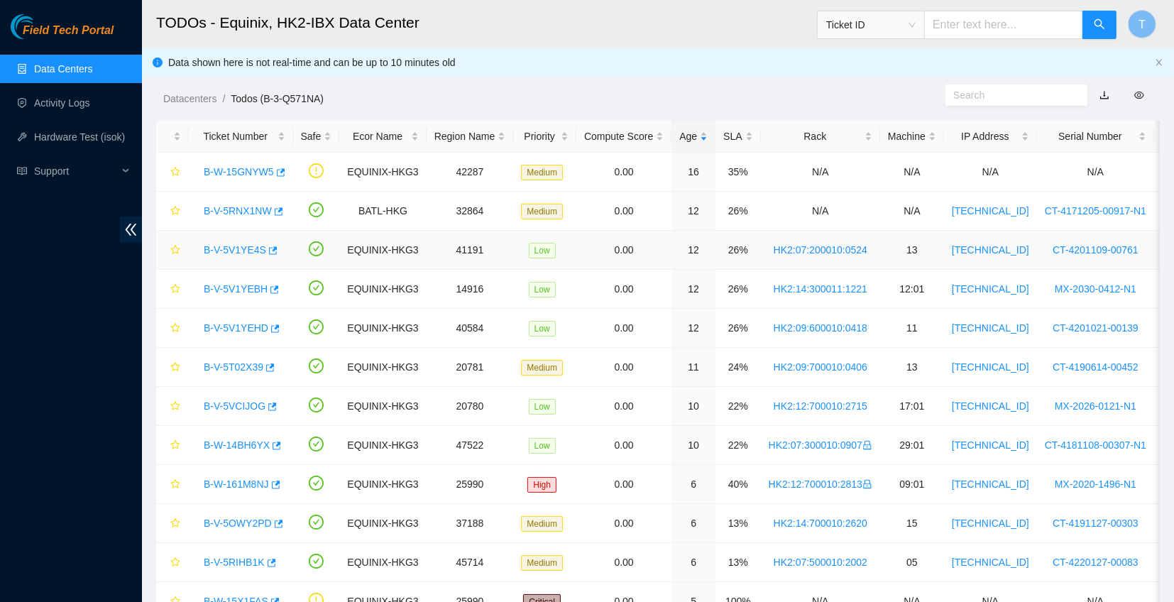
click at [224, 257] on div "B-V-5V1YE4S" at bounding box center [241, 249] width 89 height 23
click at [230, 247] on link "B-V-5V1YE4S" at bounding box center [235, 249] width 62 height 11
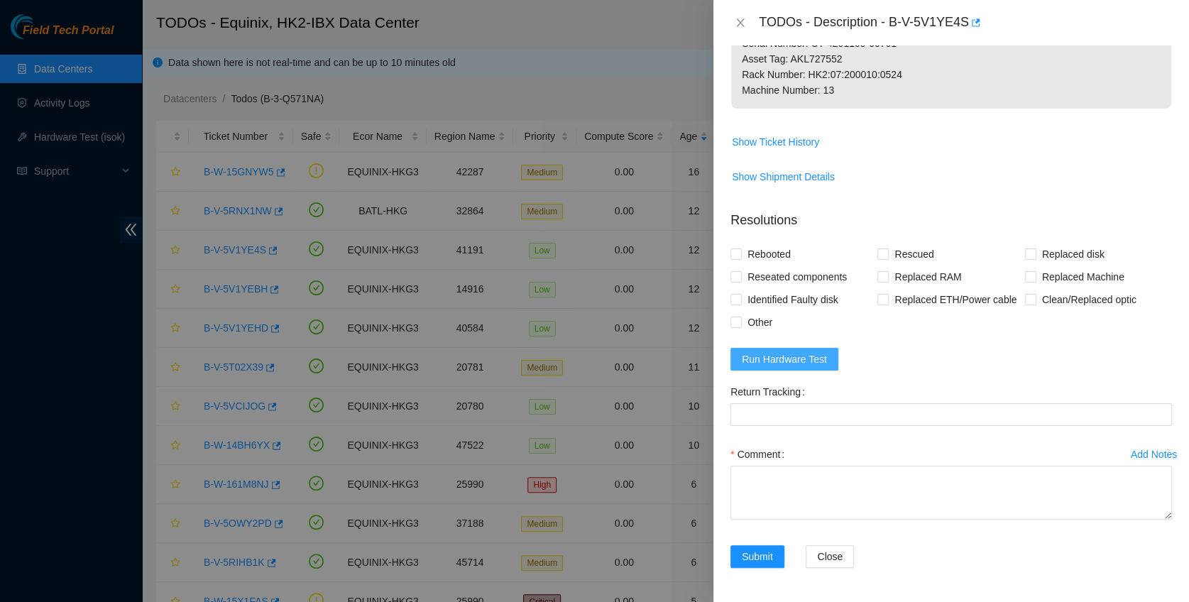
scroll to position [512, 0]
click at [783, 349] on button "Run Hardware Test" at bounding box center [784, 359] width 108 height 23
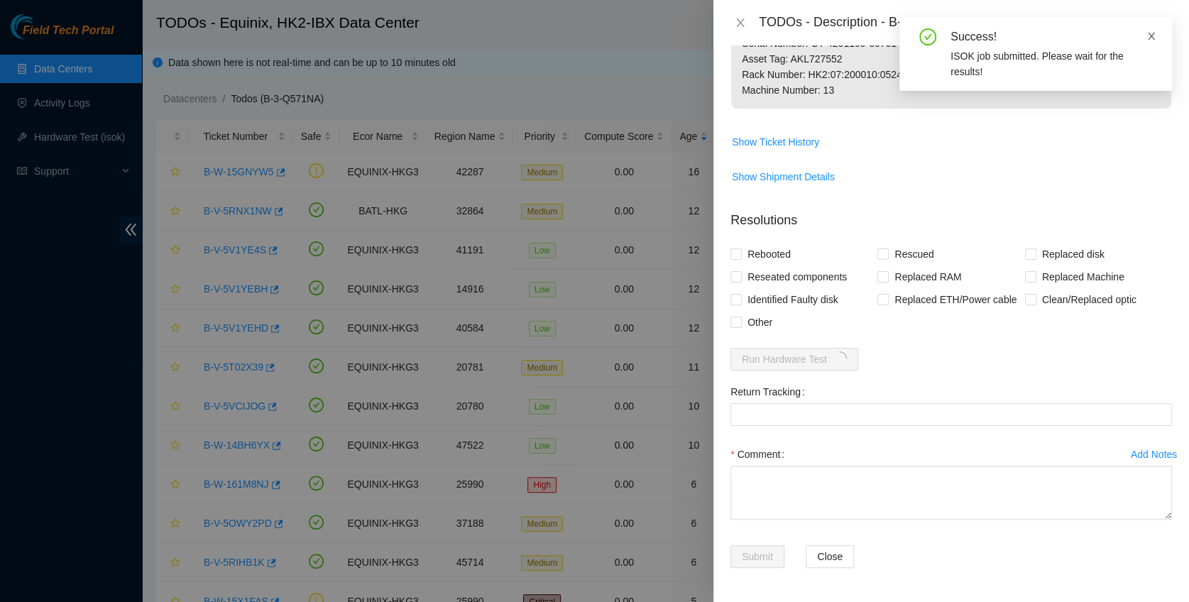
click at [1153, 33] on icon "close" at bounding box center [1151, 36] width 10 height 10
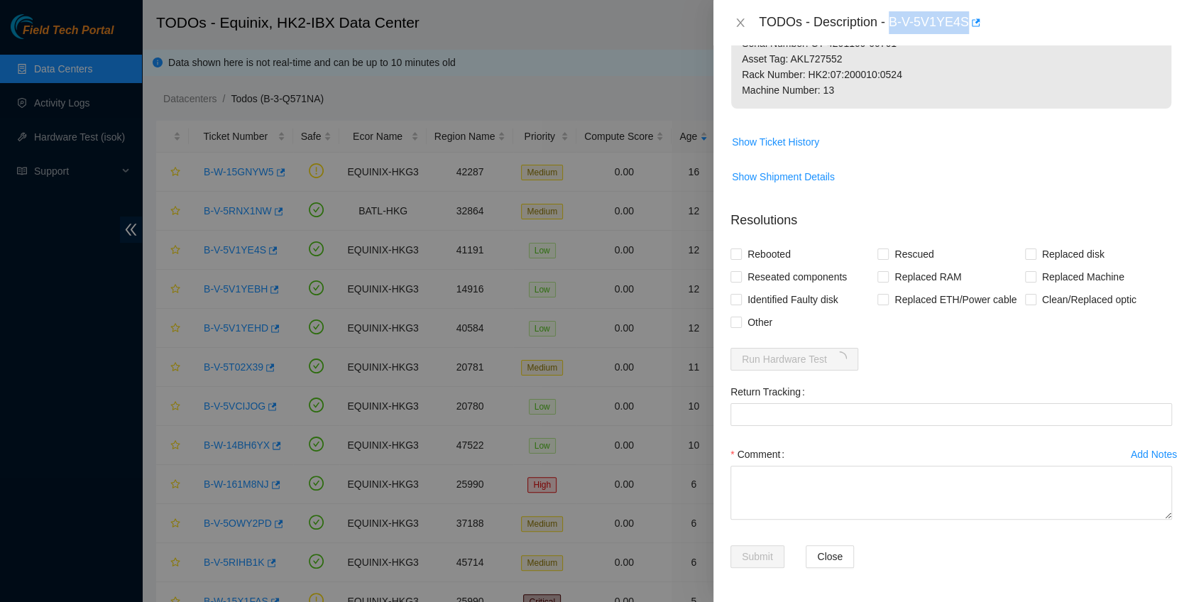
drag, startPoint x: 891, startPoint y: 20, endPoint x: 965, endPoint y: 35, distance: 75.4
click at [965, 35] on div "TODOs - Description - B-V-5V1YE4S" at bounding box center [950, 22] width 475 height 45
copy div "B-V-5V1YE4S"
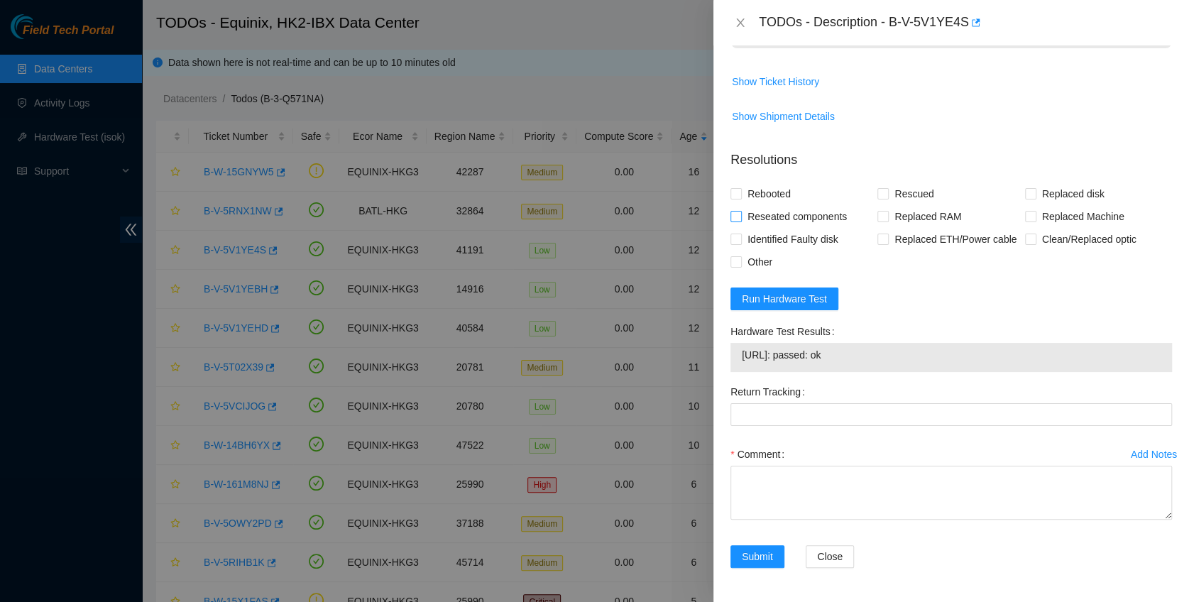
click at [761, 228] on span "Reseated components" at bounding box center [797, 216] width 111 height 23
click at [740, 221] on input "Reseated components" at bounding box center [735, 216] width 10 height 10
checkbox input "true"
click at [765, 205] on span "Rebooted" at bounding box center [769, 193] width 55 height 23
click at [740, 198] on input "Rebooted" at bounding box center [735, 193] width 10 height 10
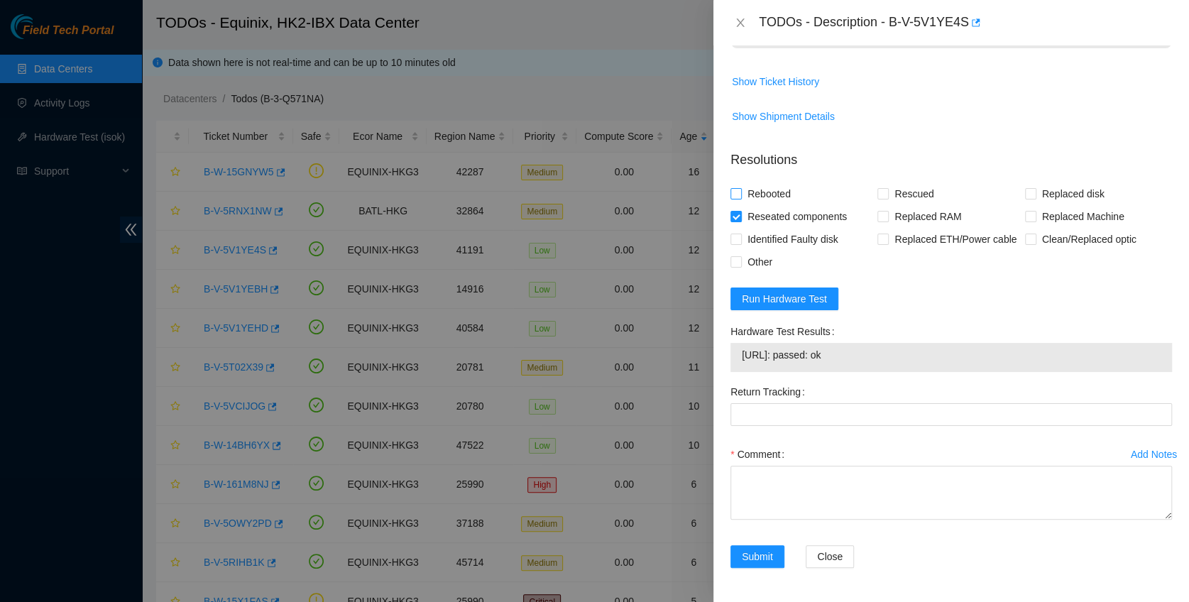
checkbox input "true"
click at [909, 205] on span "Rescued" at bounding box center [914, 193] width 50 height 23
click at [887, 198] on input "Rescued" at bounding box center [882, 193] width 10 height 10
checkbox input "true"
click at [832, 466] on div "Comment" at bounding box center [950, 454] width 441 height 23
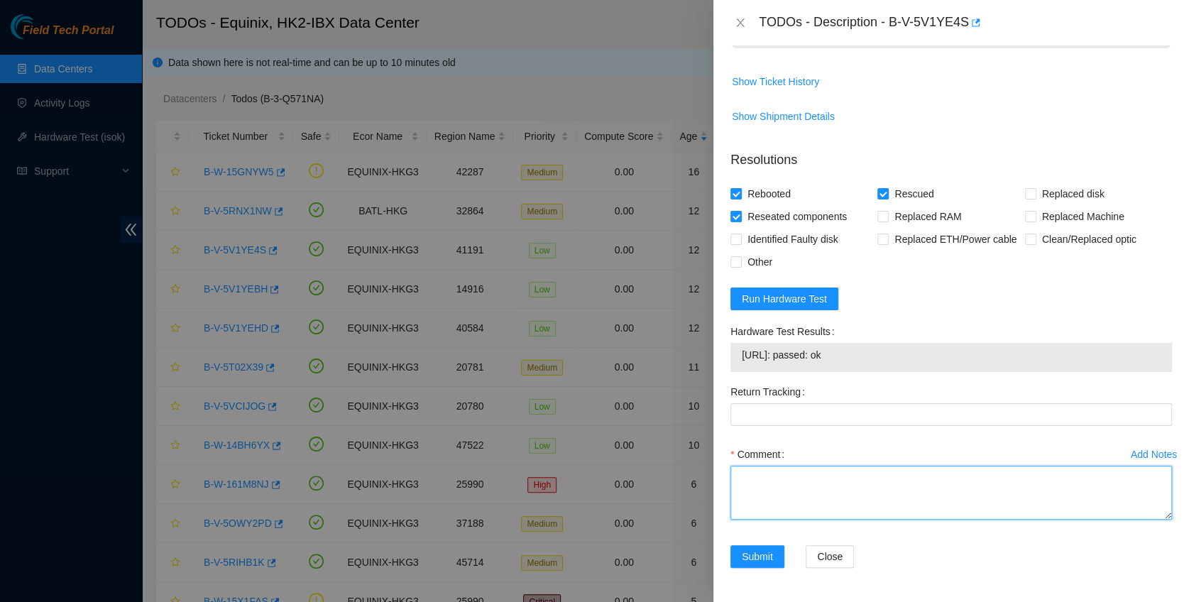
click at [835, 519] on textarea "Comment" at bounding box center [950, 493] width 441 height 54
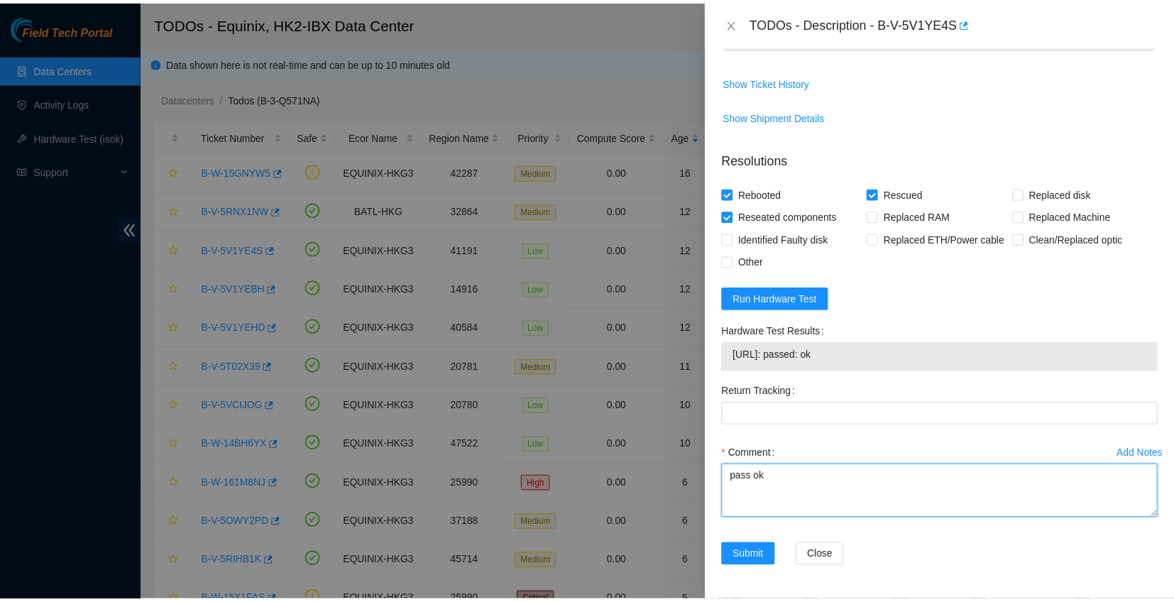
scroll to position [573, 0]
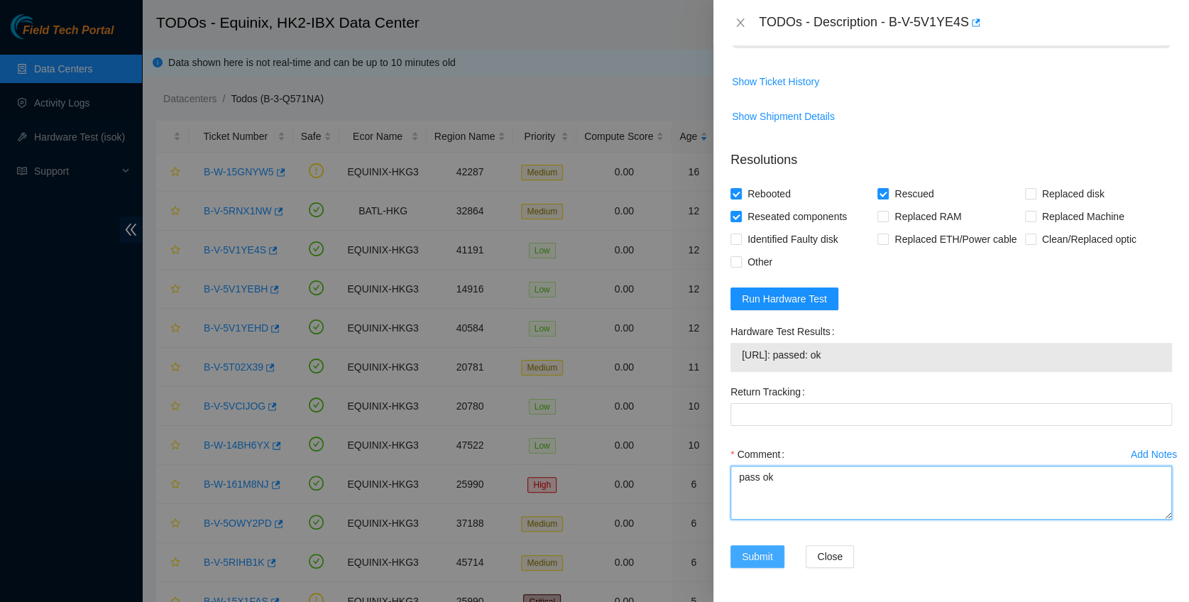
type textarea "pass ok"
click at [756, 548] on button "Submit" at bounding box center [757, 556] width 54 height 23
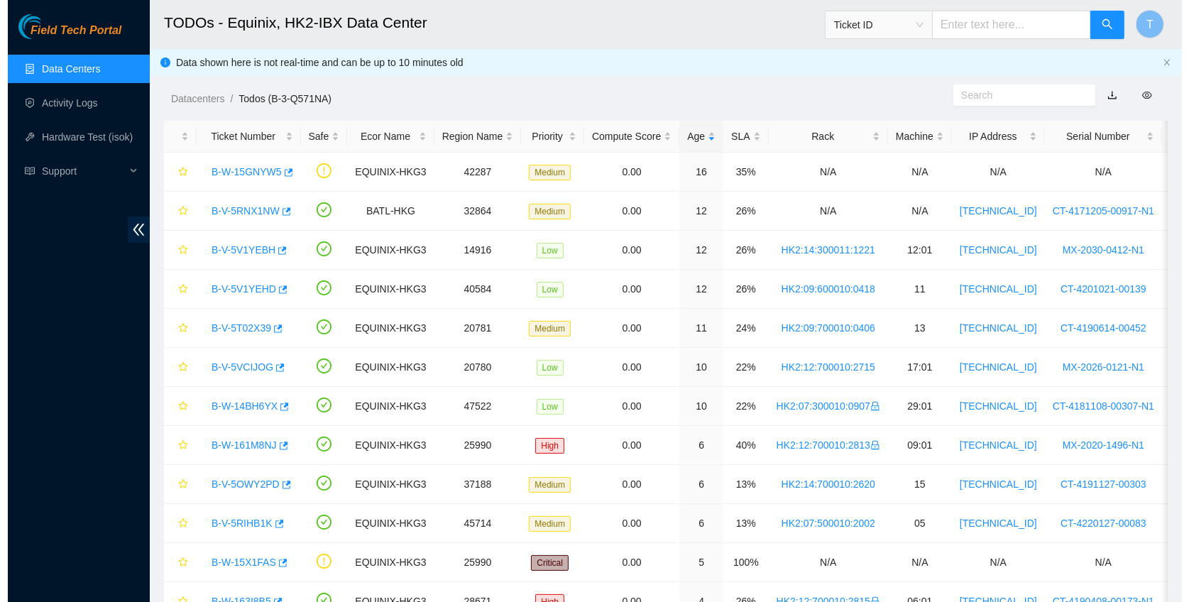
scroll to position [358, 0]
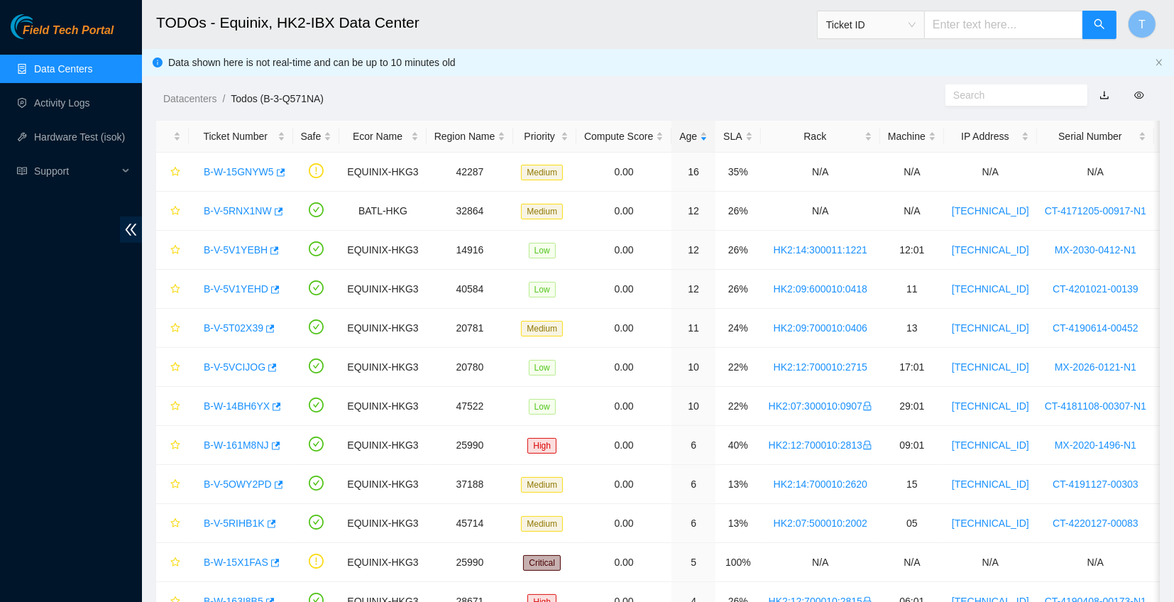
click at [26, 86] on ul "Data Centers Activity Logs Hardware Test (isok) Support" at bounding box center [71, 120] width 142 height 136
click at [38, 99] on link "Activity Logs" at bounding box center [62, 102] width 56 height 11
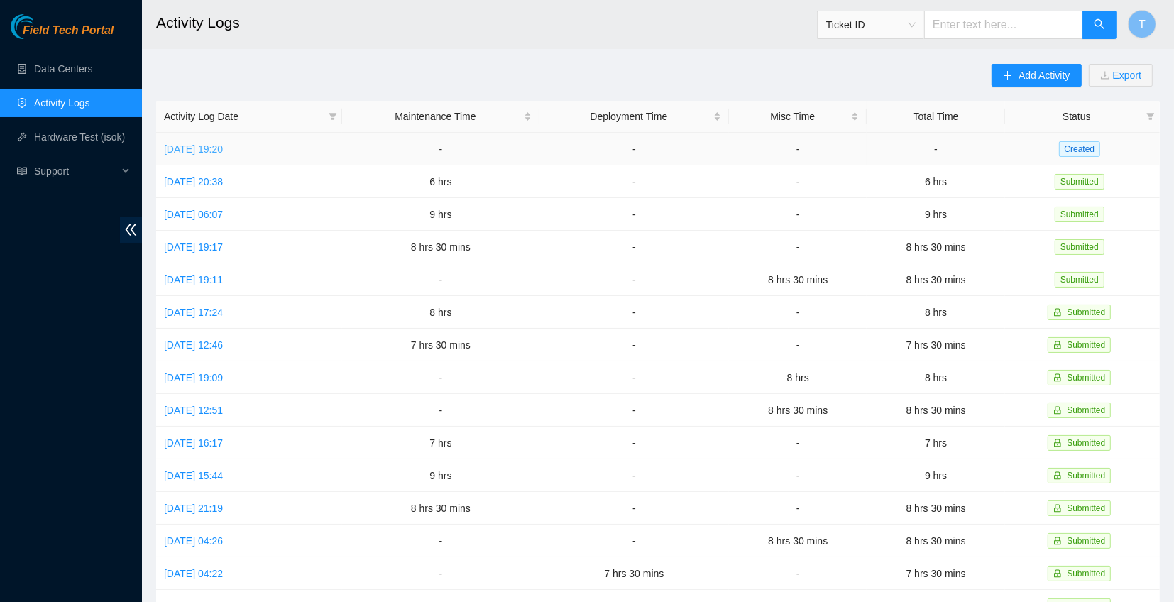
click at [209, 143] on link "Sun, 21 Sep 2025 19:20" at bounding box center [193, 148] width 59 height 11
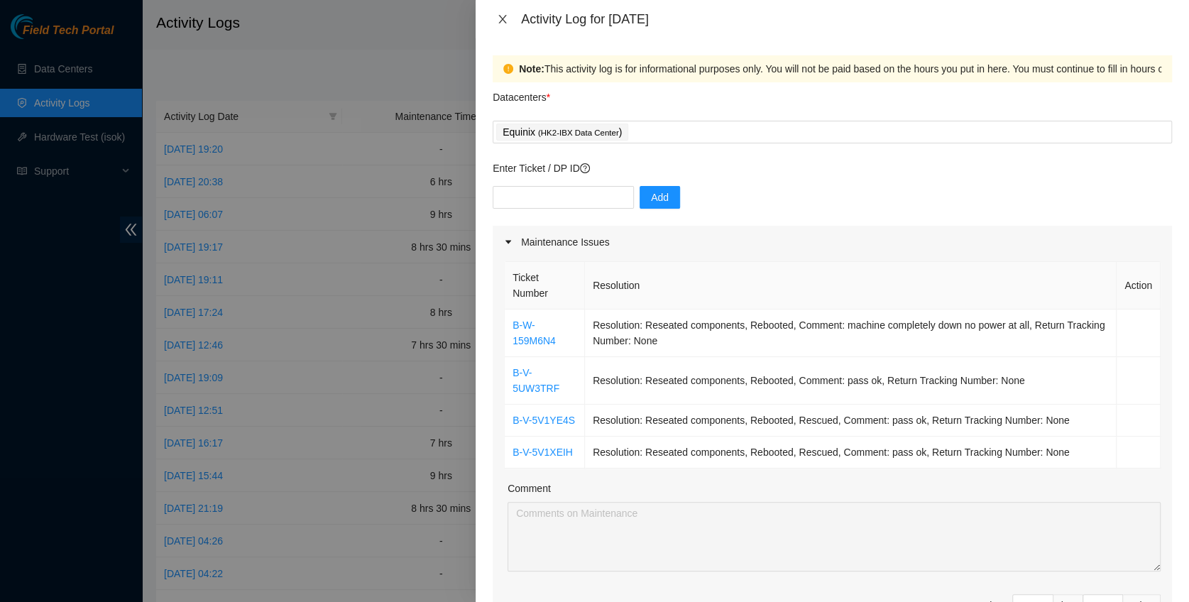
click at [503, 26] on div "Activity Log for 21-09-2025" at bounding box center [832, 19] width 679 height 16
click at [501, 21] on icon "close" at bounding box center [502, 18] width 11 height 11
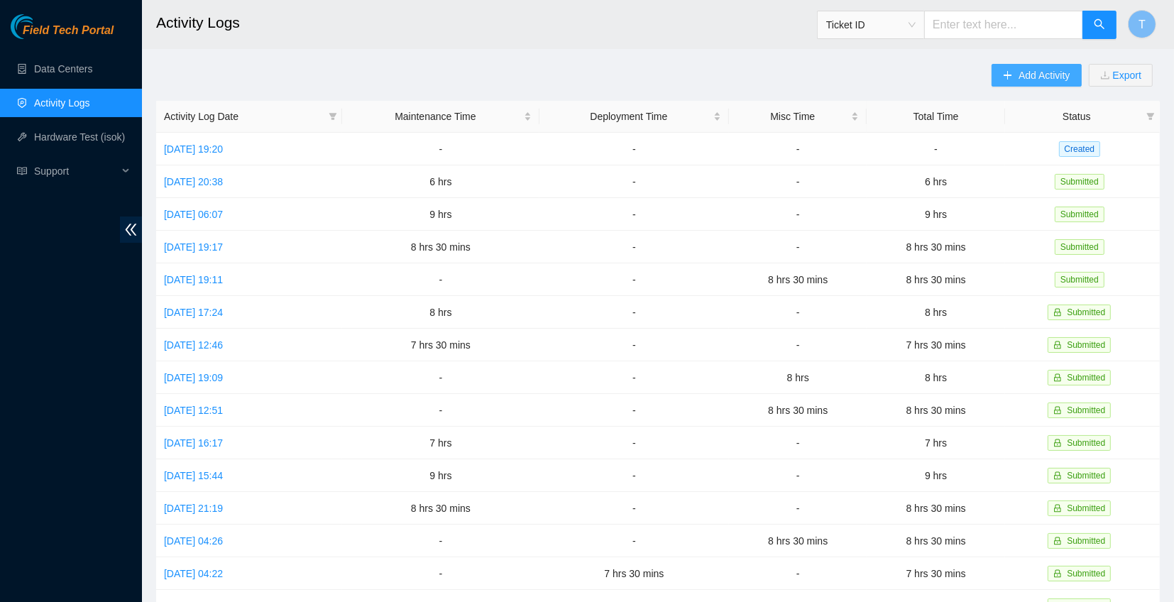
click at [1035, 69] on span "Add Activity" at bounding box center [1043, 75] width 51 height 16
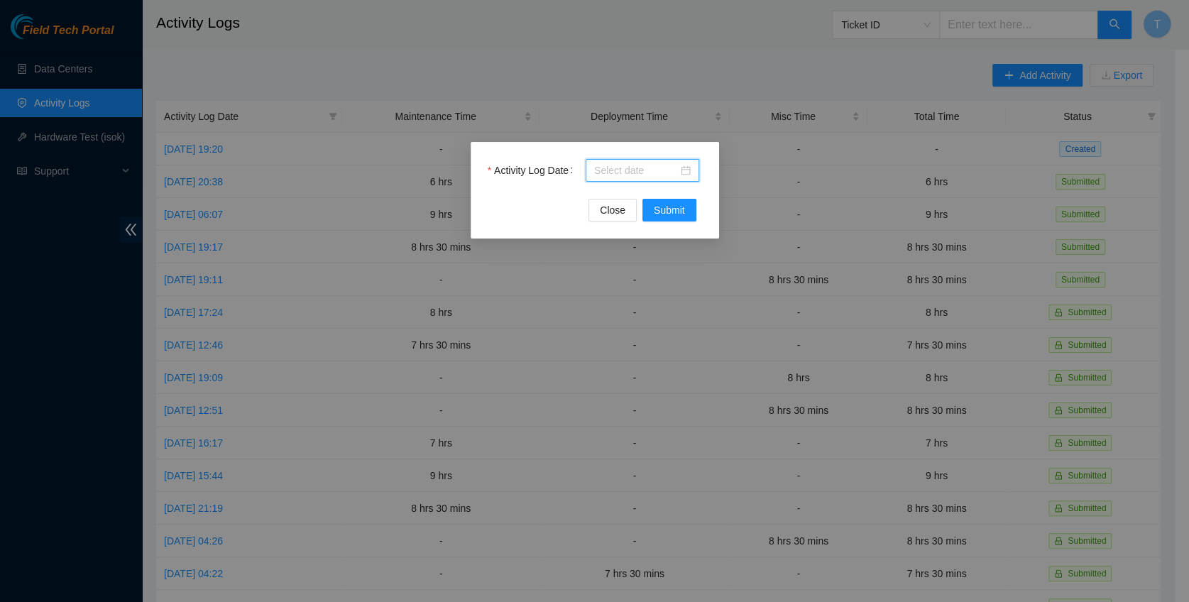
click at [649, 175] on input "Activity Log Date" at bounding box center [636, 171] width 84 height 16
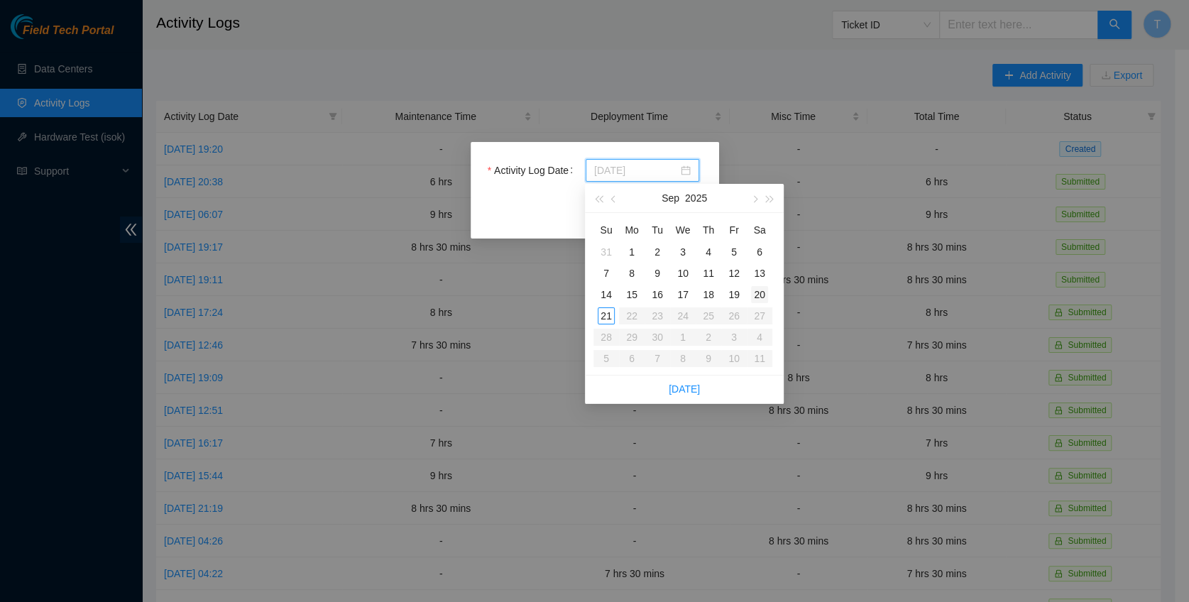
type input "2025-09-20"
click at [761, 298] on div "20" at bounding box center [759, 294] width 17 height 17
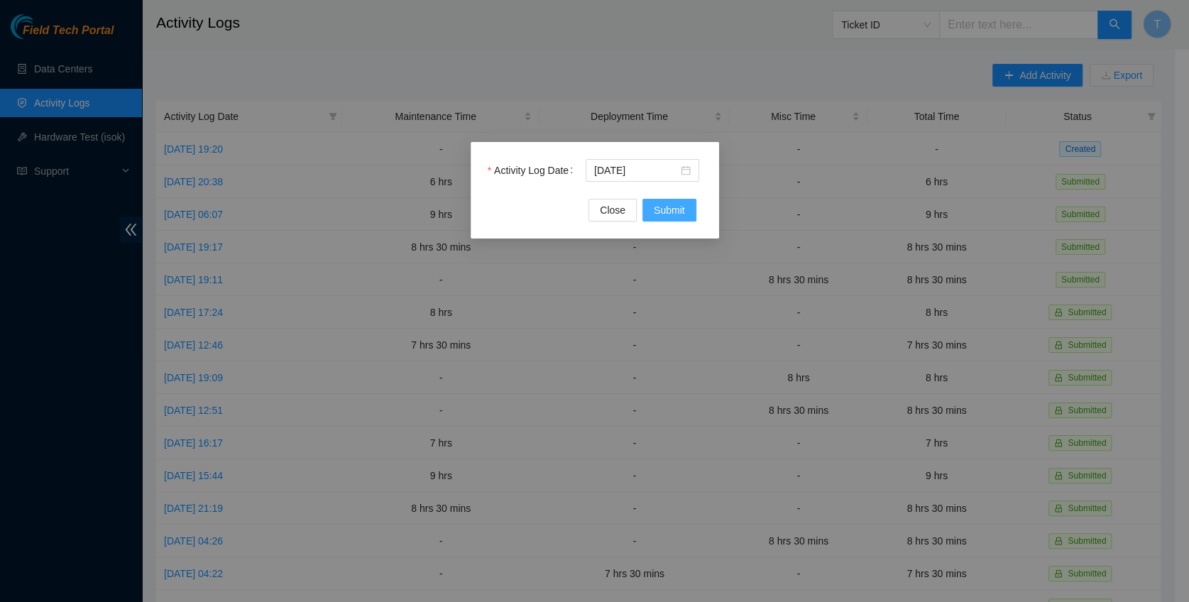
click at [683, 208] on span "Submit" at bounding box center [669, 210] width 31 height 16
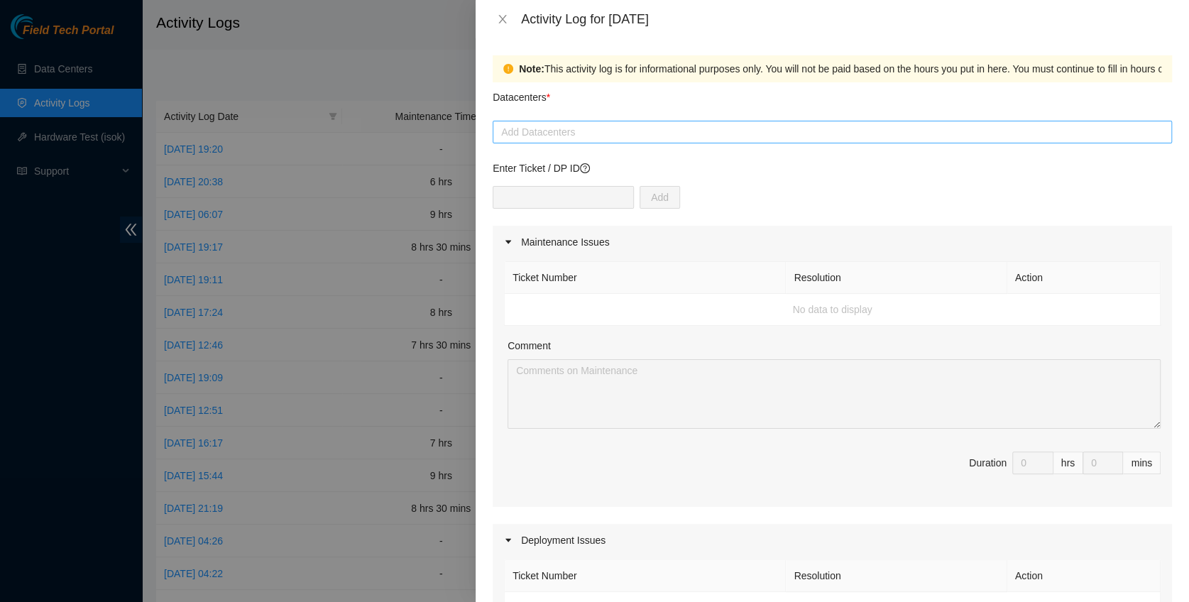
click at [611, 129] on div at bounding box center [832, 131] width 672 height 17
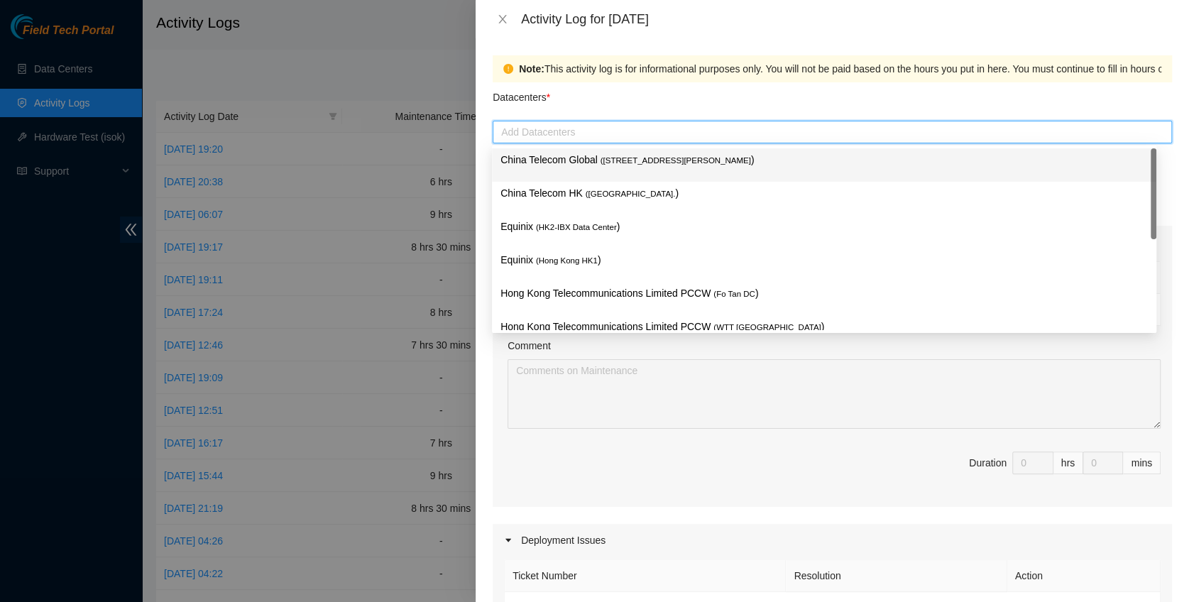
click at [609, 157] on span "( Room B11, 2/F, 18 Chun Yat Street, TKO , Hong Kong" at bounding box center [675, 160] width 150 height 9
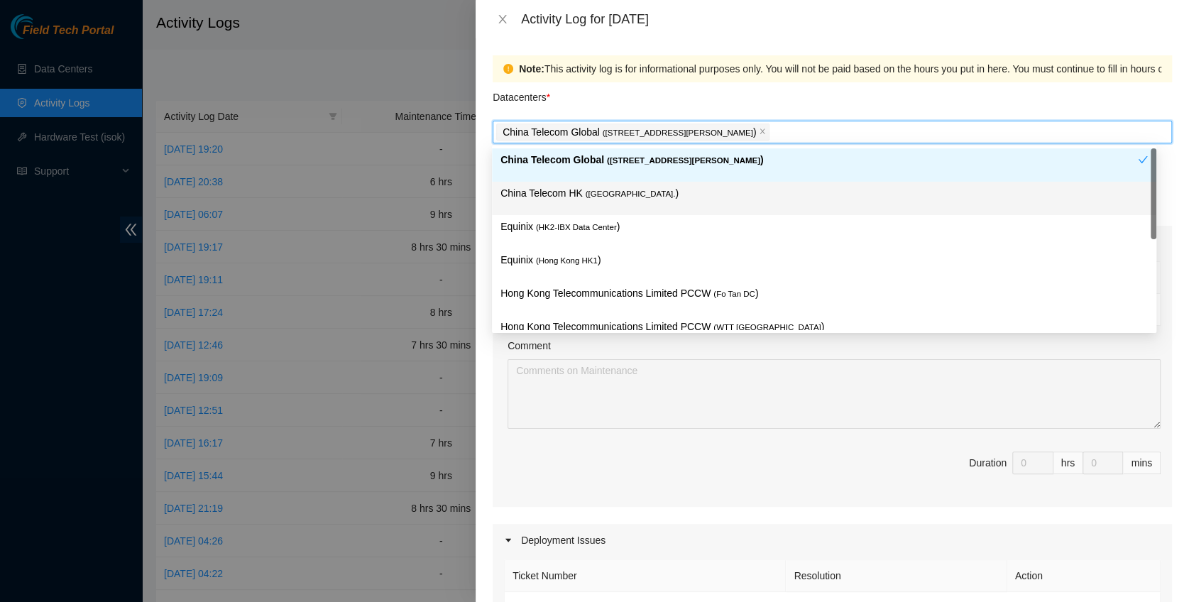
click at [606, 192] on span "( Hong Kong." at bounding box center [630, 193] width 90 height 9
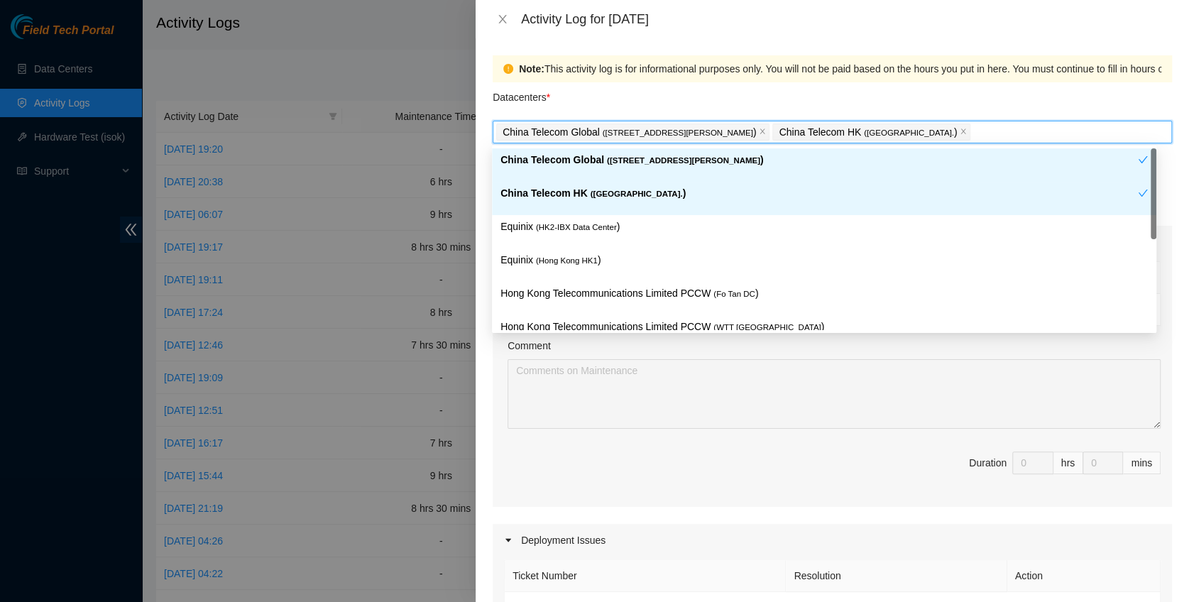
click at [598, 224] on span "( HK2-IBX Data Center" at bounding box center [576, 227] width 81 height 9
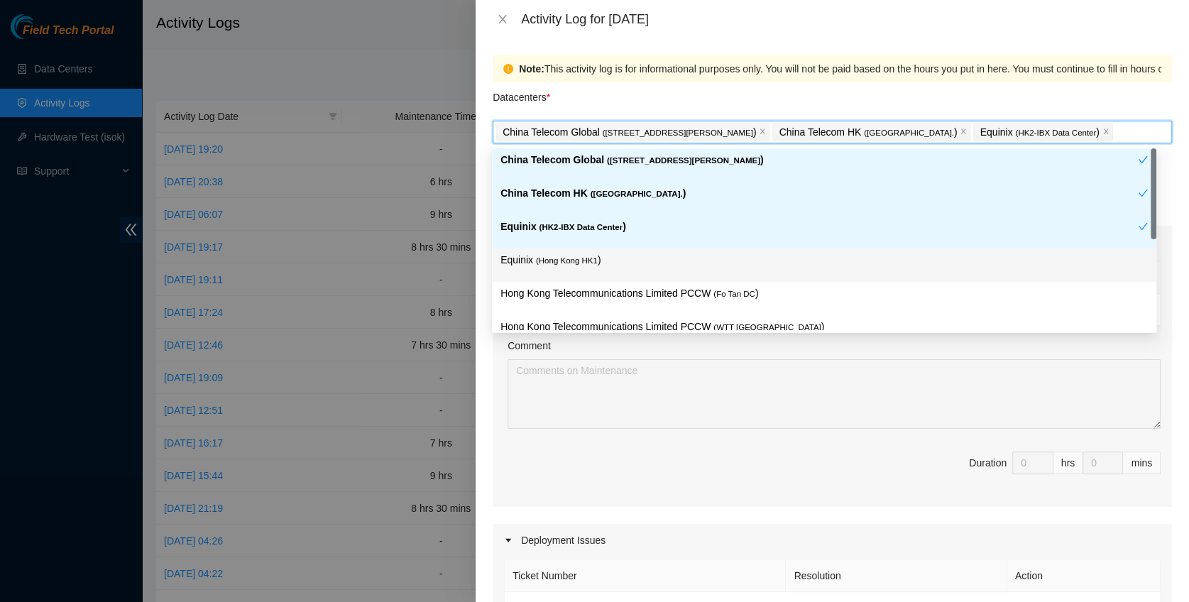
click at [598, 270] on div "Equinix ( Hong Kong HK1 )" at bounding box center [823, 265] width 647 height 26
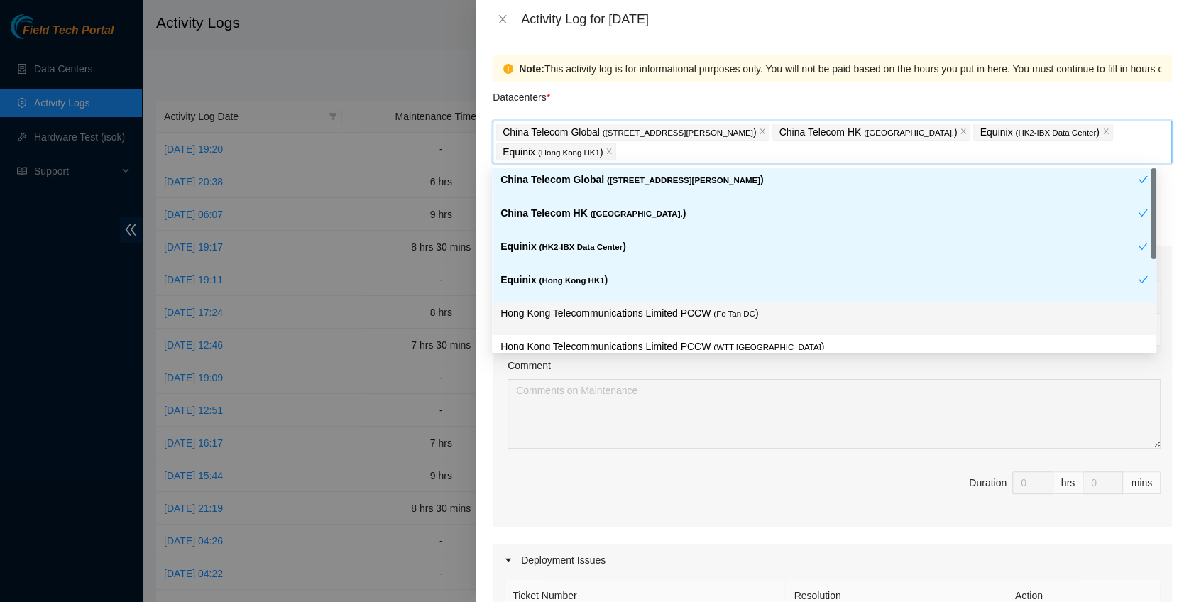
click at [704, 319] on p "Hong Kong Telecommunications Limited PCCW ( Fo Tan DC )" at bounding box center [823, 313] width 647 height 16
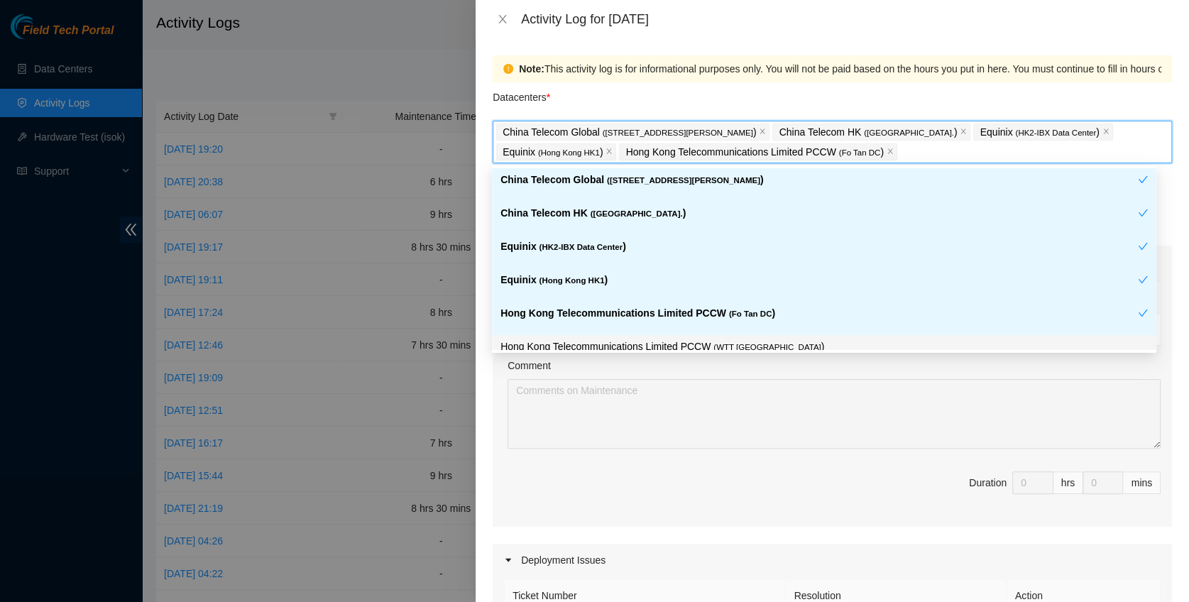
click at [715, 343] on span "( WTT DC" at bounding box center [766, 347] width 107 height 9
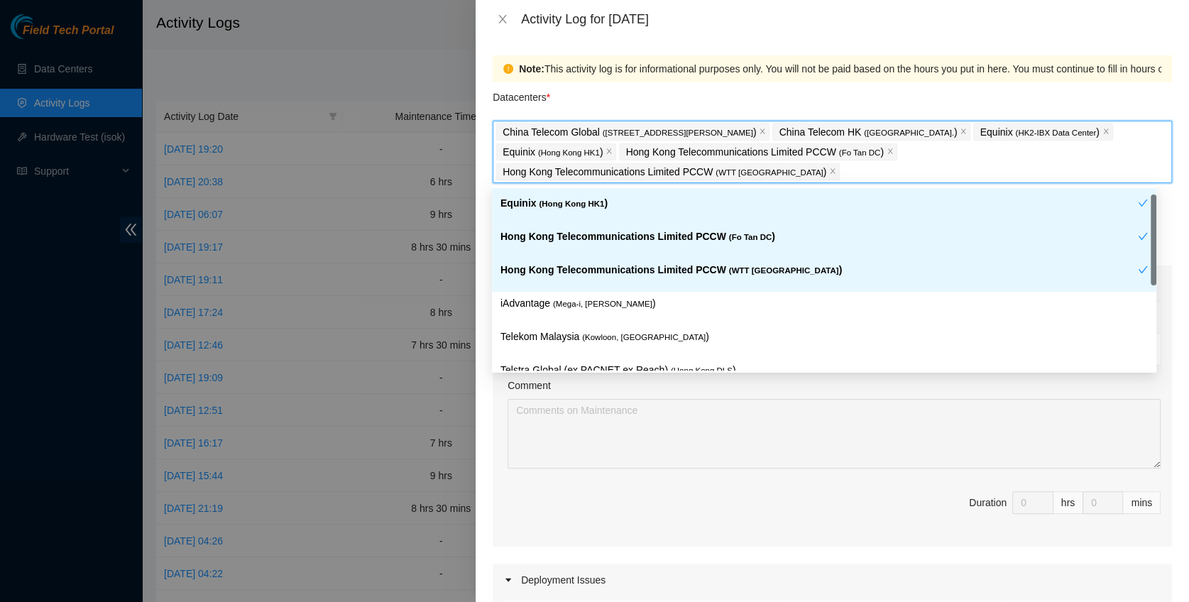
scroll to position [118, 0]
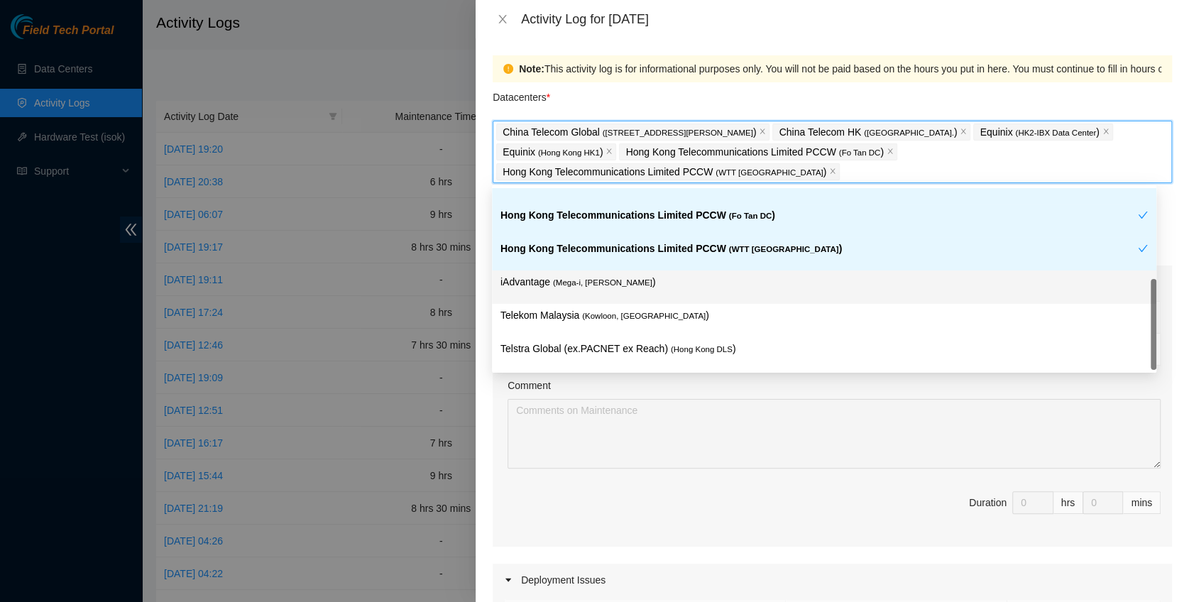
click at [659, 275] on p "iAdvantage ( Mega-i, Chai Wan )" at bounding box center [823, 282] width 647 height 16
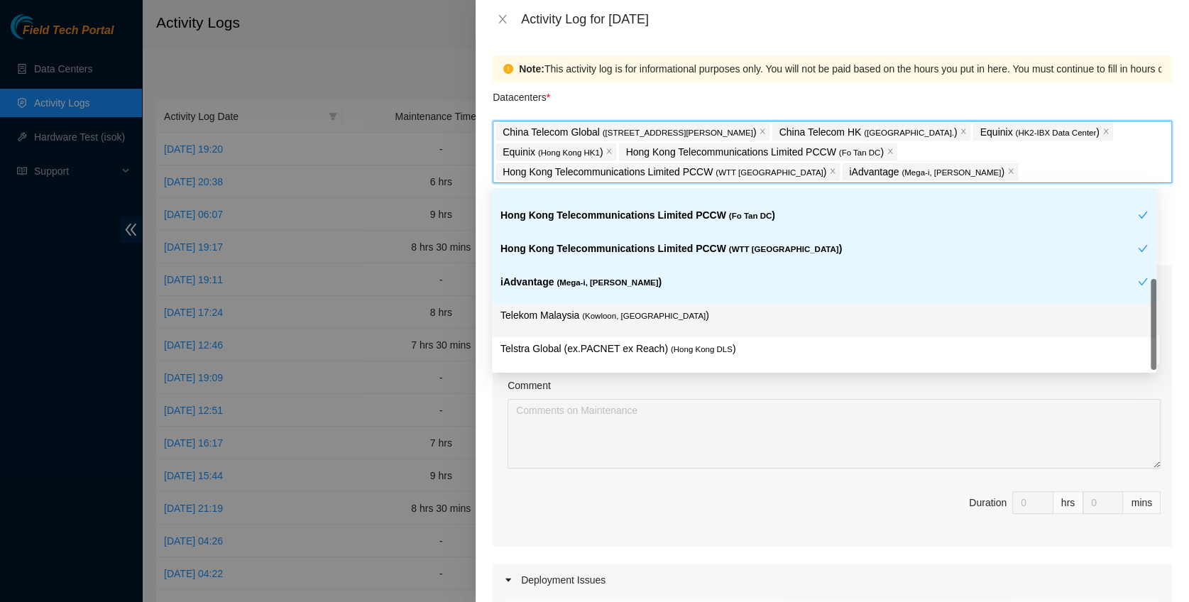
click at [670, 319] on p "Telekom Malaysia ( Kowloon, Hong Kong )" at bounding box center [823, 315] width 647 height 16
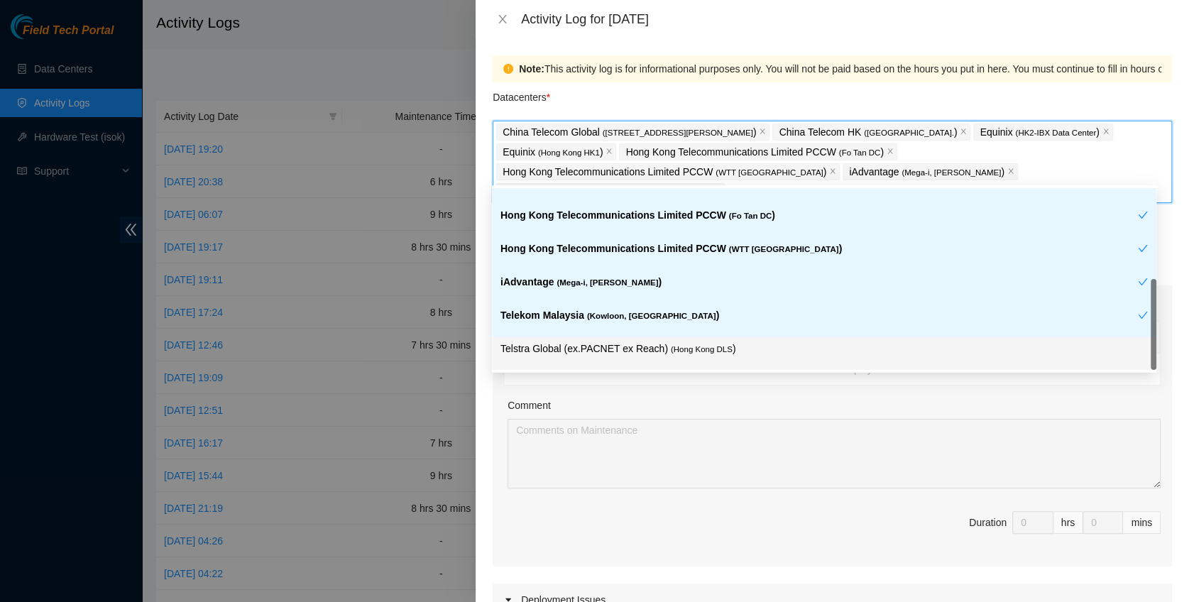
click at [723, 353] on p "Telstra Global (ex.PACNET ex Reach) ( Hong Kong DLS )" at bounding box center [823, 349] width 647 height 16
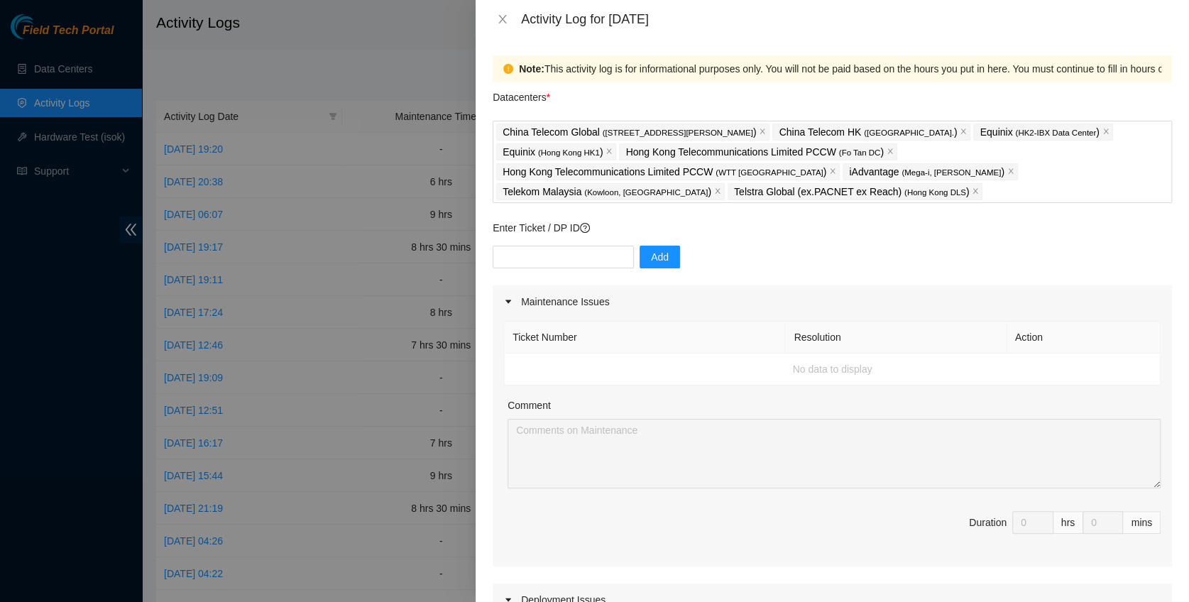
click at [534, 243] on div "Enter Ticket / DP ID Add" at bounding box center [832, 252] width 679 height 65
click at [564, 258] on input "text" at bounding box center [563, 257] width 141 height 23
paste input "B-W-15B4576"
type input "B-W-15B4576"
click at [649, 248] on button "Add" at bounding box center [659, 257] width 40 height 23
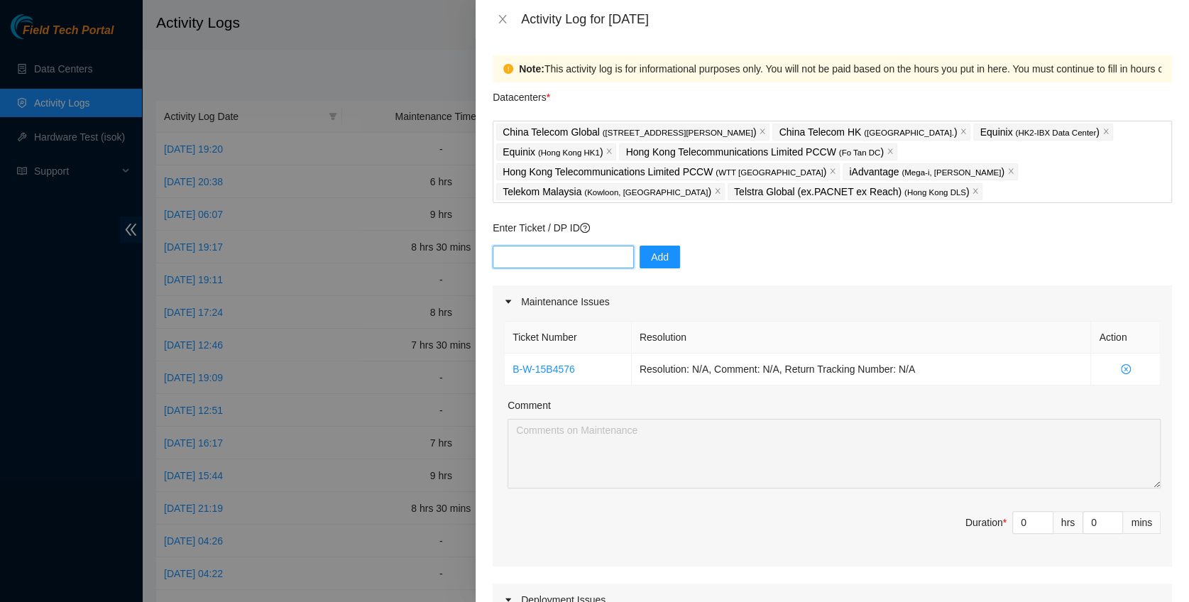
click at [562, 252] on input "text" at bounding box center [563, 257] width 141 height 23
paste input "B-V-5S2ZYQ0"
click at [619, 250] on input "B-V-5S2ZYQ0" at bounding box center [563, 257] width 141 height 23
type input "B-V-5S2ZYQ0"
click at [639, 256] on button "Add" at bounding box center [659, 257] width 40 height 23
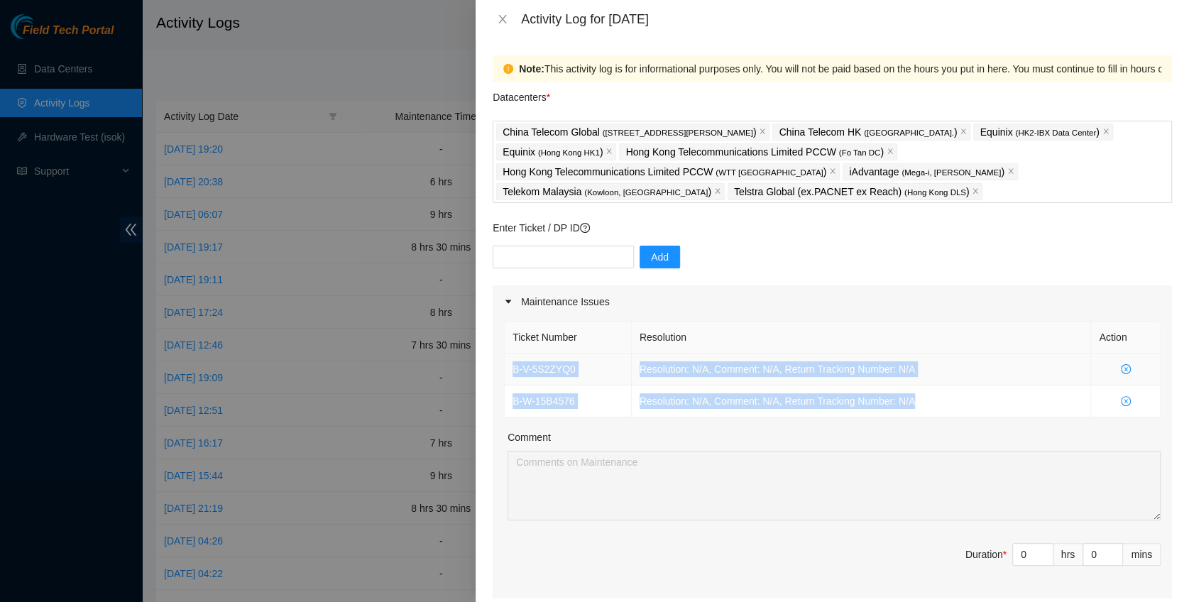
drag, startPoint x: 959, startPoint y: 402, endPoint x: 509, endPoint y: 359, distance: 452.6
click at [509, 359] on tbody "B-V-5S2ZYQ0 Resolution: N/A, Comment: N/A, Return Tracking Number: N/A B-W-15B4…" at bounding box center [833, 385] width 656 height 64
copy tbody "B-V-5S2ZYQ0 Resolution: N/A, Comment: N/A, Return Tracking Number: N/A B-W-15B4…"
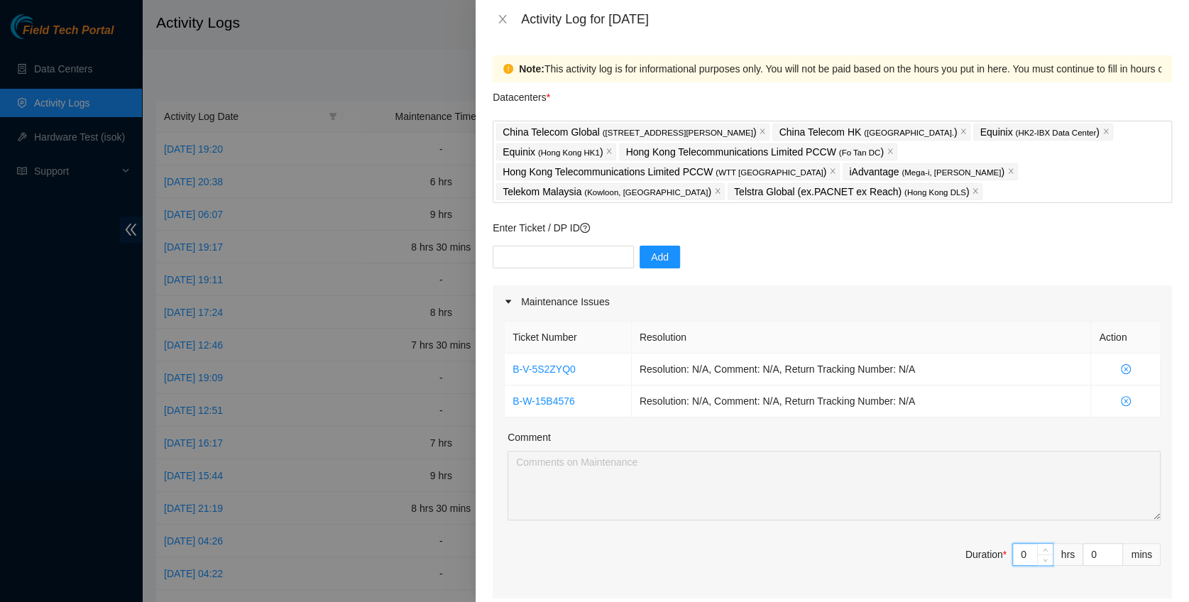
drag, startPoint x: 1015, startPoint y: 555, endPoint x: 985, endPoint y: 554, distance: 29.8
click at [985, 554] on span "Duration * 0 hrs 0 mins" at bounding box center [832, 563] width 656 height 40
type input "7"
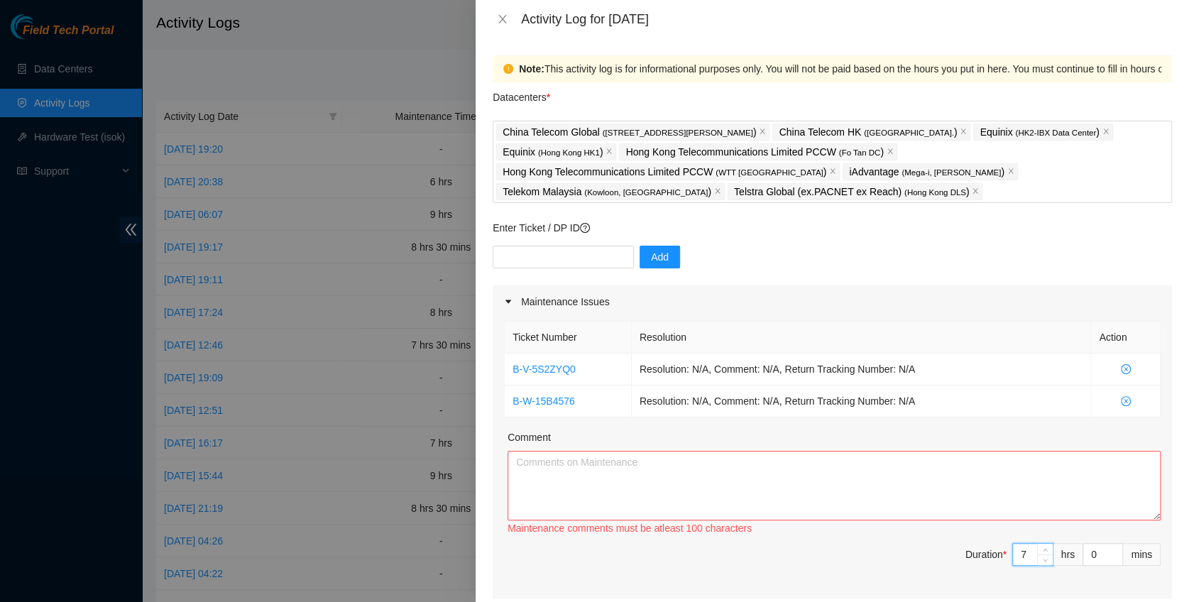
type input "7"
type input "3"
type input "30"
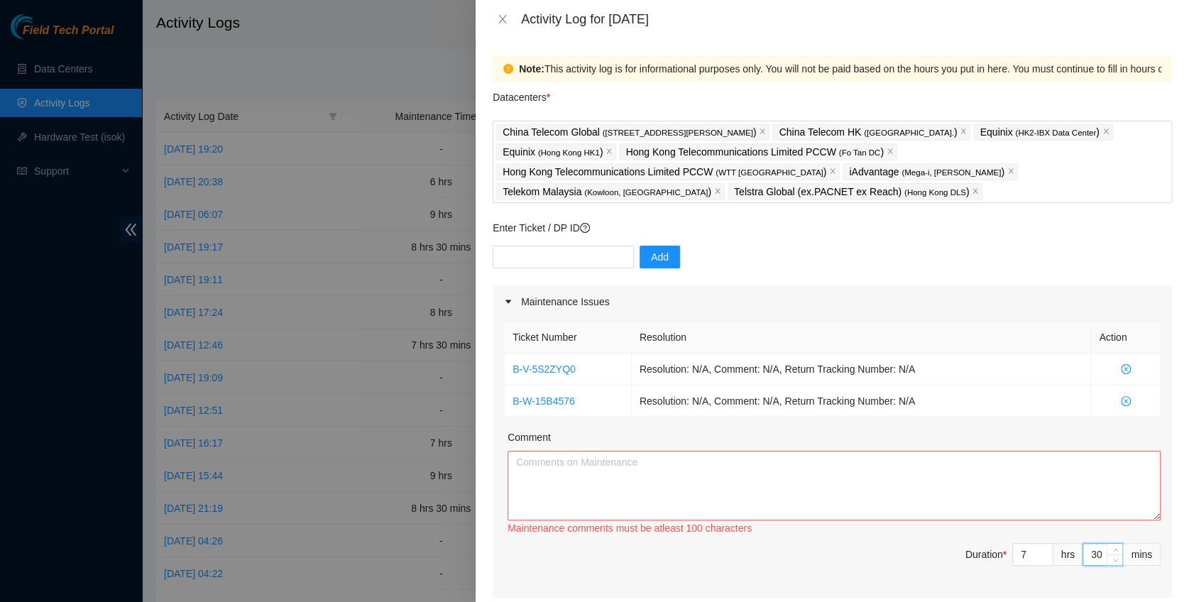
type input "30"
click at [639, 466] on textarea "Comment" at bounding box center [833, 486] width 653 height 70
paste textarea "B-V-5S2ZYQ0 Resolution: N/A, Comment: N/A, Return Tracking Number: N/A B-W-15B4…"
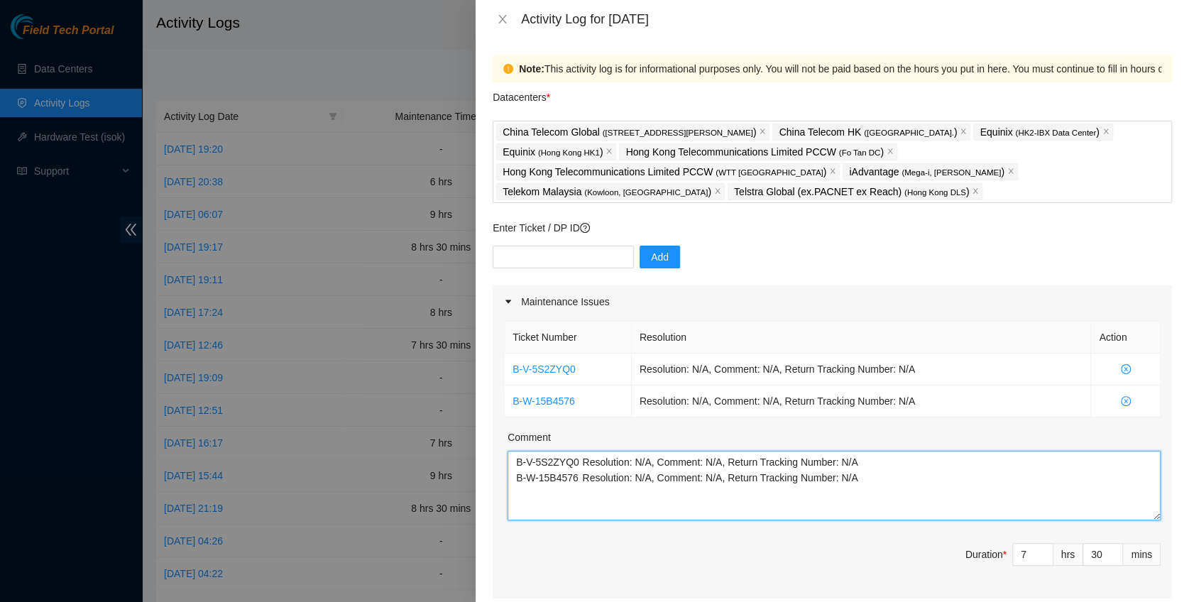
click at [897, 490] on textarea "B-V-5S2ZYQ0 Resolution: N/A, Comment: N/A, Return Tracking Number: N/A B-W-15B4…" at bounding box center [833, 486] width 653 height 70
paste textarea "B-V-5UB7JEF B-V-5U9YRIN Tracking - 450826212853 B-V-5UB9XO0 B-V-5SB1ORH Trackin…"
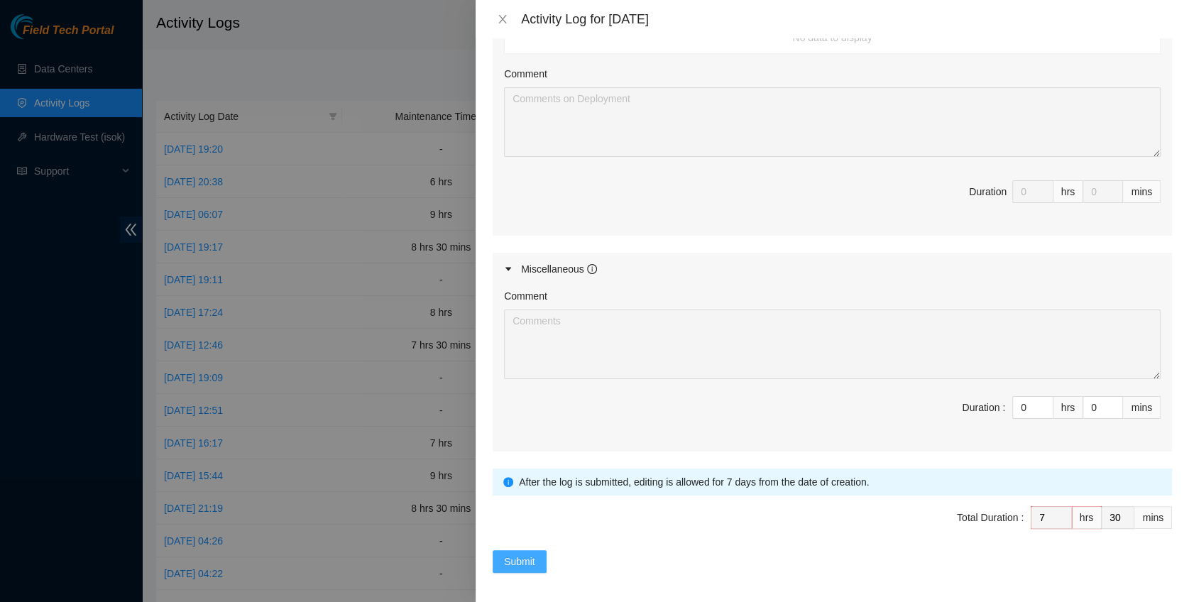
type textarea "B-V-5S2ZYQ0 Resolution: N/A, Comment: N/A, Return Tracking Number: N/A B-W-15B4…"
click at [529, 560] on span "Submit" at bounding box center [519, 562] width 31 height 16
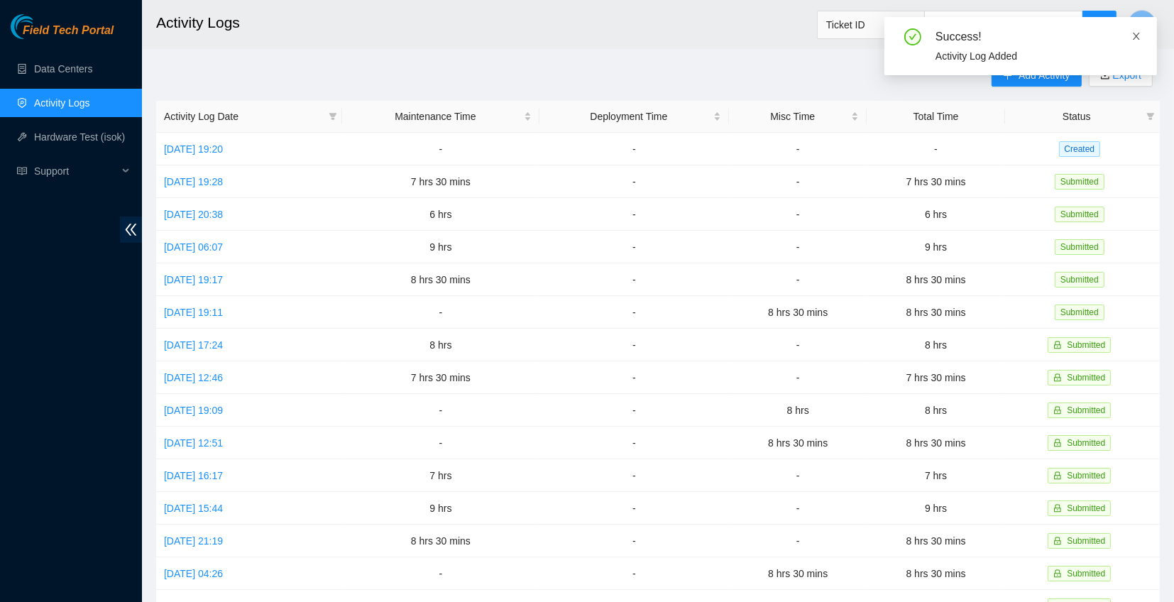
click at [1138, 36] on icon "close" at bounding box center [1136, 36] width 10 height 10
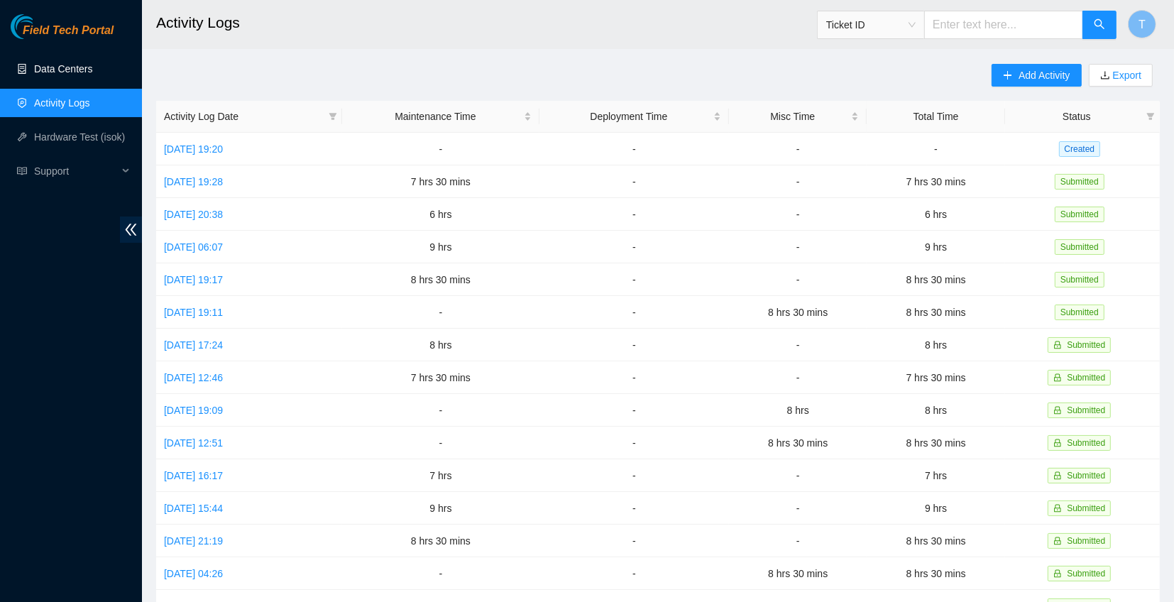
click at [86, 67] on link "Data Centers" at bounding box center [63, 68] width 58 height 11
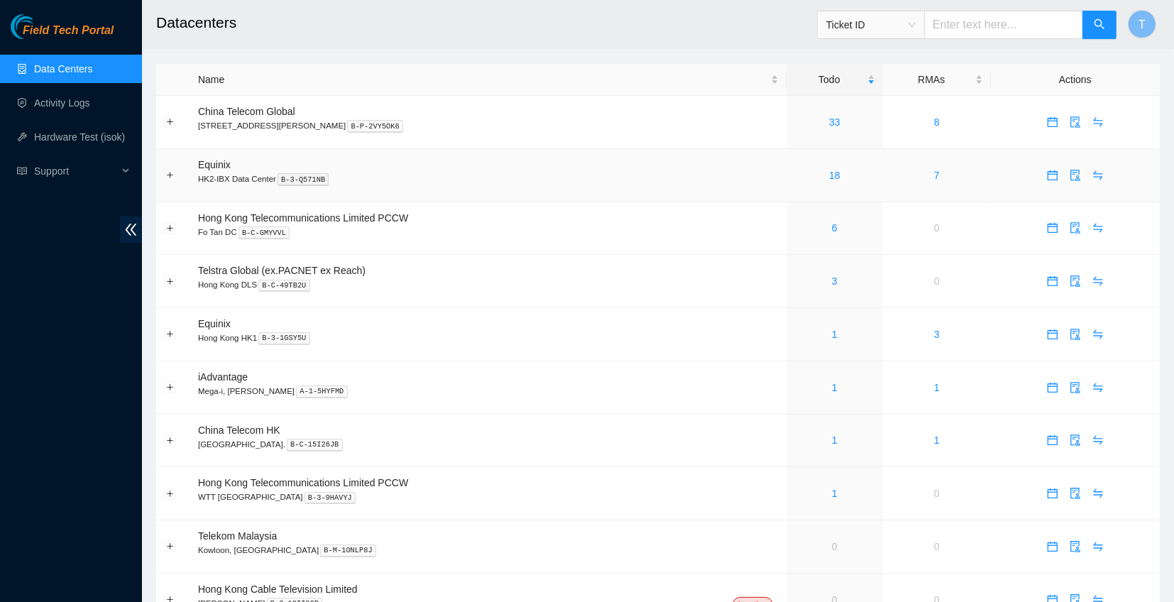
click at [801, 175] on div "18" at bounding box center [834, 175] width 81 height 16
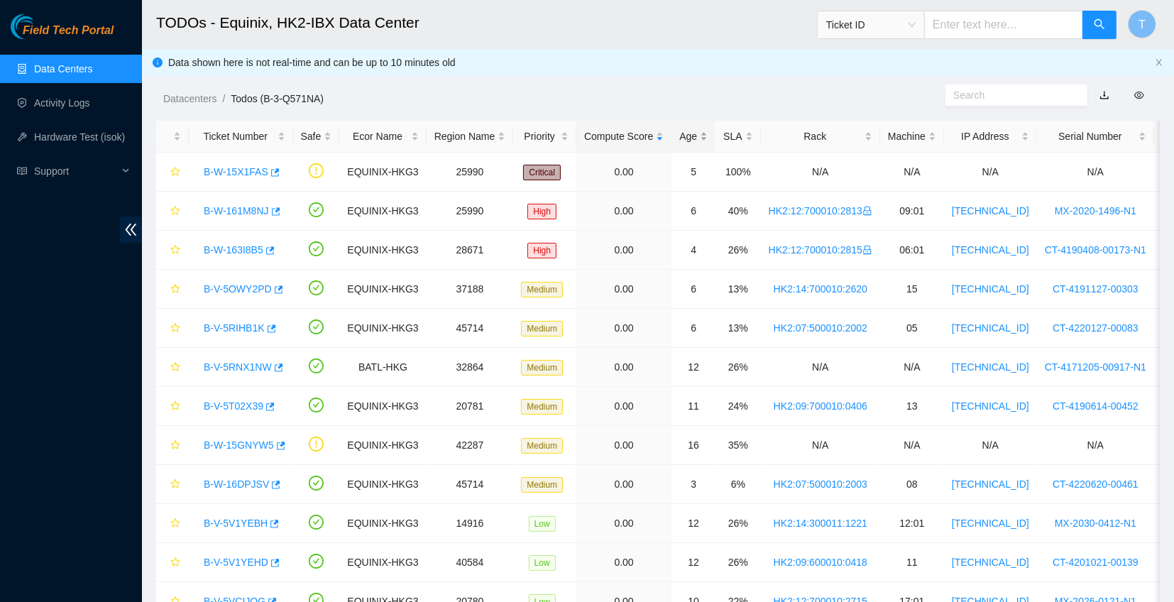
click at [681, 129] on div "Age" at bounding box center [693, 136] width 28 height 16
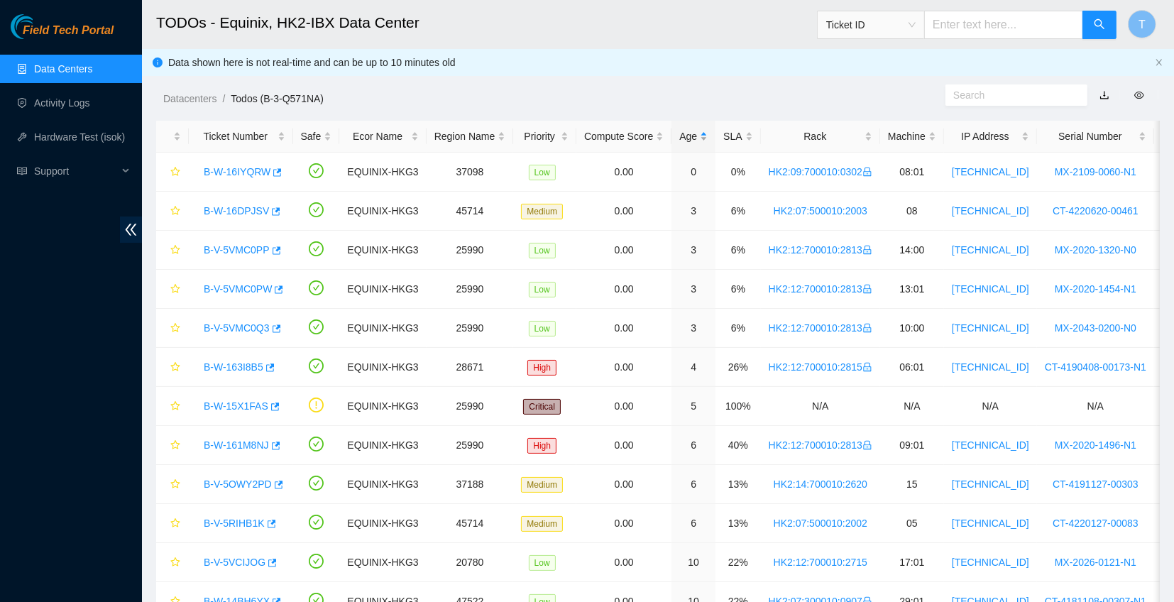
click at [683, 132] on div "Age" at bounding box center [693, 136] width 28 height 16
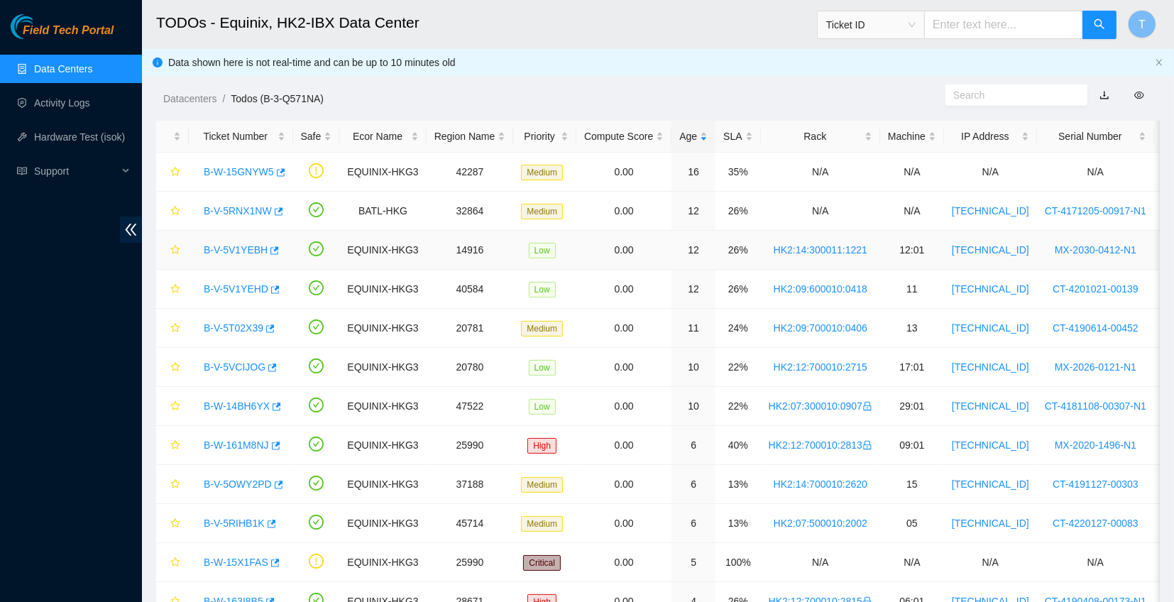
click at [238, 247] on link "B-V-5V1YEBH" at bounding box center [236, 249] width 64 height 11
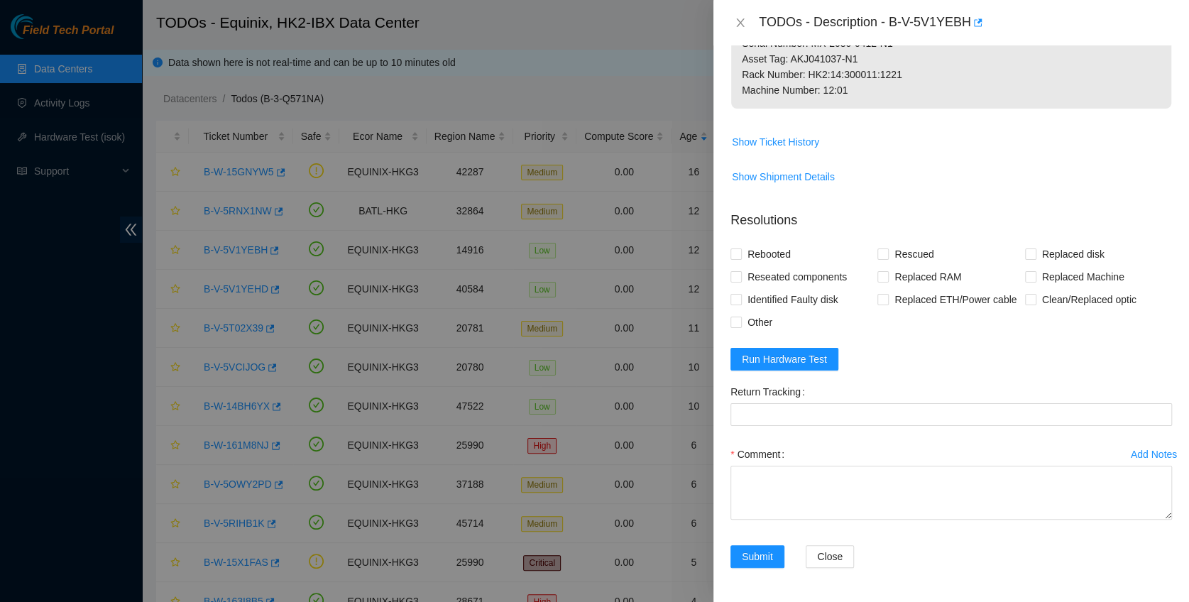
click at [810, 385] on form "Resolutions Rebooted Rescued Replaced disk Reseated components Replaced RAM Rep…" at bounding box center [950, 391] width 441 height 385
click at [813, 367] on span "Run Hardware Test" at bounding box center [784, 359] width 85 height 16
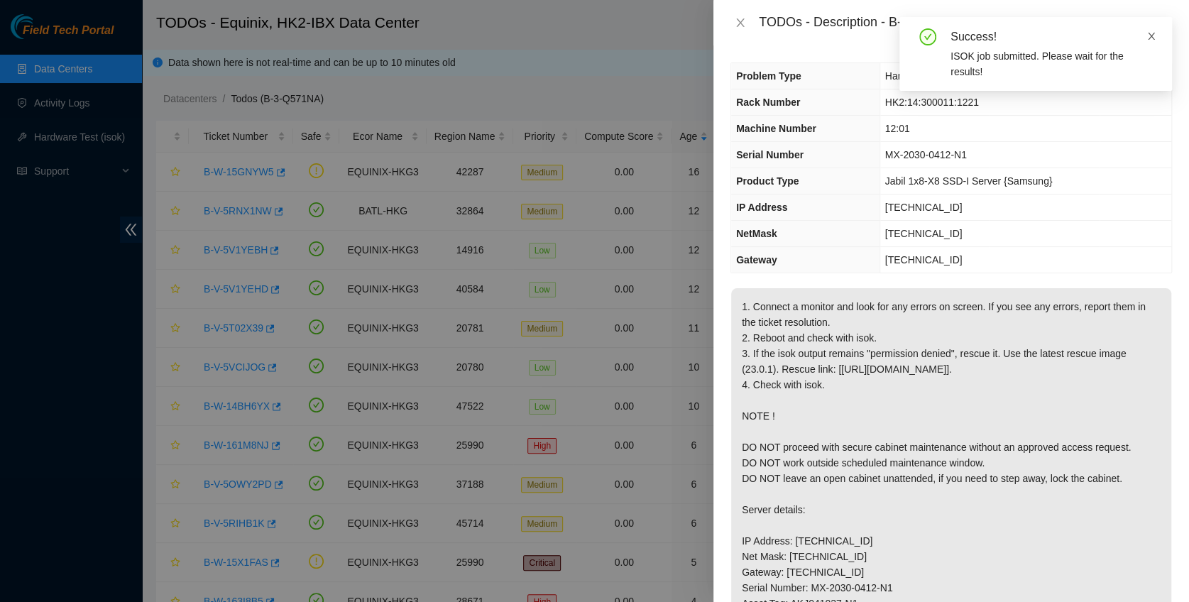
click at [1150, 33] on icon "close" at bounding box center [1151, 36] width 10 height 10
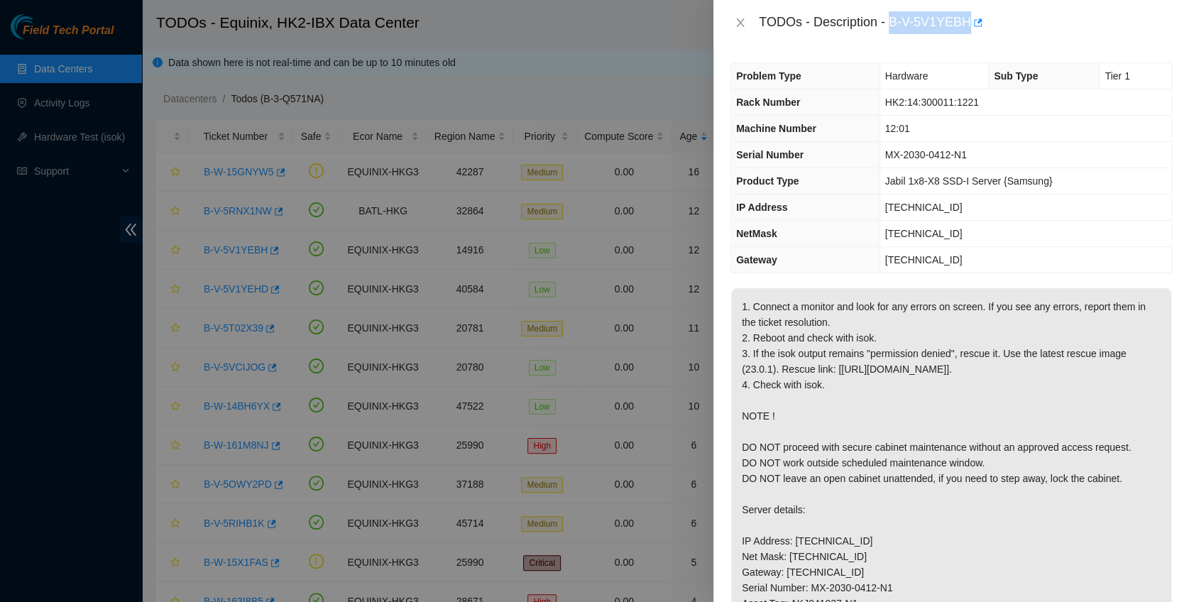
drag, startPoint x: 891, startPoint y: 21, endPoint x: 971, endPoint y: 36, distance: 81.0
click at [971, 36] on div "TODOs - Description - B-V-5V1YEBH" at bounding box center [950, 22] width 475 height 45
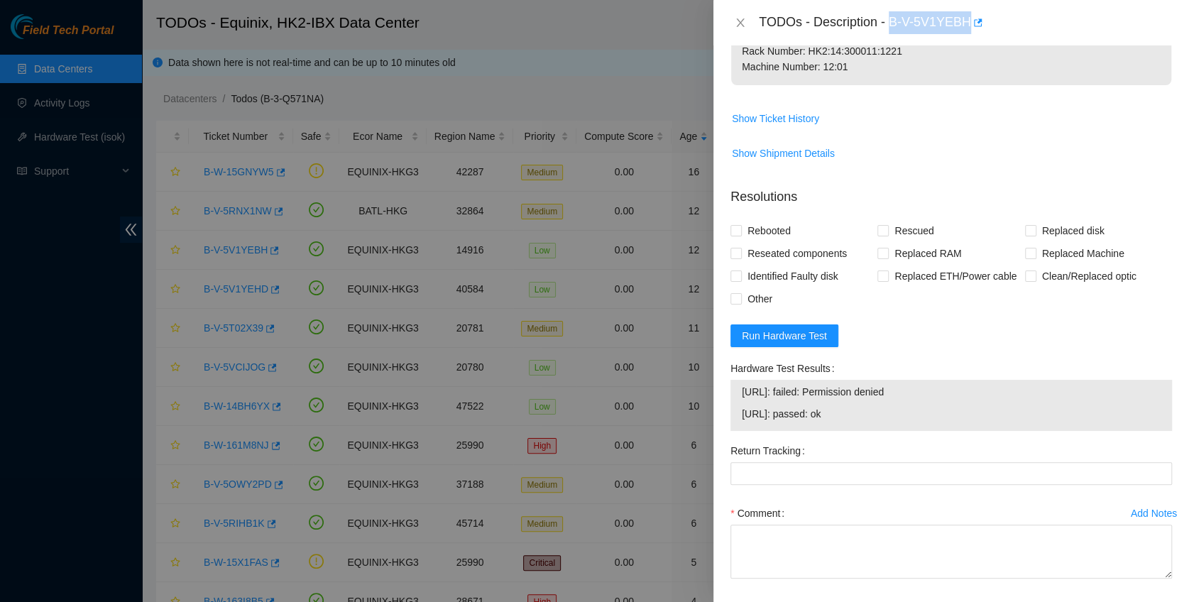
scroll to position [568, 0]
click at [776, 265] on span "Reseated components" at bounding box center [797, 253] width 111 height 23
click at [740, 258] on input "Reseated components" at bounding box center [735, 253] width 10 height 10
checkbox input "true"
click at [778, 242] on span "Rebooted" at bounding box center [769, 230] width 55 height 23
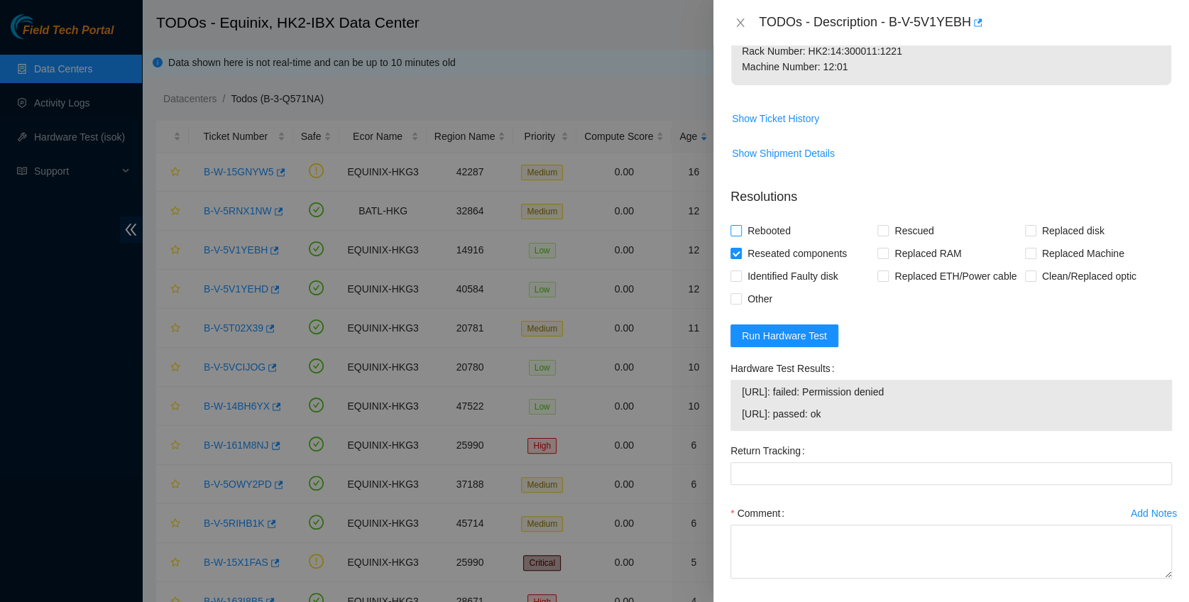
click at [740, 235] on input "Rebooted" at bounding box center [735, 230] width 10 height 10
checkbox input "true"
click at [896, 242] on span "Rescued" at bounding box center [914, 230] width 50 height 23
click at [887, 235] on input "Rescued" at bounding box center [882, 230] width 10 height 10
checkbox input "true"
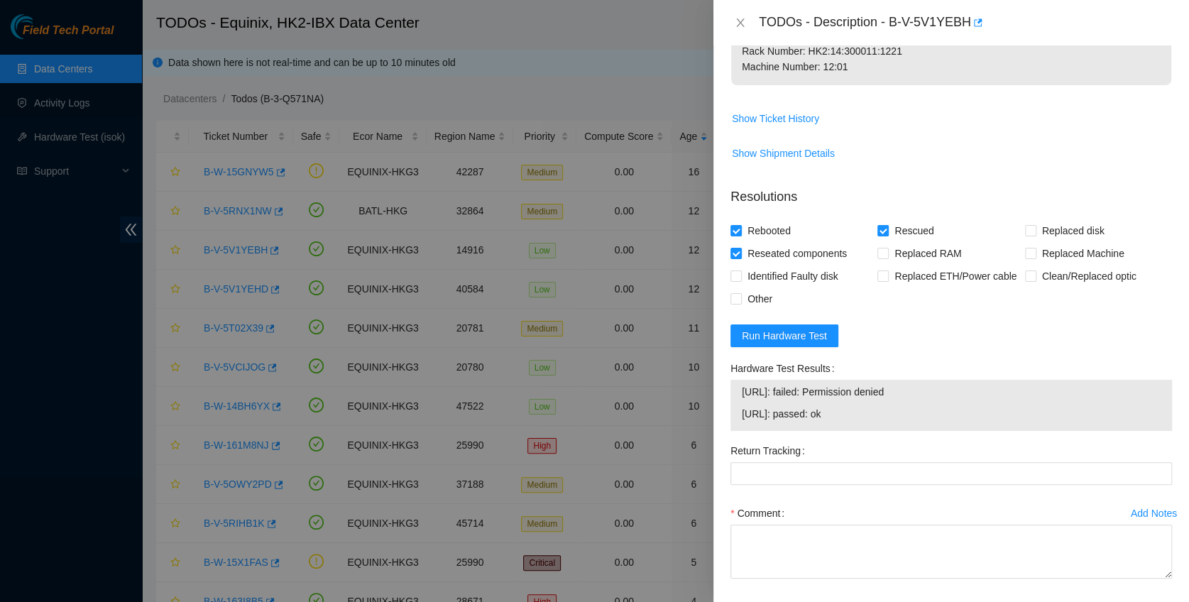
click at [838, 524] on div "Comment" at bounding box center [950, 513] width 441 height 23
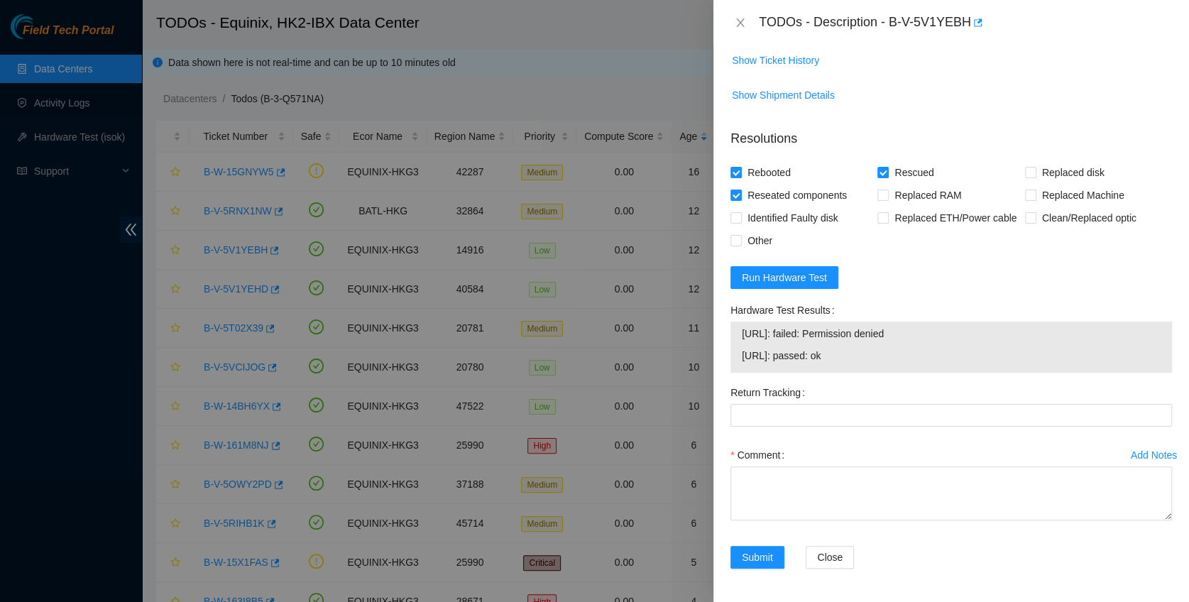
scroll to position [688, 0]
click at [793, 483] on textarea "Comment" at bounding box center [950, 493] width 441 height 54
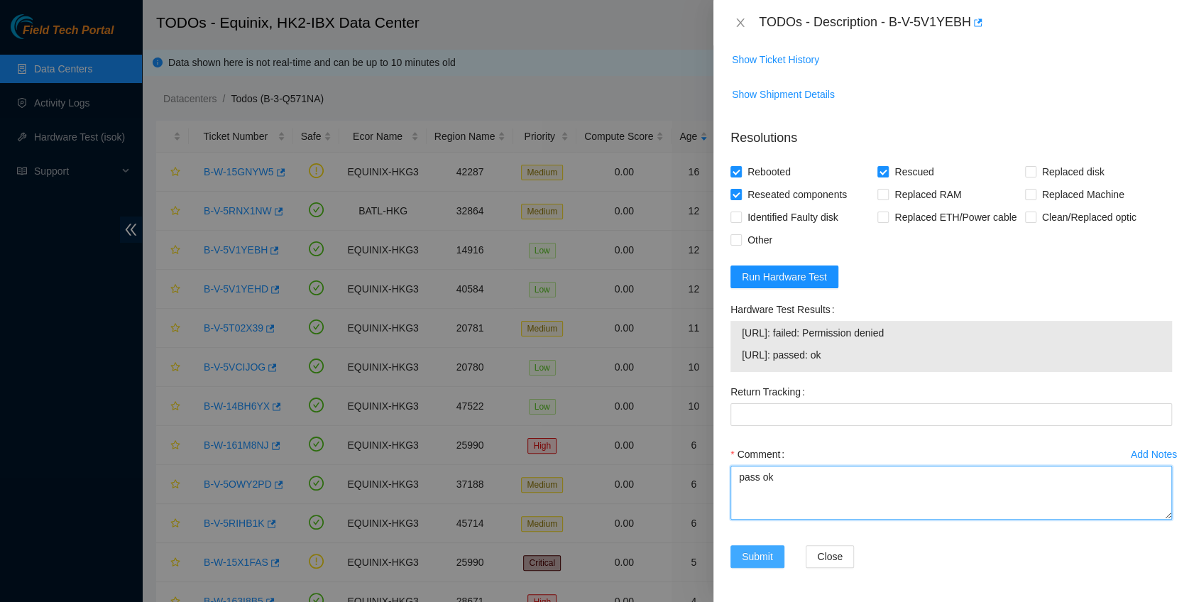
type textarea "pass ok"
click at [742, 554] on span "Submit" at bounding box center [757, 557] width 31 height 16
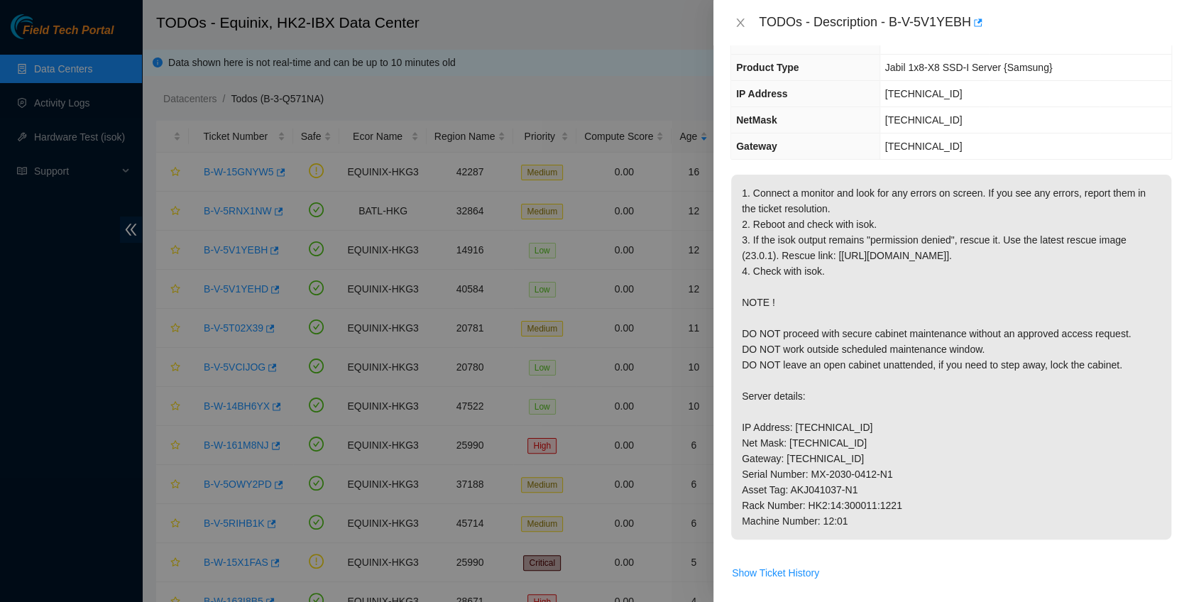
scroll to position [0, 0]
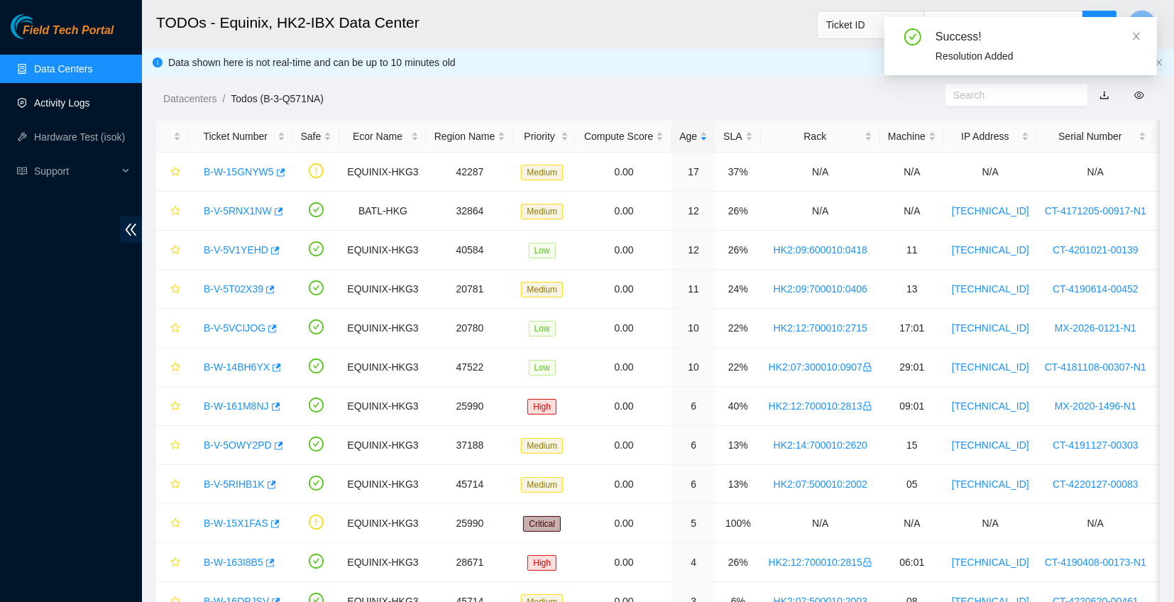
click at [40, 102] on link "Activity Logs" at bounding box center [62, 102] width 56 height 11
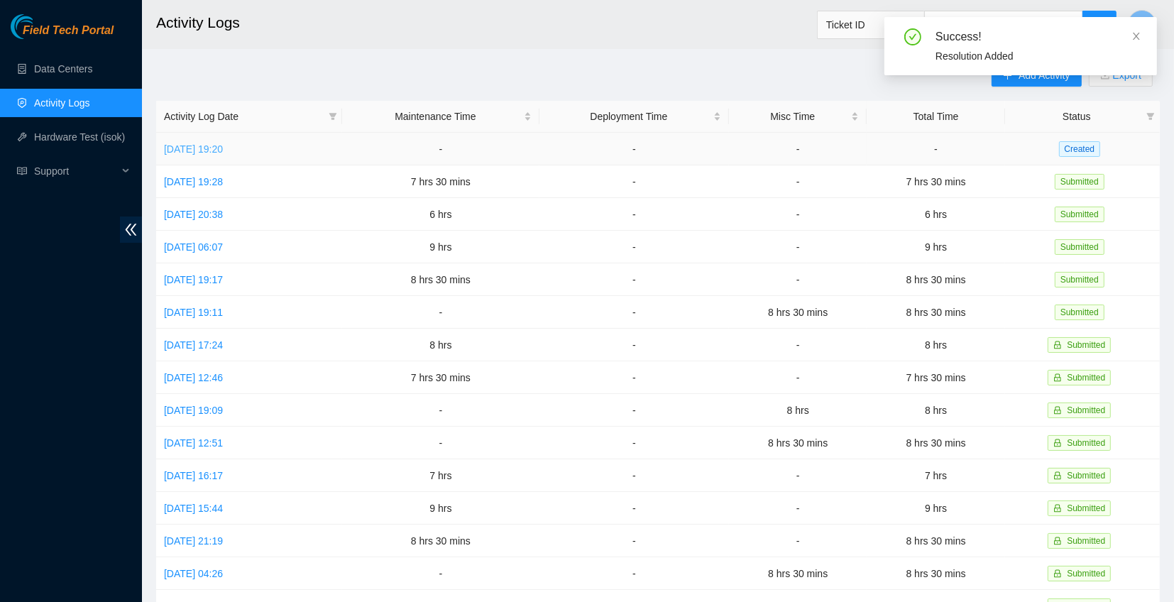
click at [223, 145] on link "Sun, 21 Sep 2025 19:20" at bounding box center [193, 148] width 59 height 11
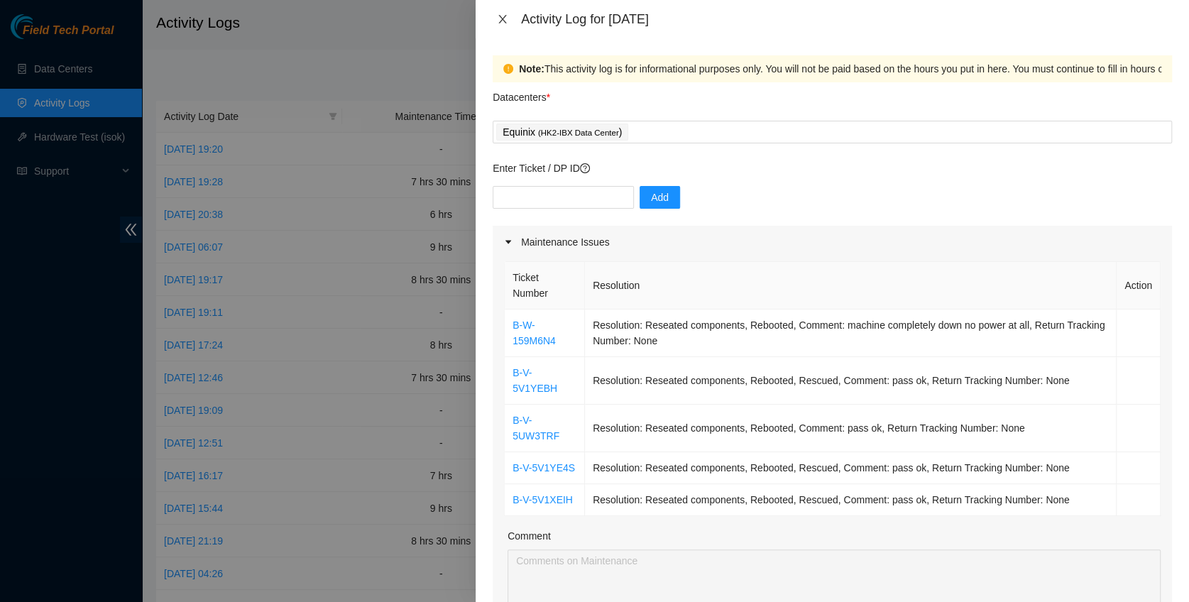
click at [501, 13] on button "Close" at bounding box center [503, 19] width 20 height 13
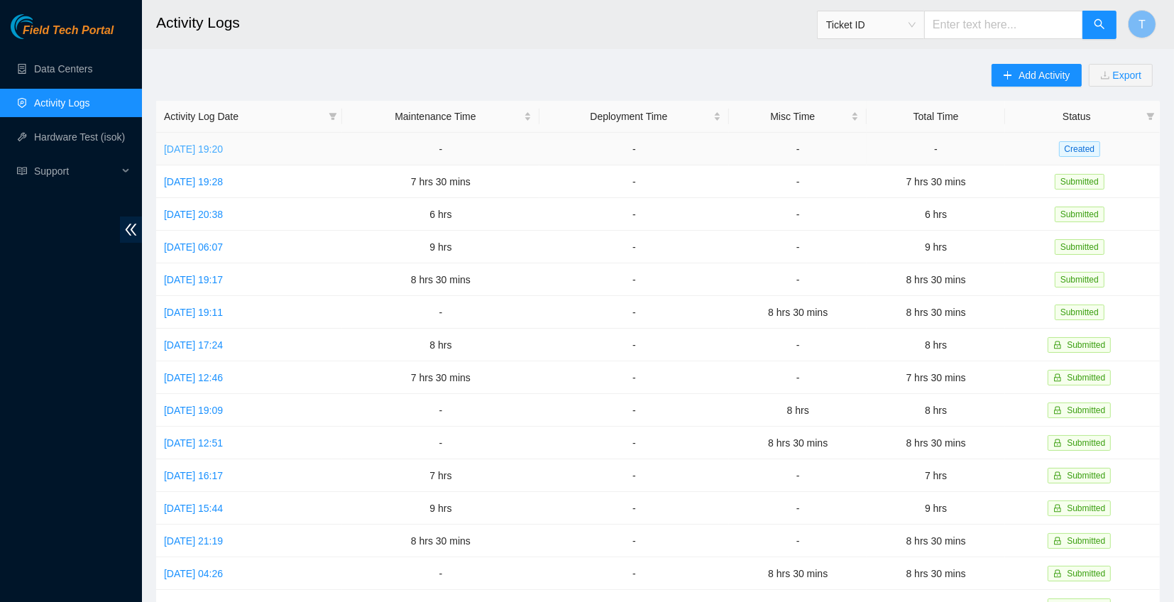
click at [197, 149] on link "Sun, 21 Sep 2025 19:20" at bounding box center [193, 148] width 59 height 11
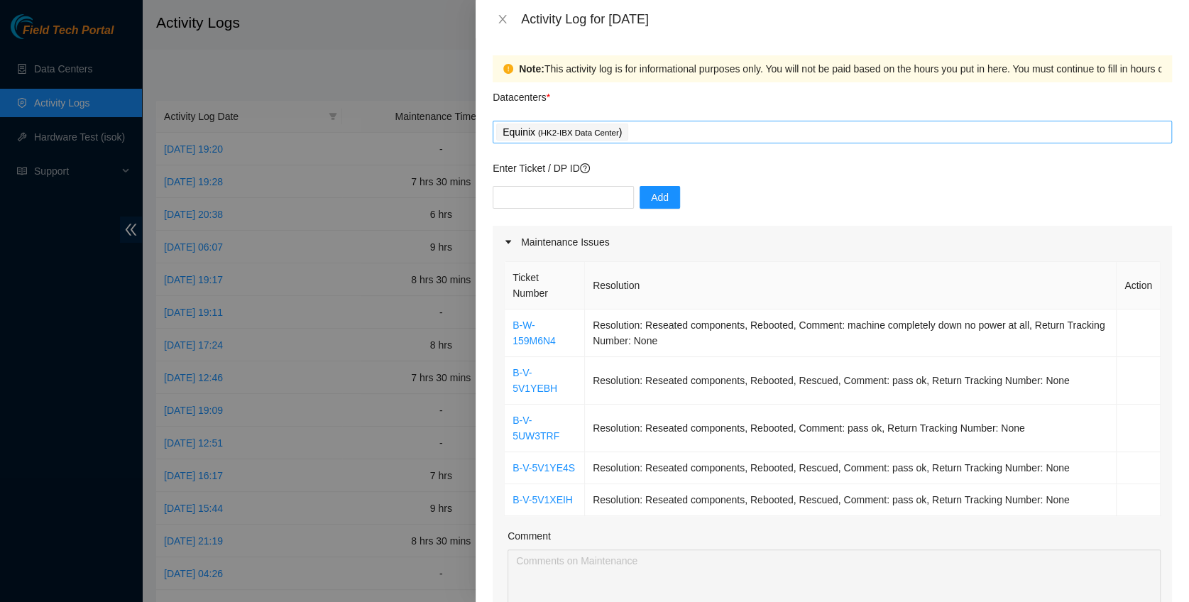
click at [700, 143] on div "Equinix ( HK2-IBX Data Center )" at bounding box center [832, 132] width 679 height 23
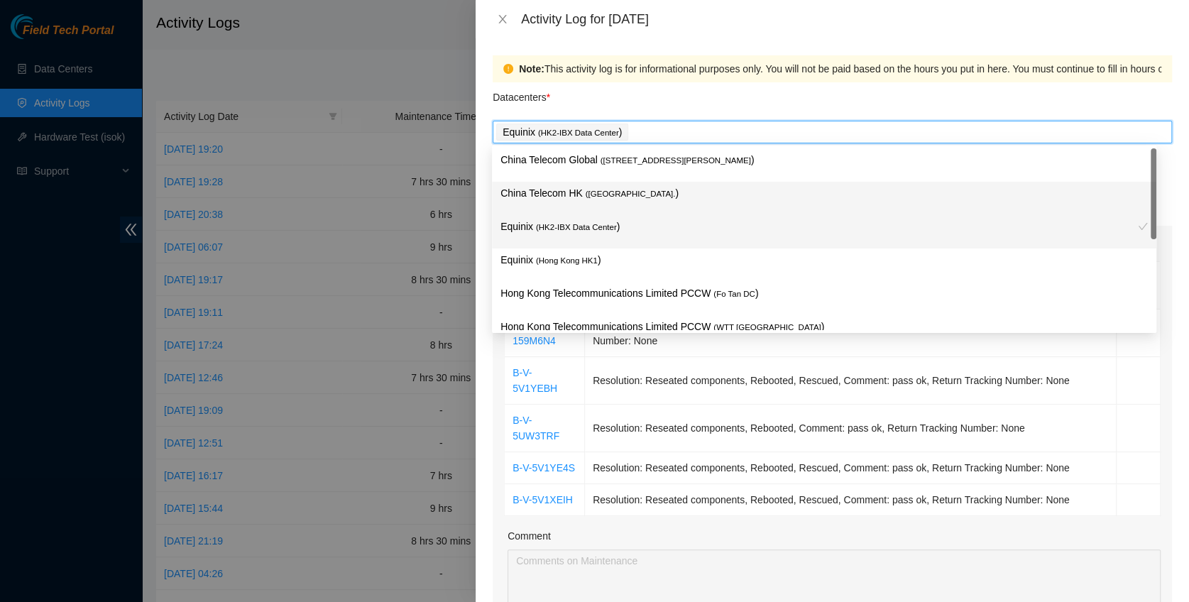
click at [644, 191] on p "China Telecom HK ( Hong Kong. )" at bounding box center [823, 193] width 647 height 16
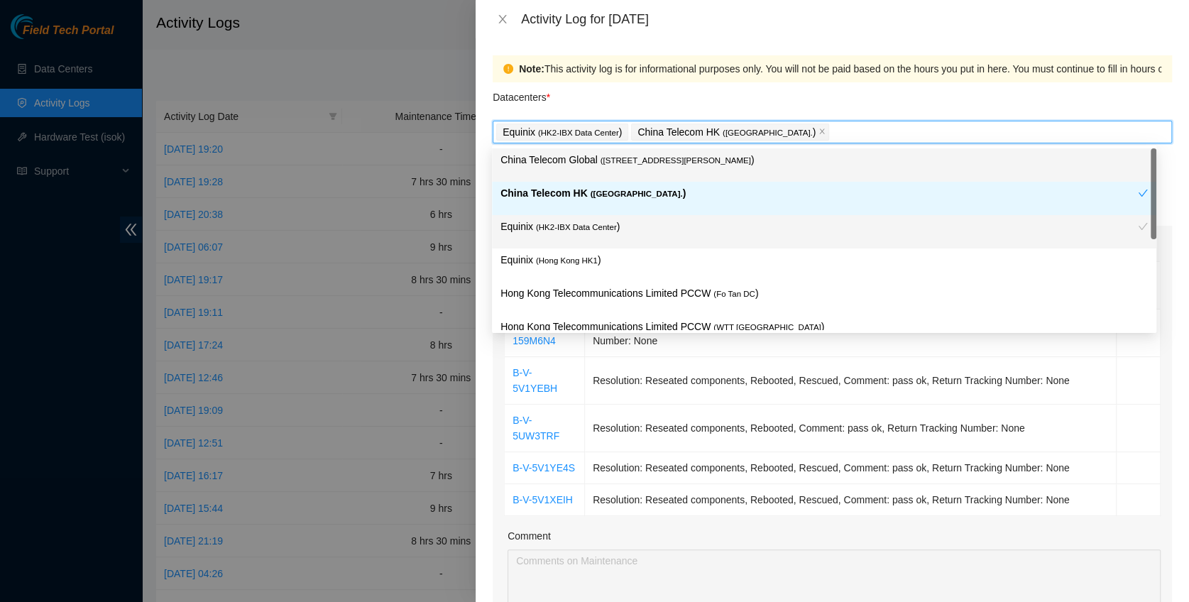
click at [654, 156] on span "( Room B11, 2/F, 18 Chun Yat Street, TKO , Hong Kong" at bounding box center [675, 160] width 150 height 9
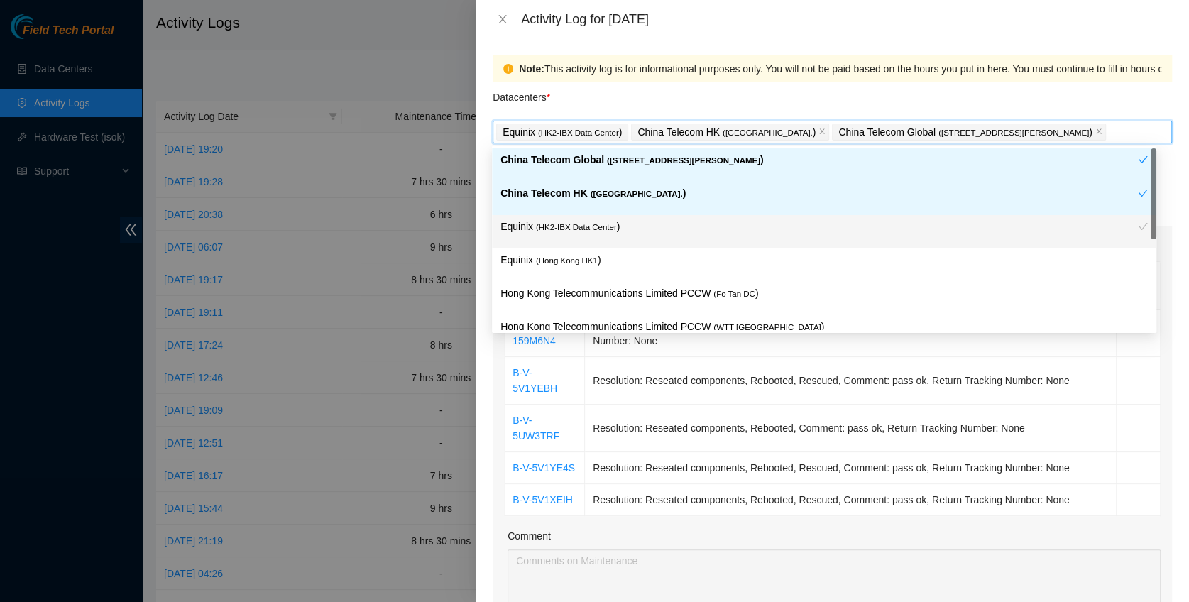
click at [610, 252] on p "Equinix ( Hong Kong HK1 )" at bounding box center [823, 260] width 647 height 16
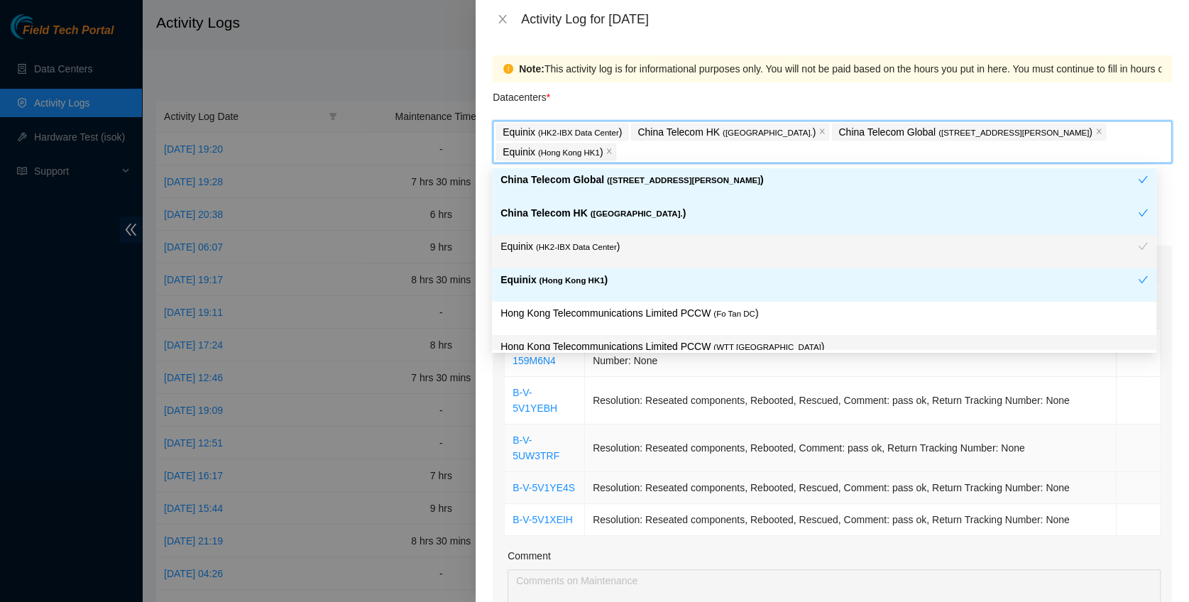
click at [959, 433] on td "Resolution: Reseated components, Rebooted, Comment: pass ok, Return Tracking Nu…" at bounding box center [851, 448] width 532 height 48
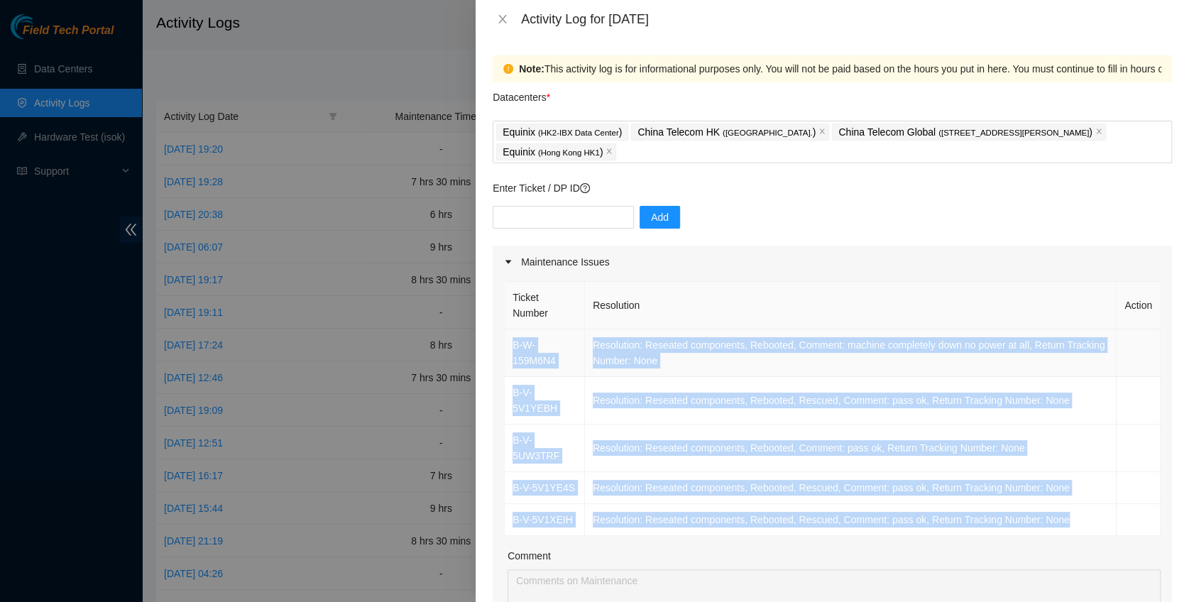
drag, startPoint x: 1072, startPoint y: 489, endPoint x: 510, endPoint y: 343, distance: 580.8
click at [510, 343] on tbody "B-W-159M6N4 Resolution: Reseated components, Rebooted, Comment: machine complet…" at bounding box center [833, 432] width 656 height 207
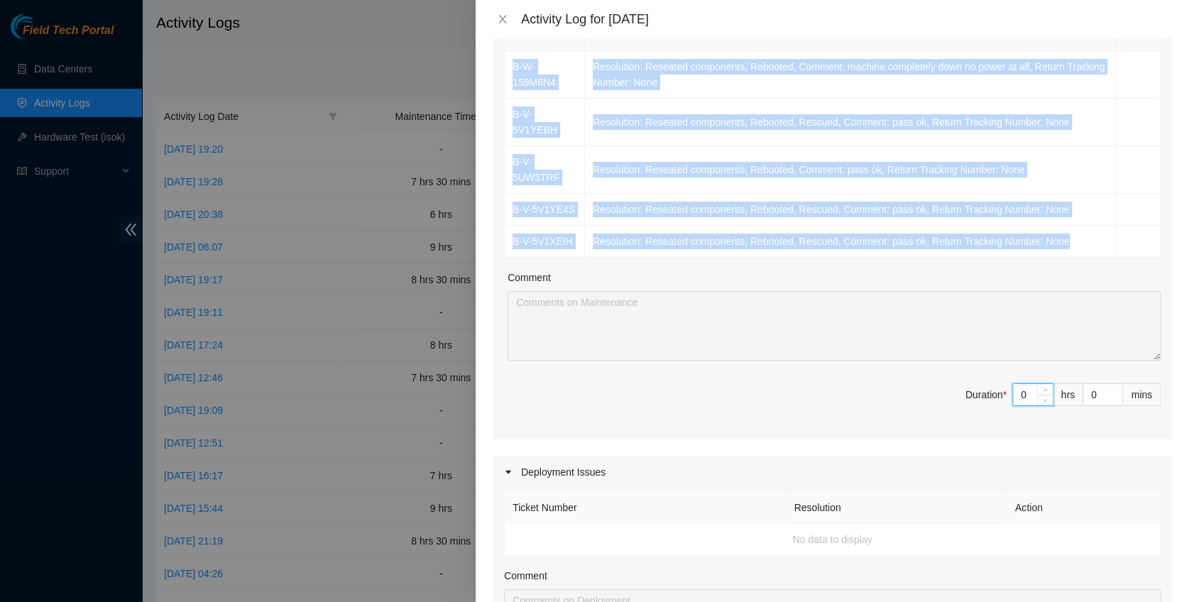
scroll to position [278, 0]
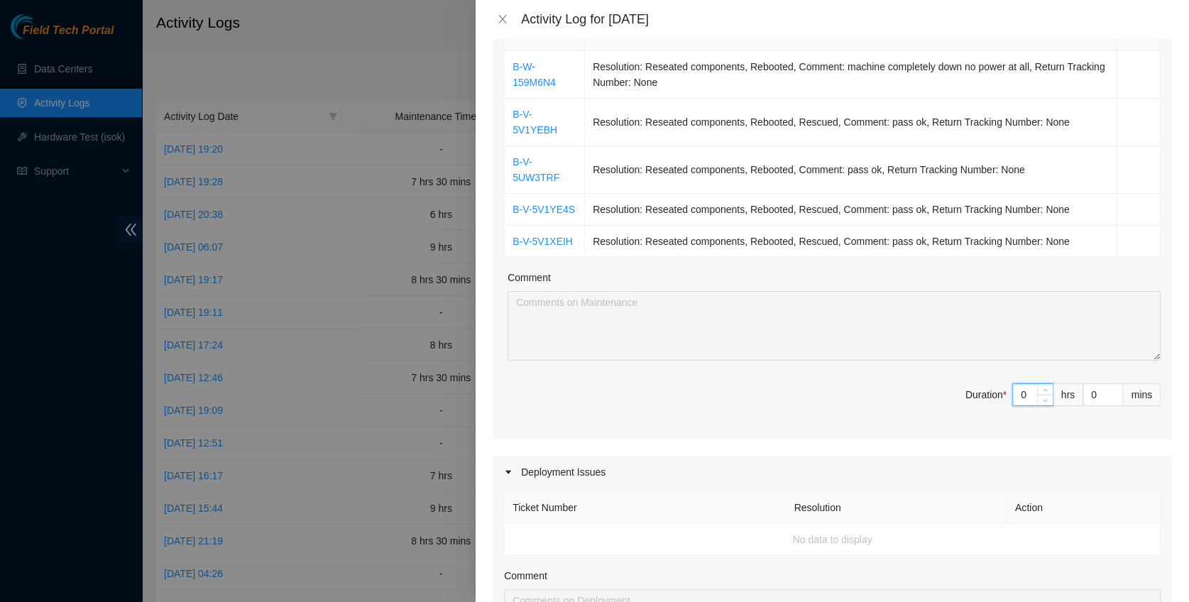
drag, startPoint x: 1016, startPoint y: 355, endPoint x: 991, endPoint y: 356, distance: 24.8
click at [991, 383] on span "Duration * 0 hrs 0 mins" at bounding box center [832, 403] width 656 height 40
type input "8"
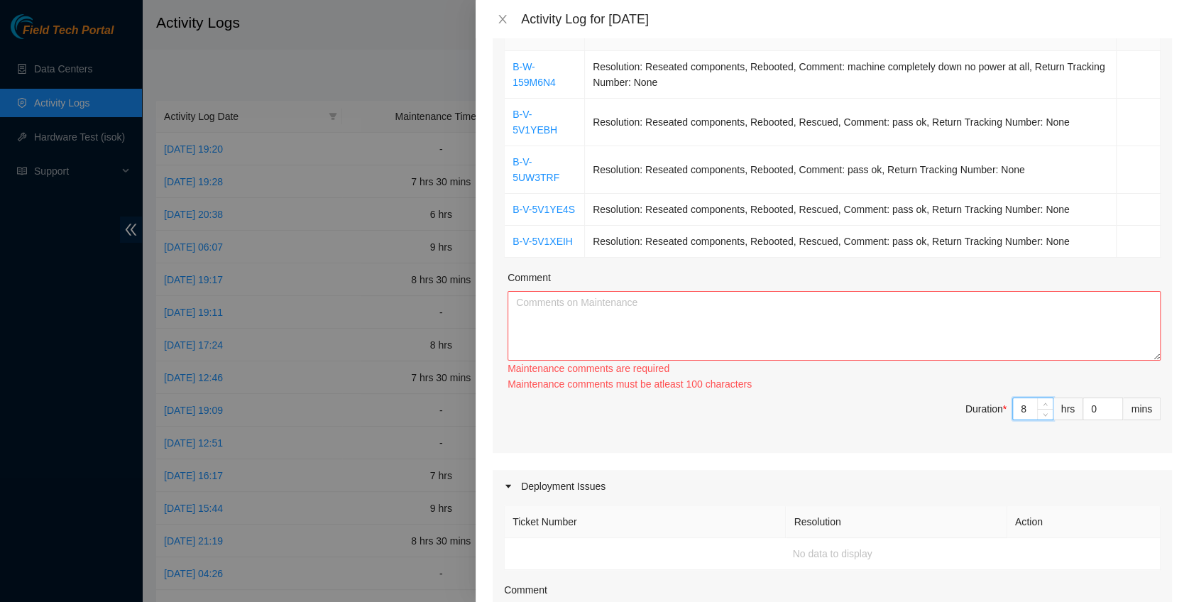
type input "8"
click at [781, 302] on textarea "Comment" at bounding box center [833, 326] width 653 height 70
paste textarea "B-W-159M6N4 Resolution: Reseated components, Rebooted, Comment: machine complet…"
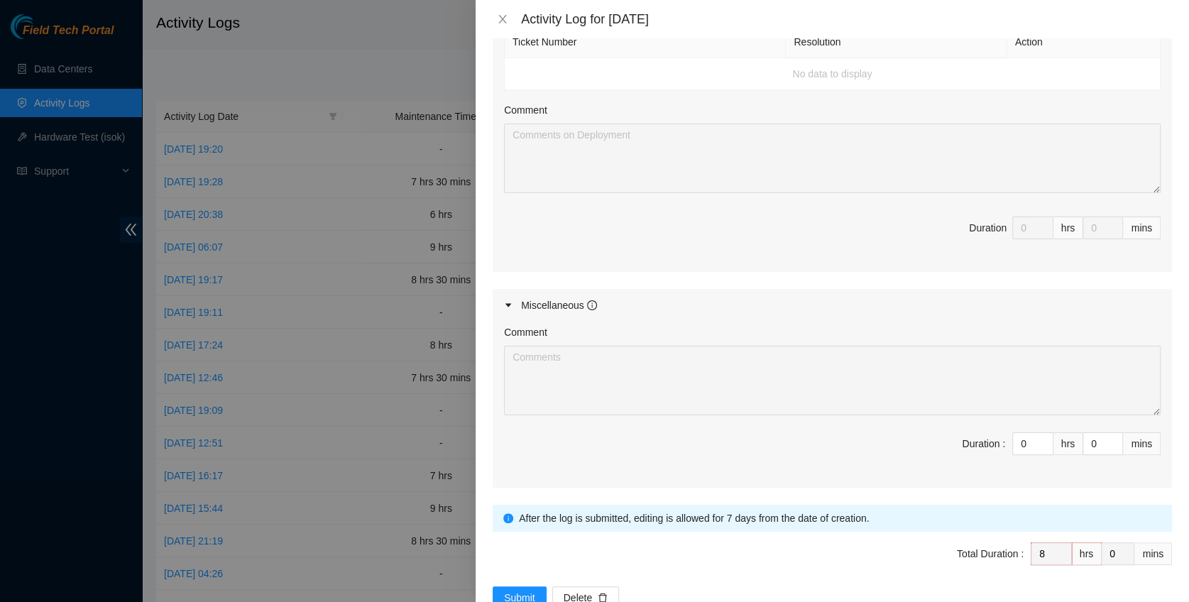
scroll to position [752, 0]
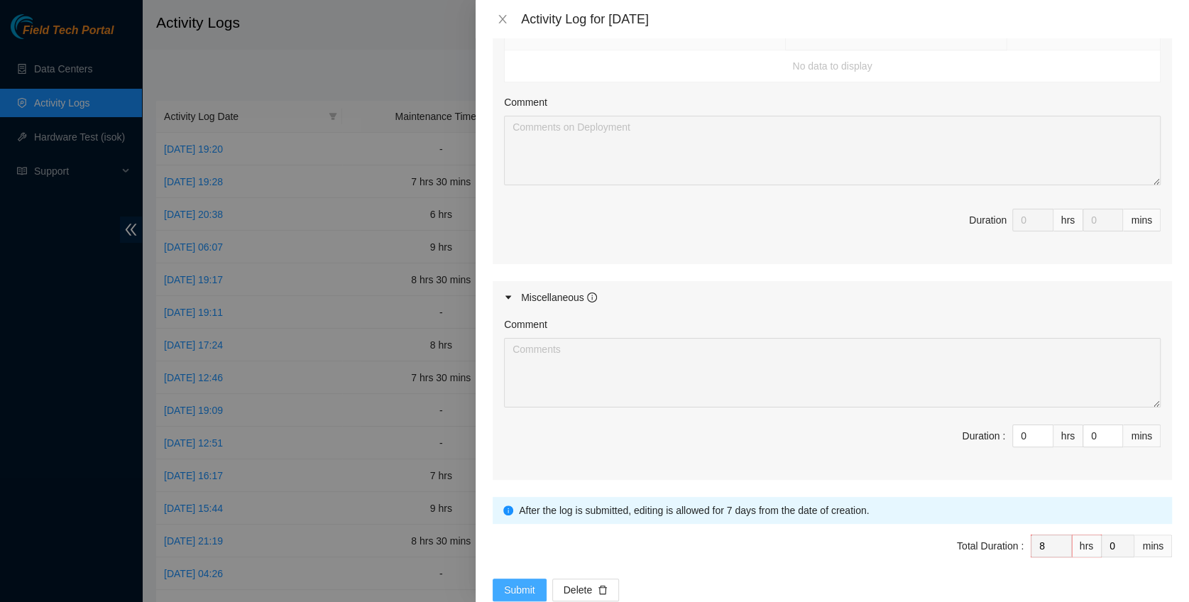
type textarea "B-W-159M6N4 Resolution: Reseated components, Rebooted, Comment: machine complet…"
click at [506, 582] on span "Submit" at bounding box center [519, 590] width 31 height 16
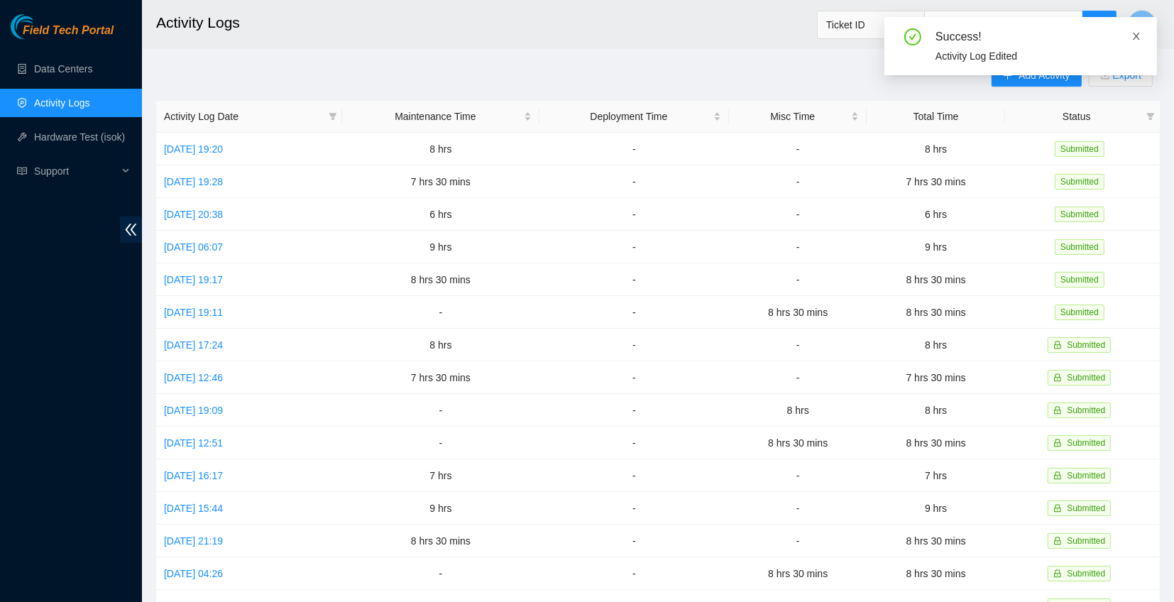
click at [1137, 35] on icon "close" at bounding box center [1136, 36] width 10 height 10
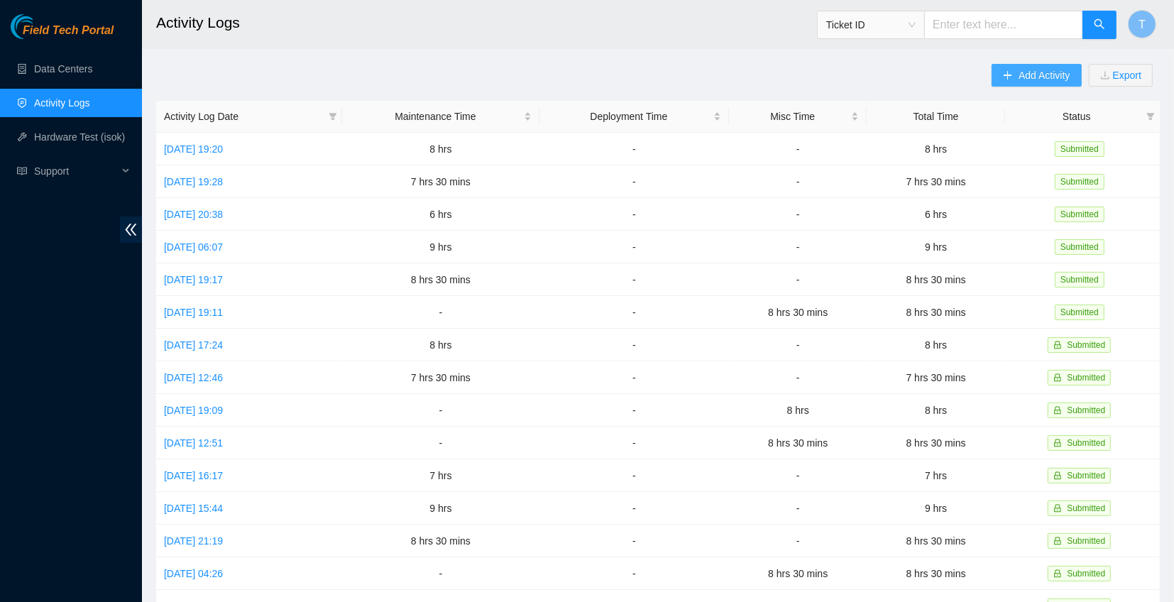
click at [1029, 77] on span "Add Activity" at bounding box center [1043, 75] width 51 height 16
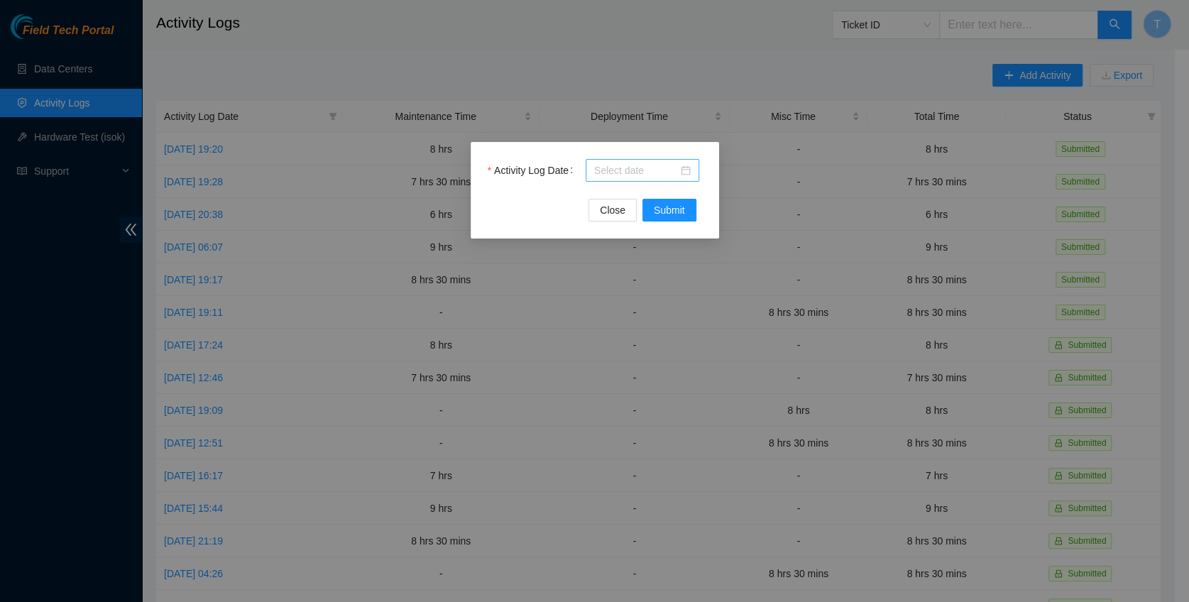
click at [608, 168] on input "Activity Log Date" at bounding box center [636, 171] width 84 height 16
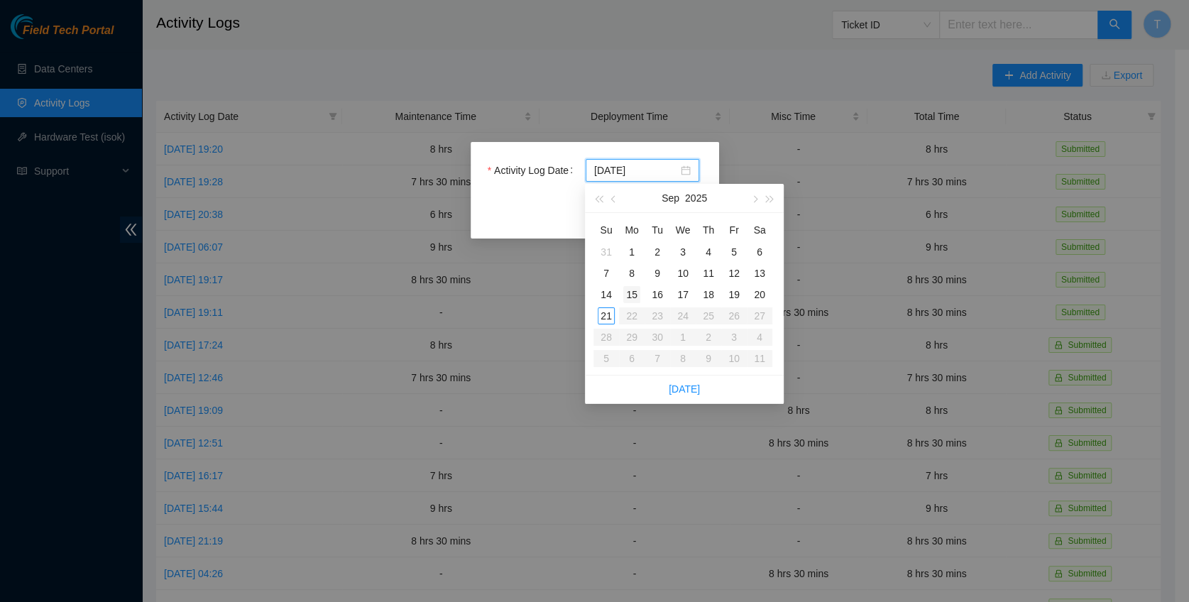
type input "2025-09-15"
type input "2025-09-21"
type input "2025-09-19"
click at [727, 290] on div "19" at bounding box center [733, 294] width 17 height 17
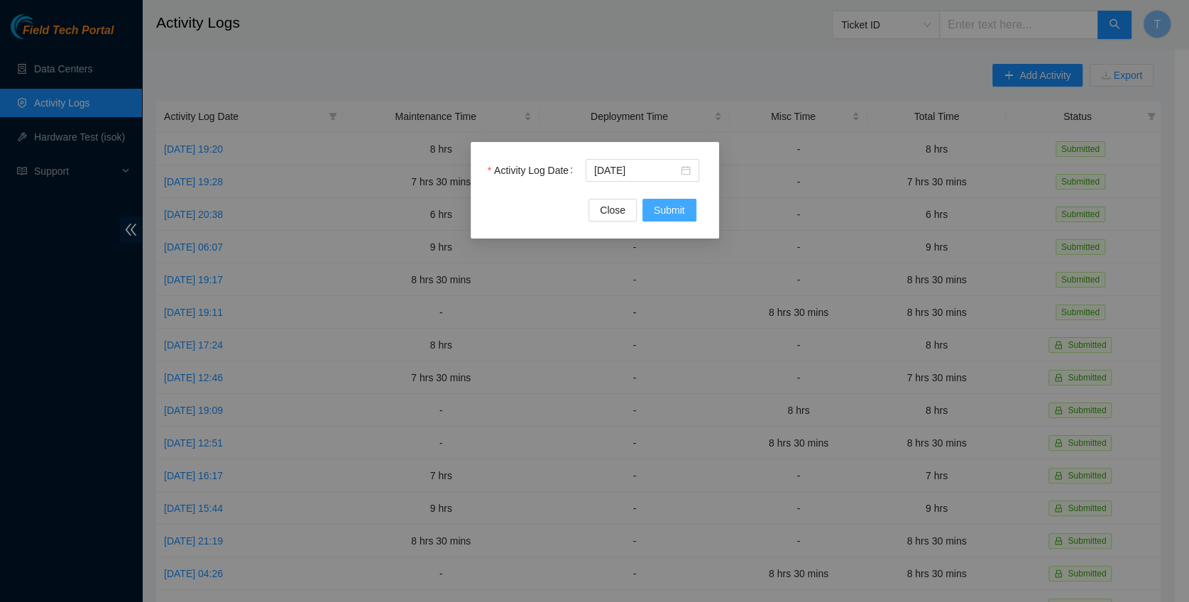
click at [676, 211] on span "Submit" at bounding box center [669, 210] width 31 height 16
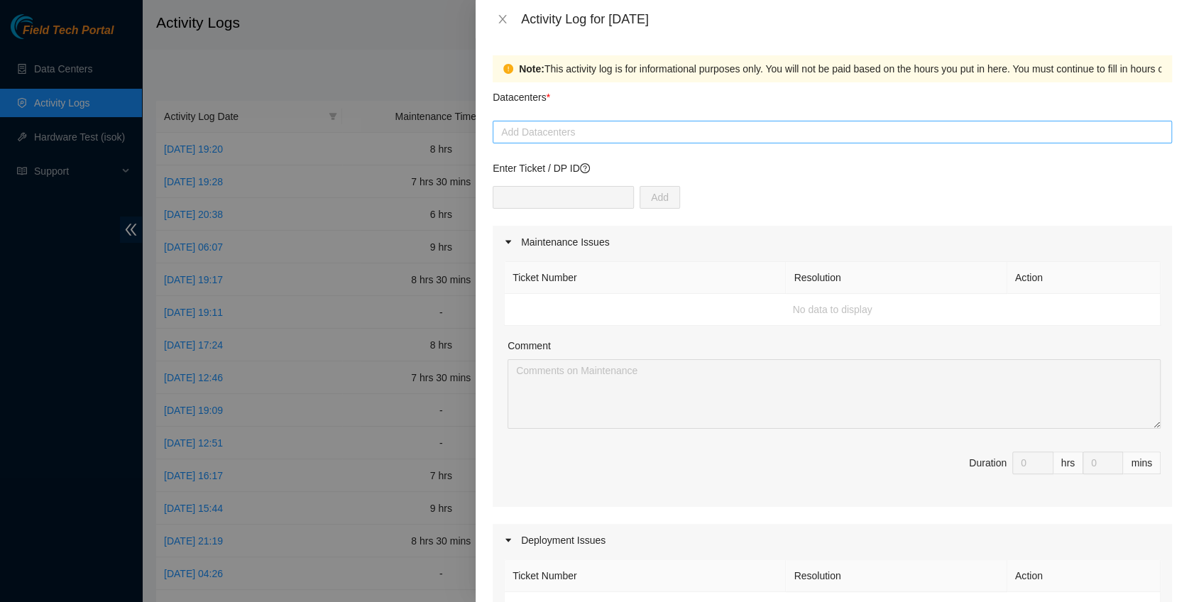
click at [556, 128] on div at bounding box center [832, 131] width 672 height 17
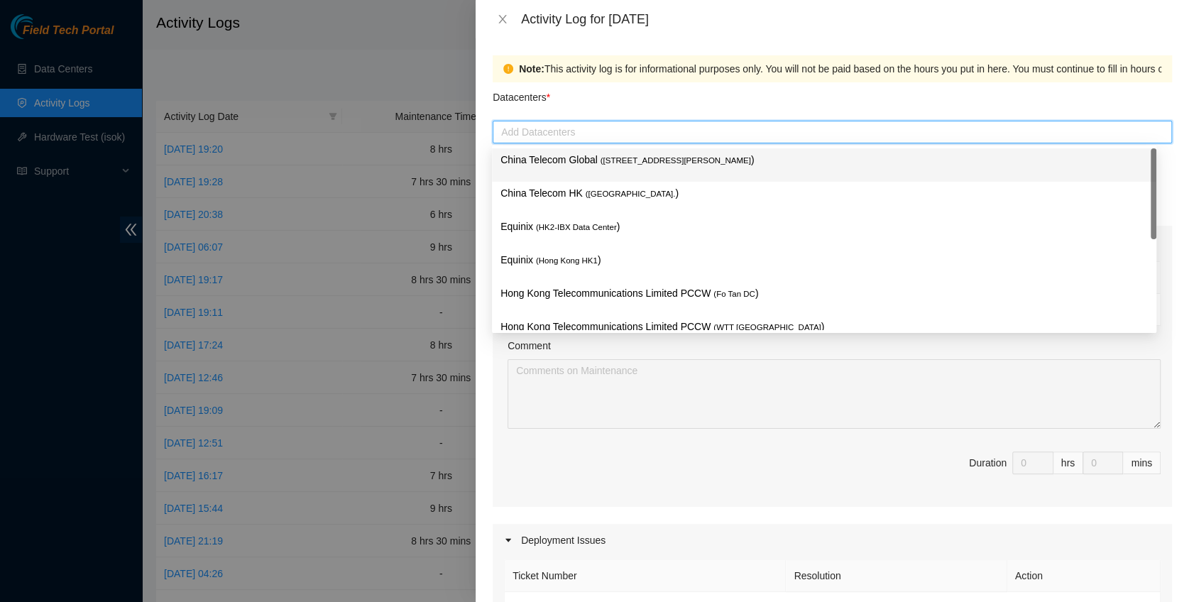
click at [554, 148] on div "China Telecom Global ( Room B11, 2/F, 18 Chun Yat Street, TKO , Hong Kong )" at bounding box center [824, 164] width 664 height 33
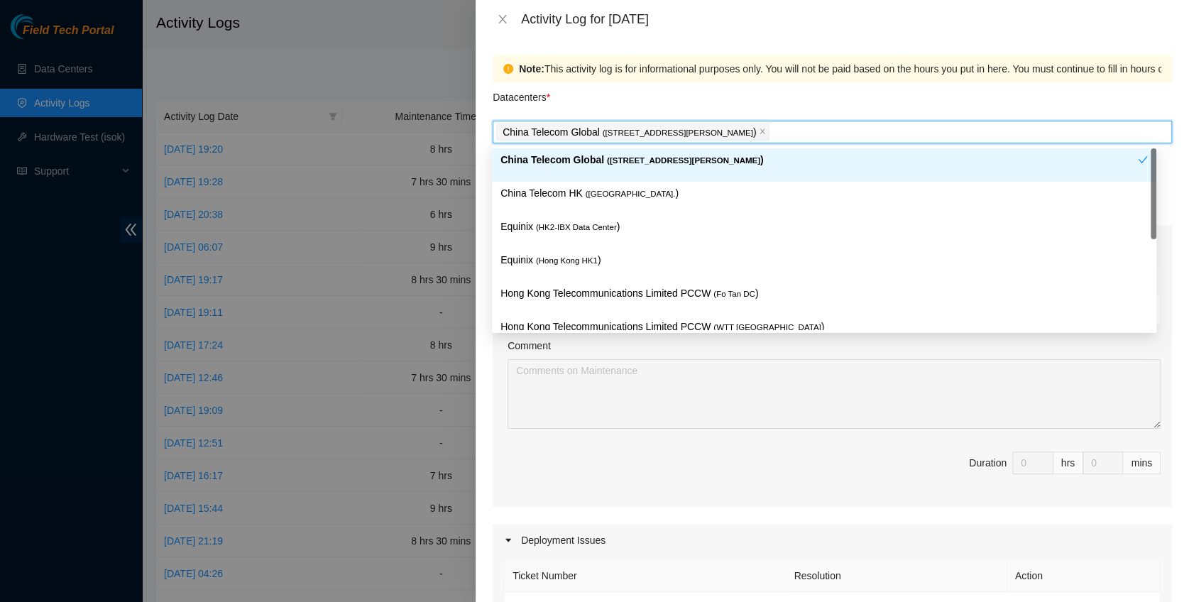
click at [548, 185] on div "China Telecom HK ( Hong Kong. )" at bounding box center [824, 198] width 664 height 33
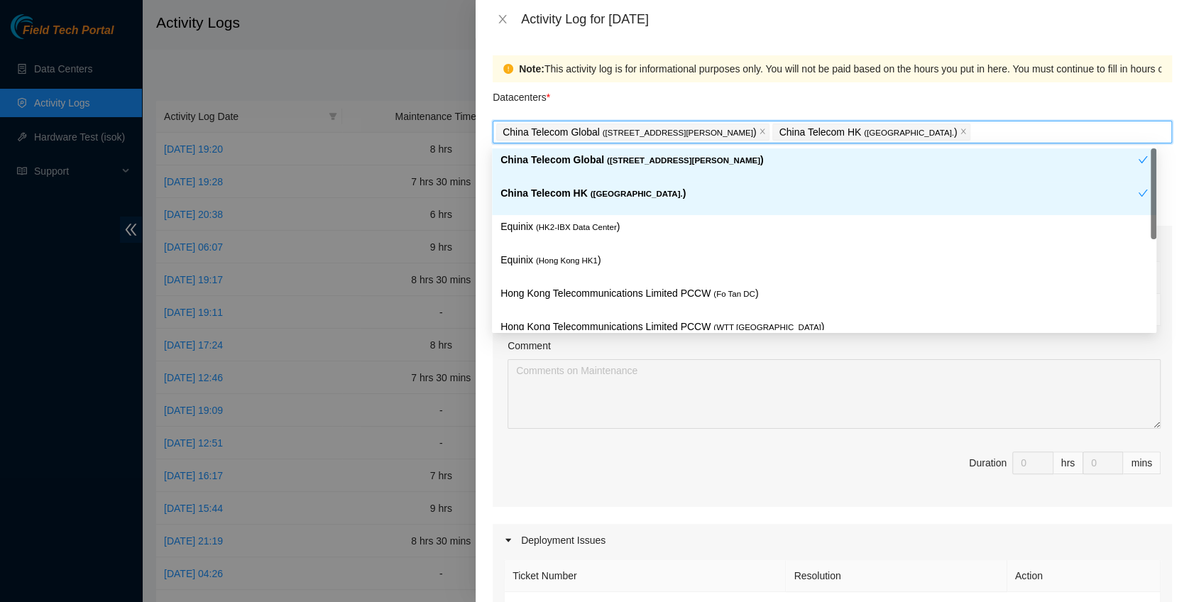
click at [545, 223] on span "( HK2-IBX Data Center" at bounding box center [576, 227] width 81 height 9
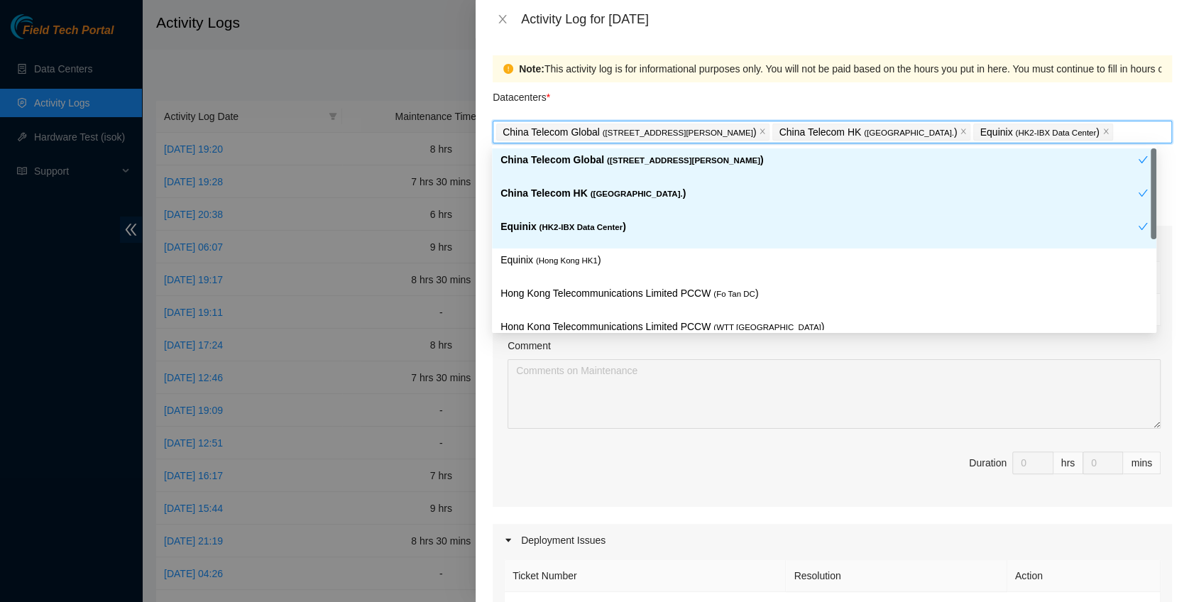
click at [551, 260] on span "( Hong Kong HK1" at bounding box center [567, 260] width 62 height 9
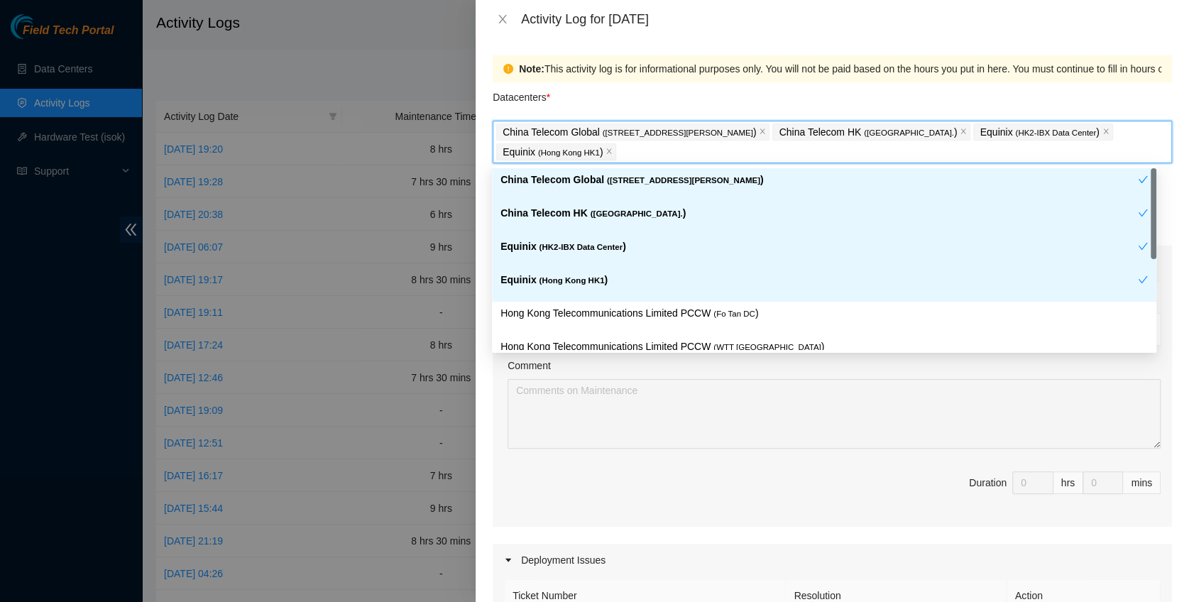
click at [571, 303] on div "Hong Kong Telecommunications Limited PCCW ( Fo Tan DC )" at bounding box center [824, 318] width 664 height 33
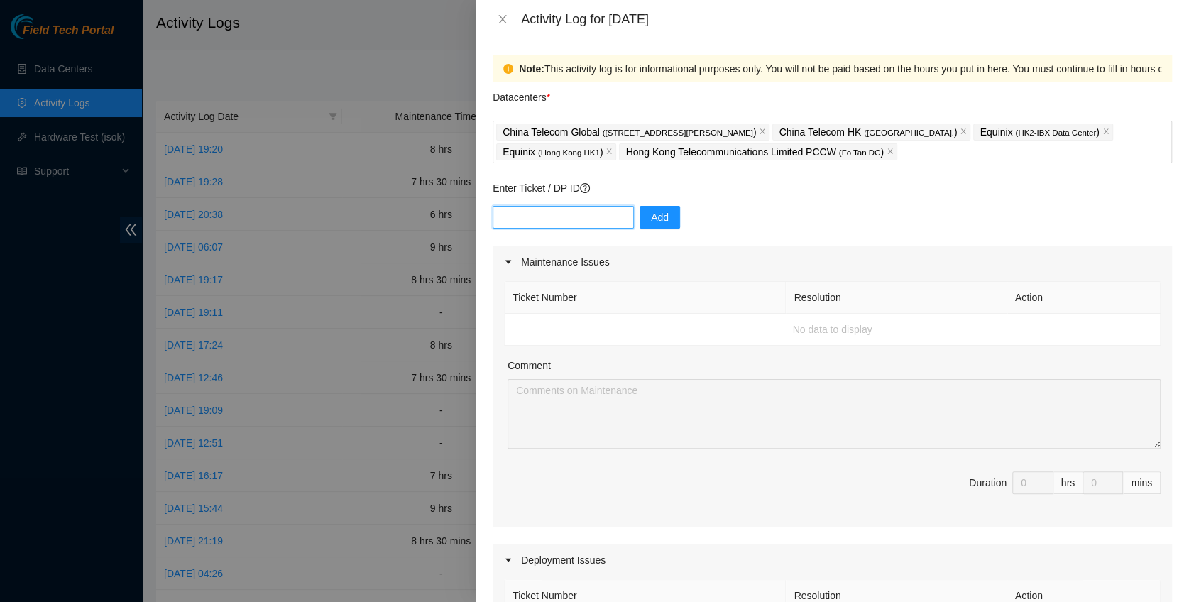
click at [546, 226] on input "text" at bounding box center [563, 217] width 141 height 23
paste input "DP81310"
type input "DP81310"
click at [651, 220] on span "Add" at bounding box center [660, 217] width 18 height 16
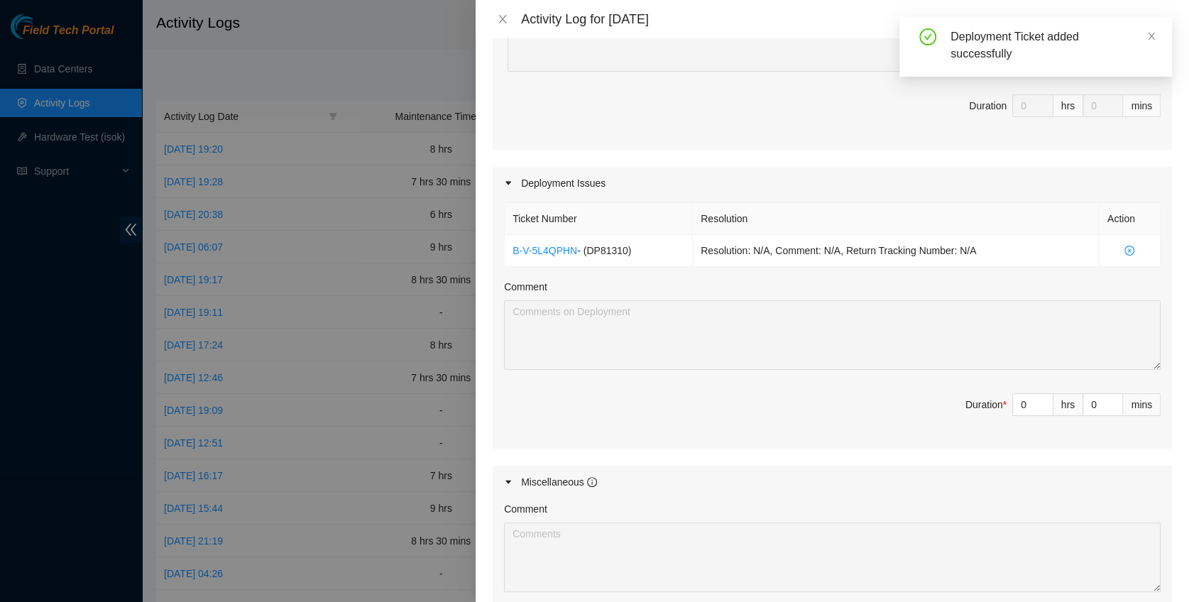
scroll to position [378, 0]
drag, startPoint x: 1020, startPoint y: 395, endPoint x: 974, endPoint y: 386, distance: 46.2
click at [972, 392] on span "Duration * 0 hrs 0 mins" at bounding box center [832, 412] width 656 height 40
type input "7"
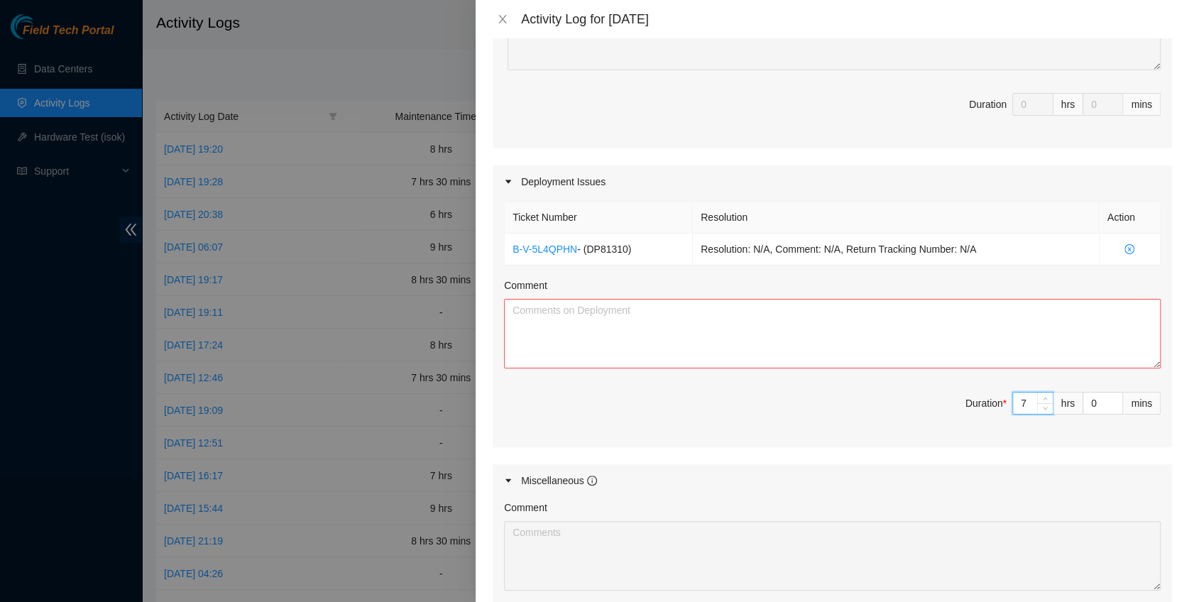
type input "7"
type input "3"
type input "30"
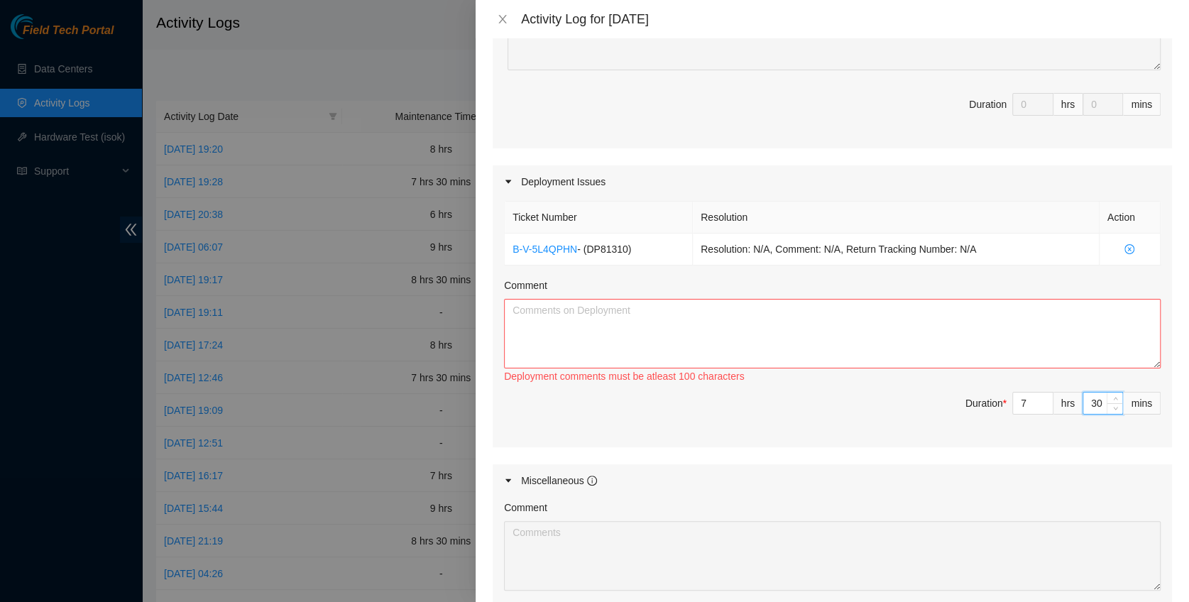
type input "30"
click at [625, 324] on textarea "Comment" at bounding box center [832, 334] width 656 height 70
paste textarea "DP77188 DP77187 DP81310 DP79037 DP80135 DP83102 DP83104 DP80469 DP76877 DP83429…"
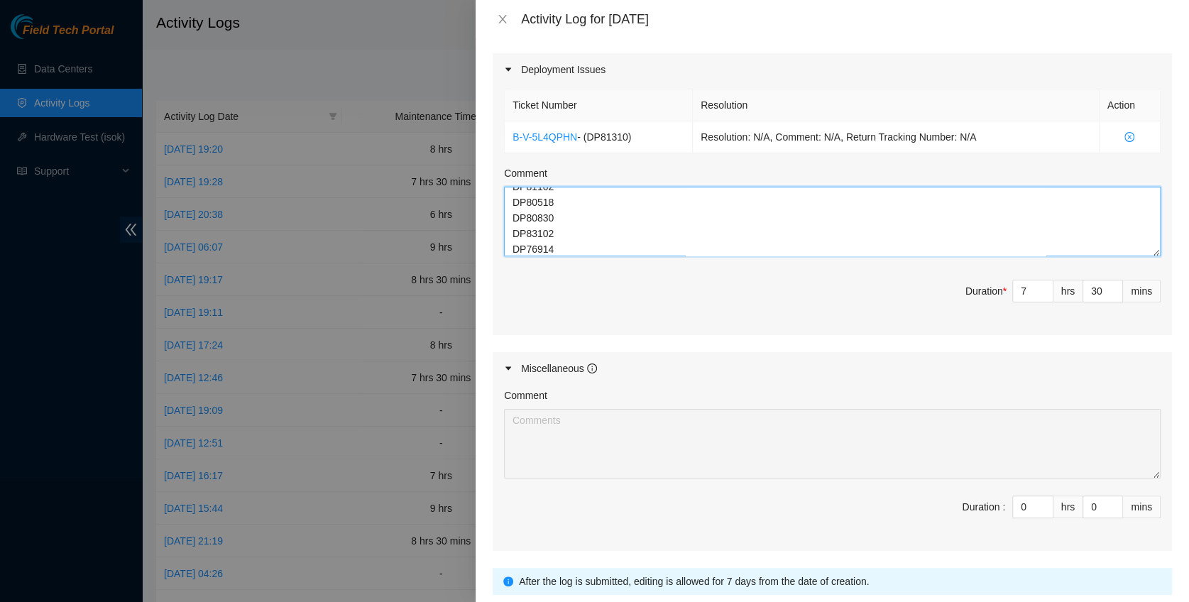
scroll to position [593, 0]
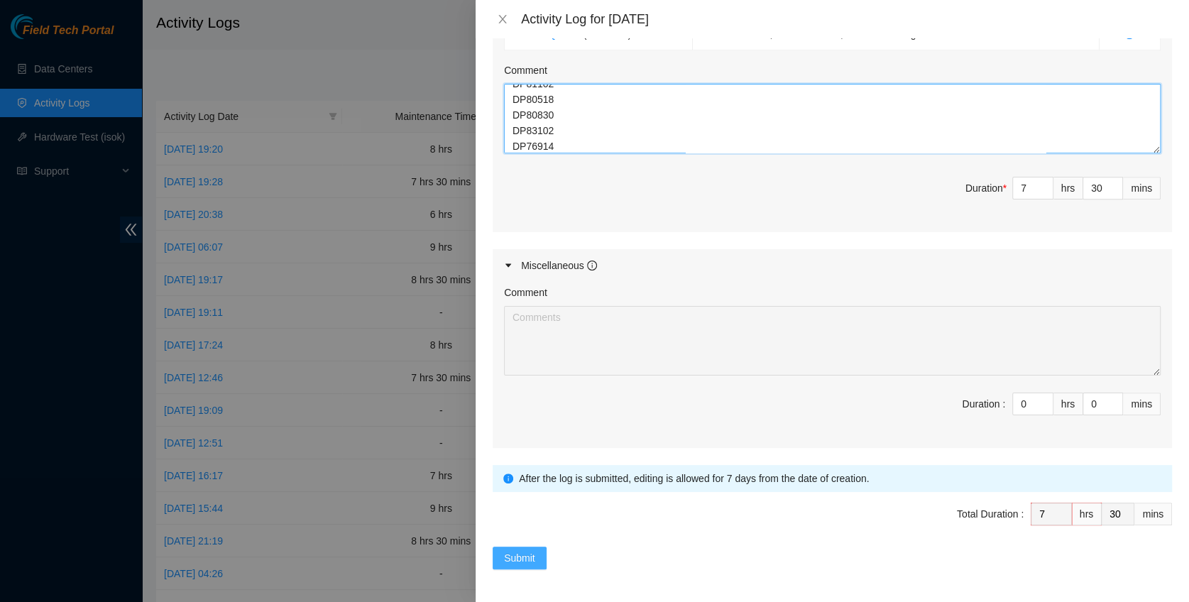
type textarea "DP77188 DP77187 DP81310 DP79037 DP80135 DP83102 DP83104 DP80469 DP76877 DP83429…"
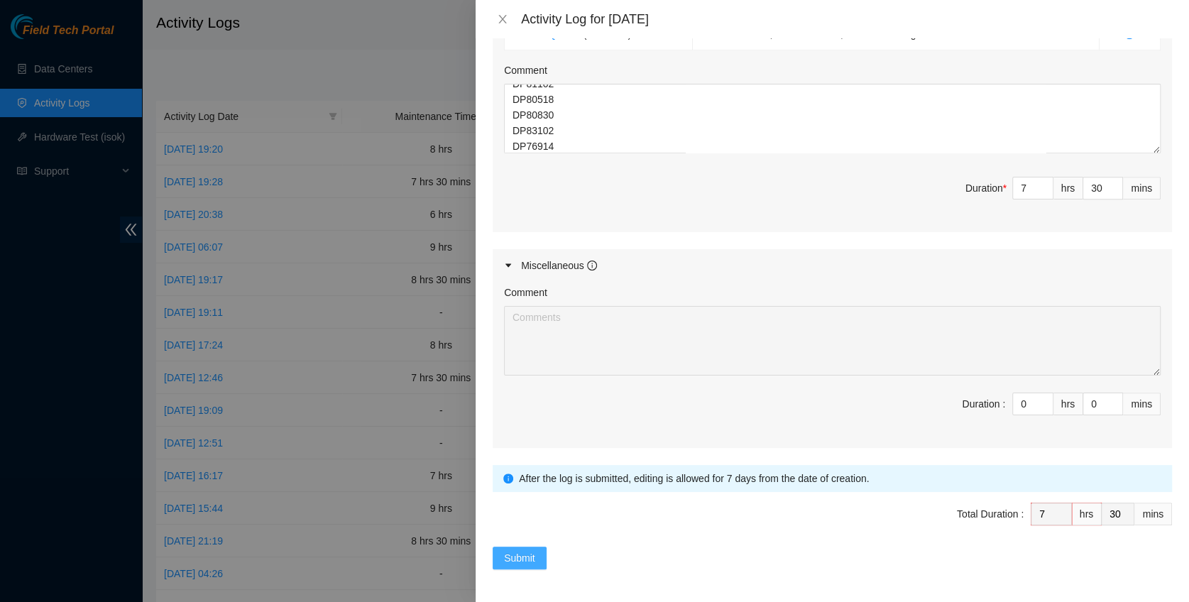
click at [505, 556] on span "Submit" at bounding box center [519, 558] width 31 height 16
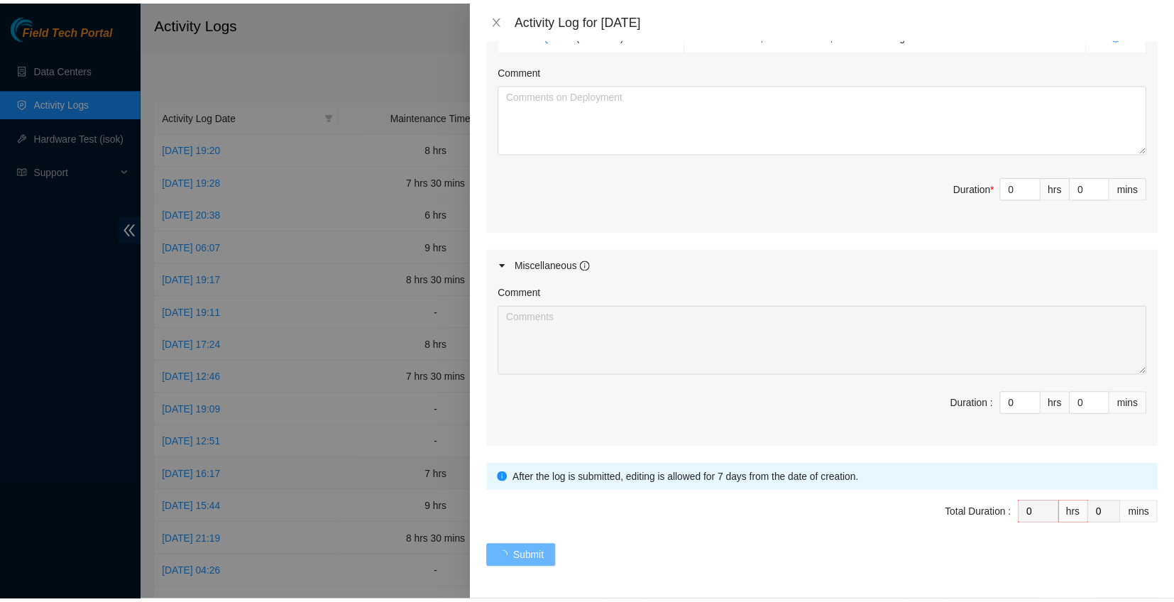
scroll to position [0, 0]
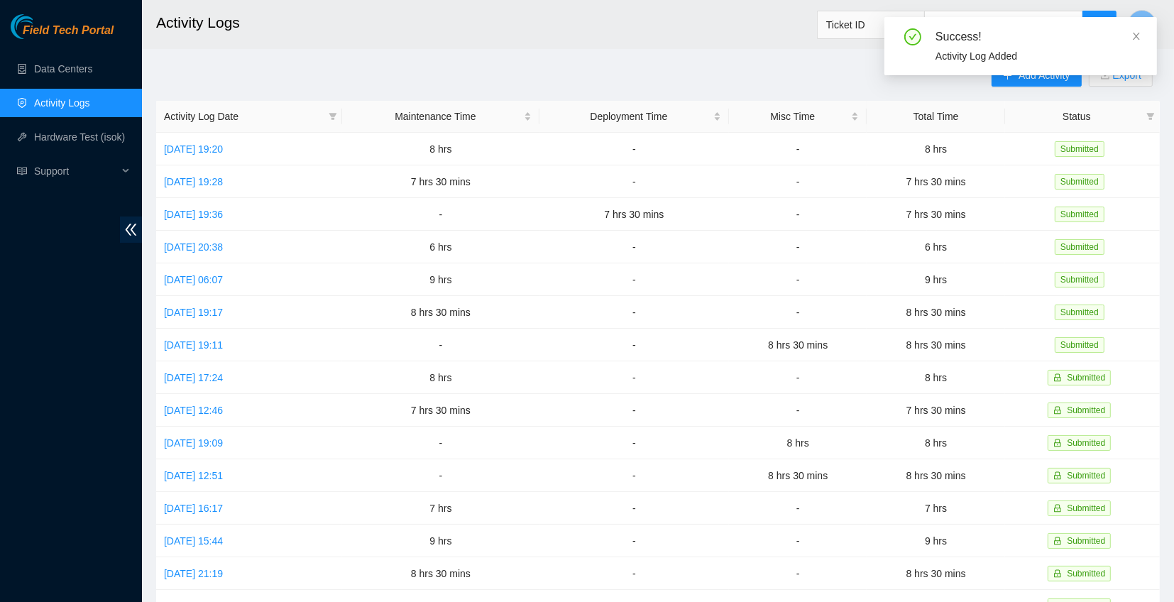
click at [1141, 30] on div "Success! Activity Log Added" at bounding box center [1020, 46] width 273 height 58
click at [1136, 31] on icon "close" at bounding box center [1136, 36] width 10 height 10
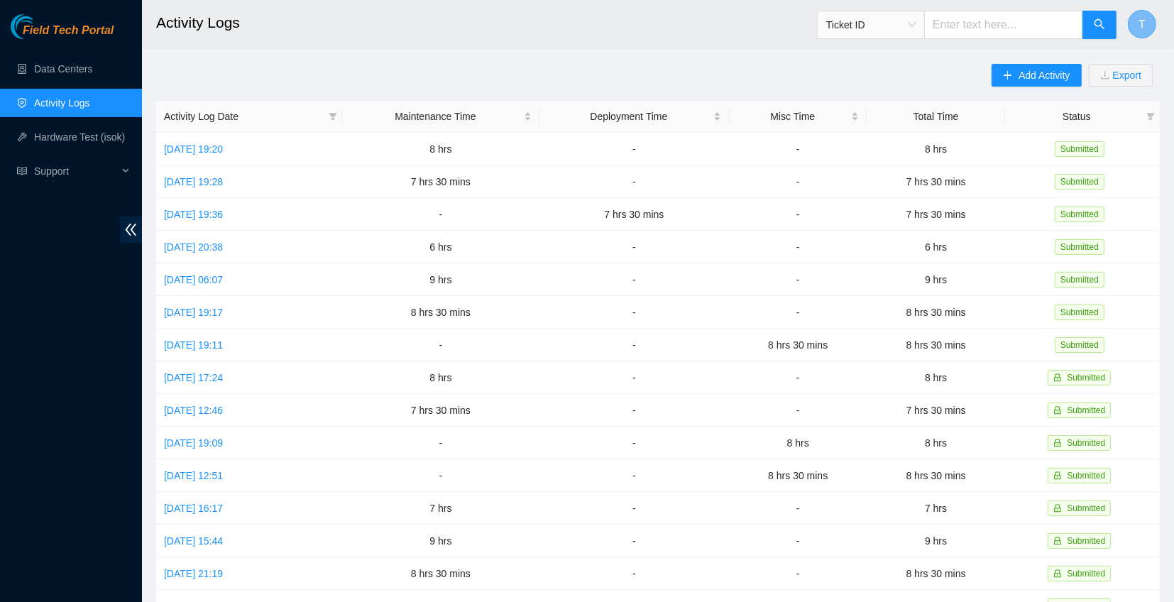
click at [1145, 24] on button "T" at bounding box center [1142, 24] width 28 height 28
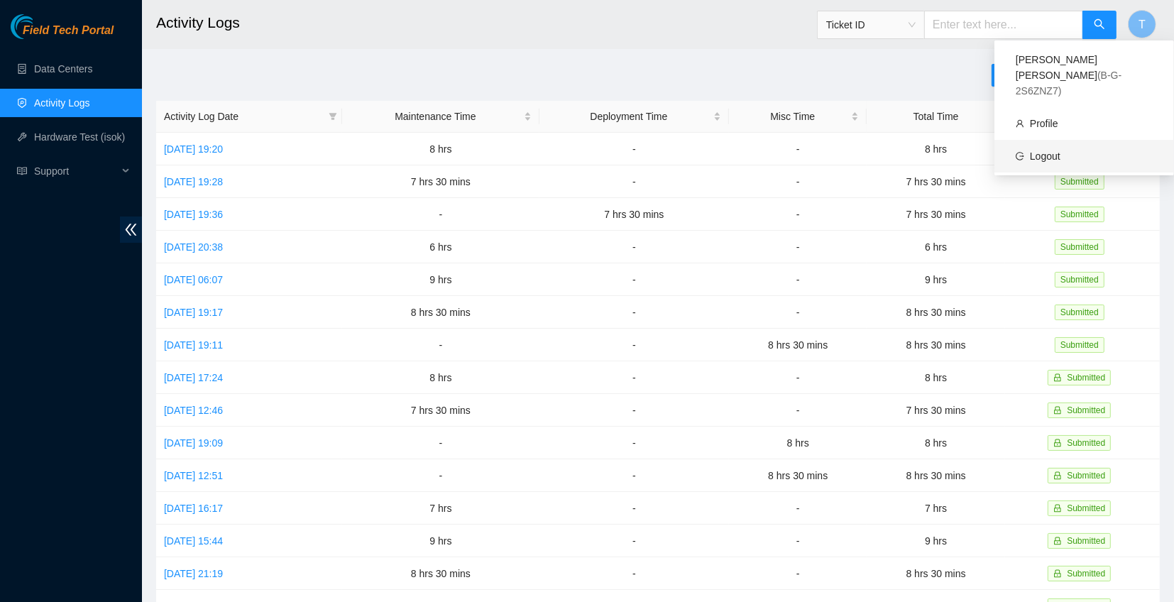
click at [1030, 150] on link "Logout" at bounding box center [1045, 155] width 31 height 11
